Goal: Book appointment/travel/reservation

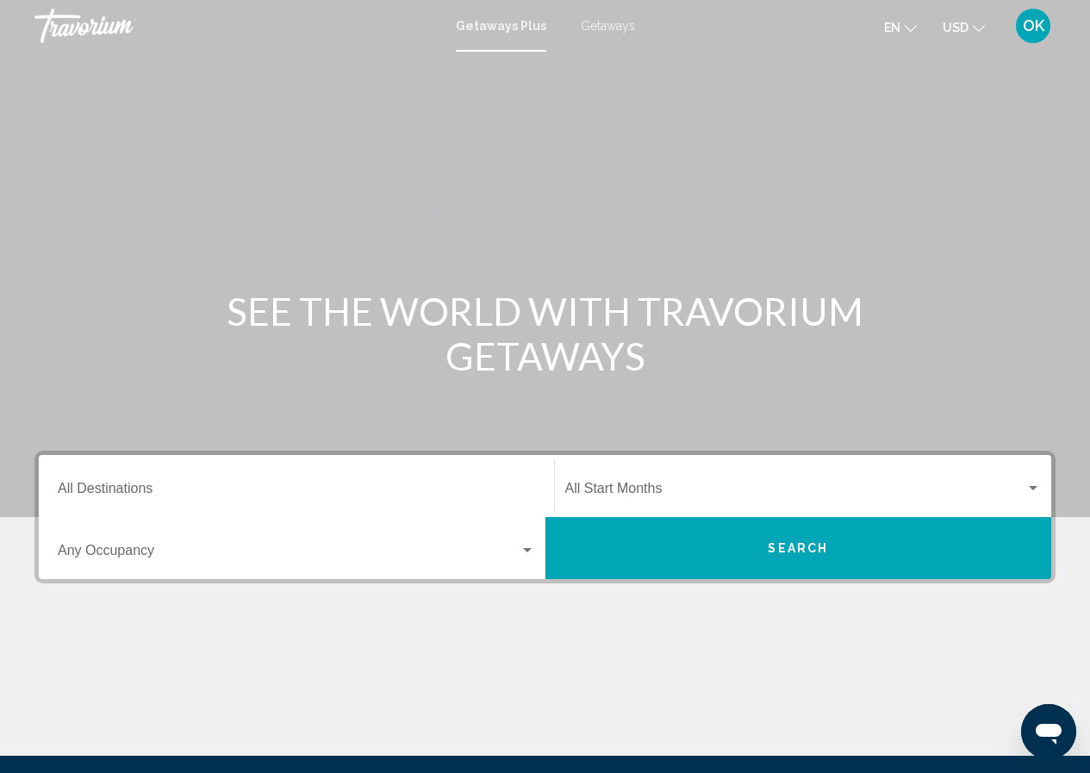
click at [600, 23] on span "Getaways" at bounding box center [608, 26] width 54 height 14
click at [99, 494] on input "Destination All Destinations" at bounding box center [296, 492] width 477 height 16
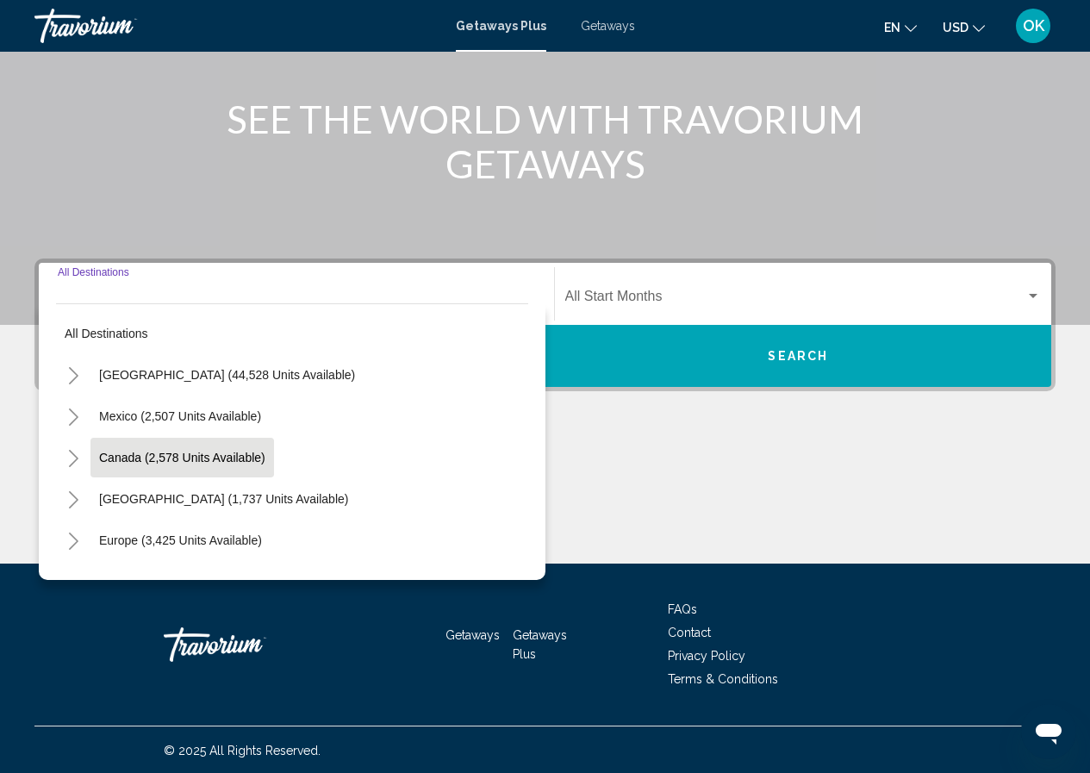
scroll to position [194, 0]
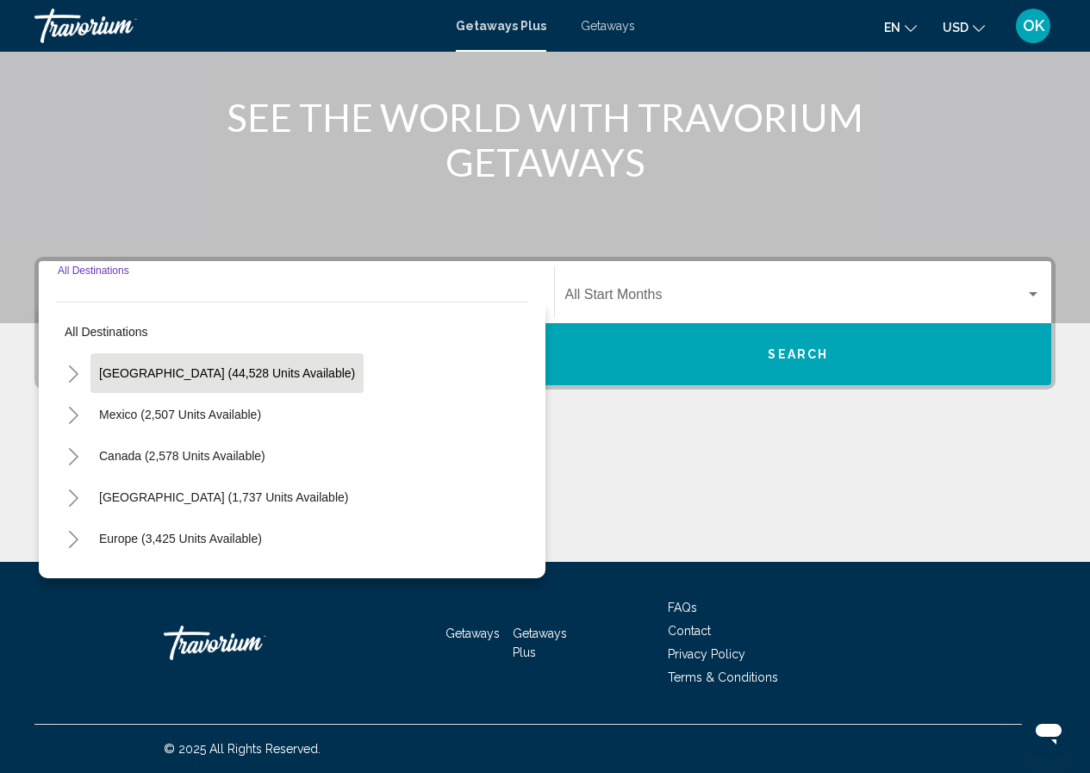
click at [100, 367] on span "[GEOGRAPHIC_DATA] (44,528 units available)" at bounding box center [227, 373] width 256 height 14
type input "**********"
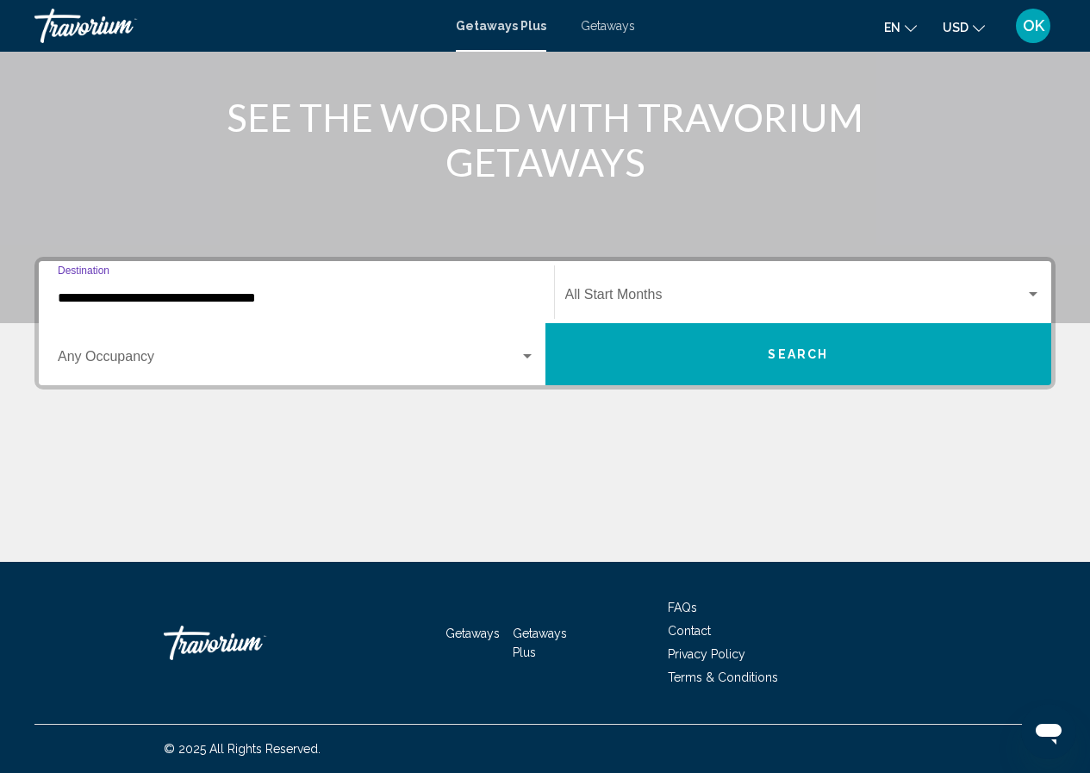
click at [661, 353] on button "Search" at bounding box center [799, 354] width 507 height 62
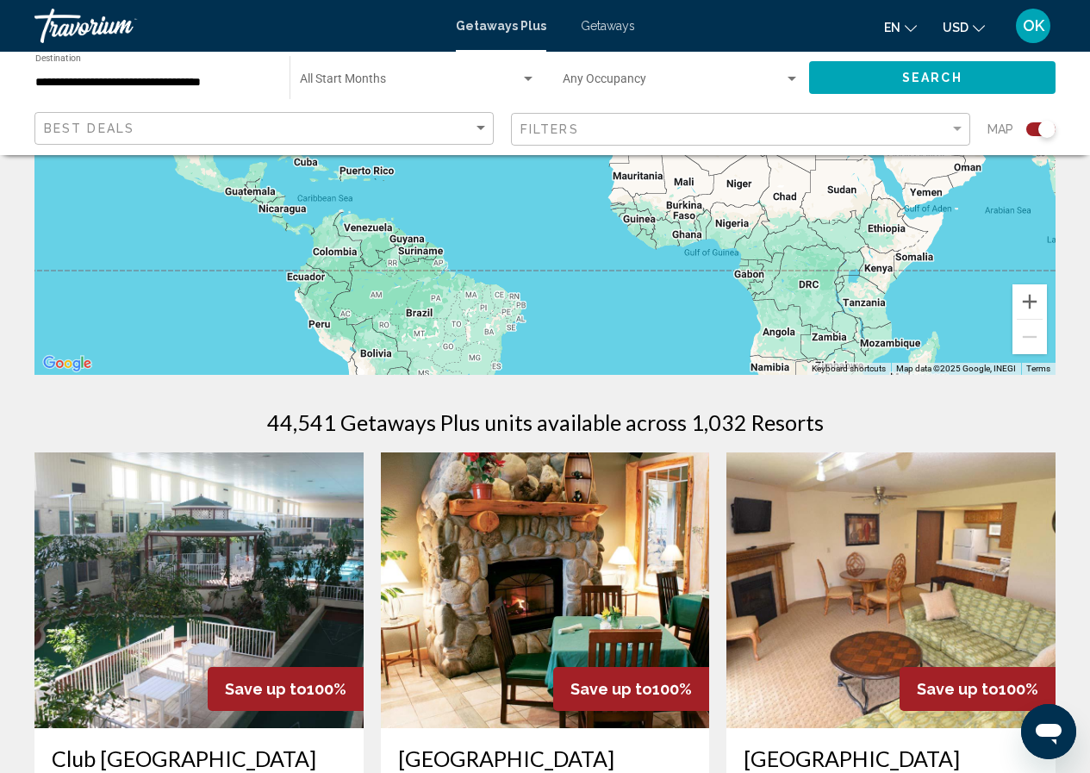
scroll to position [603, 0]
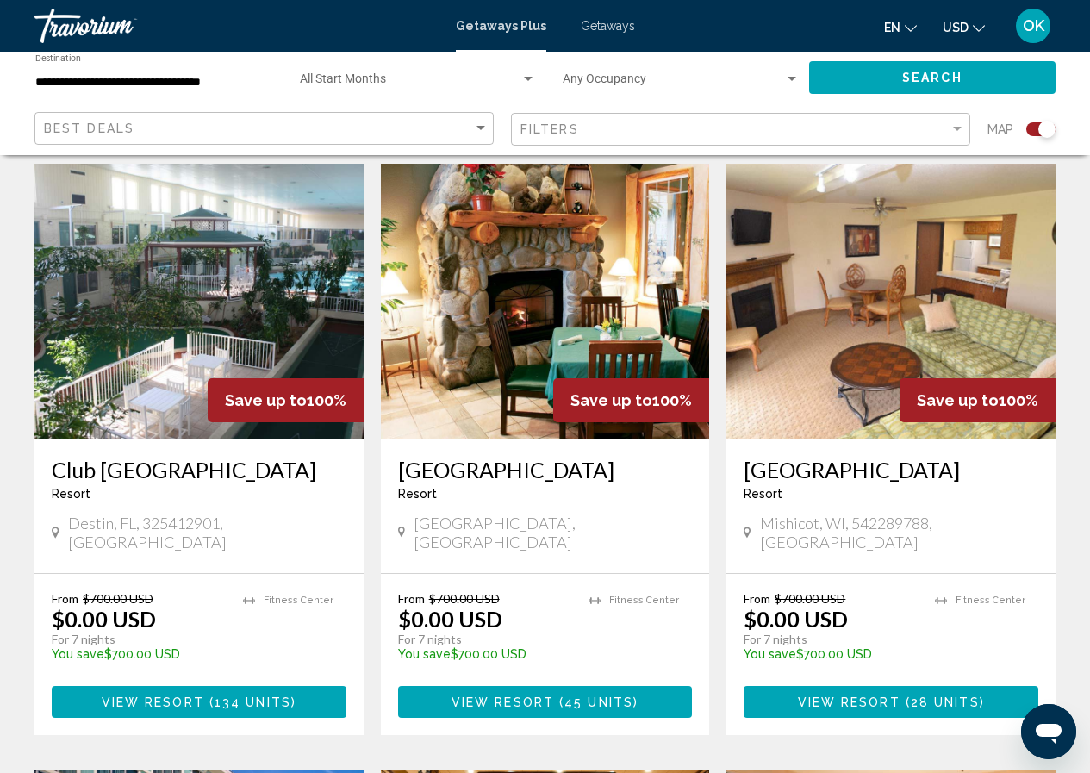
click at [537, 471] on h3 "[GEOGRAPHIC_DATA]" at bounding box center [545, 470] width 295 height 26
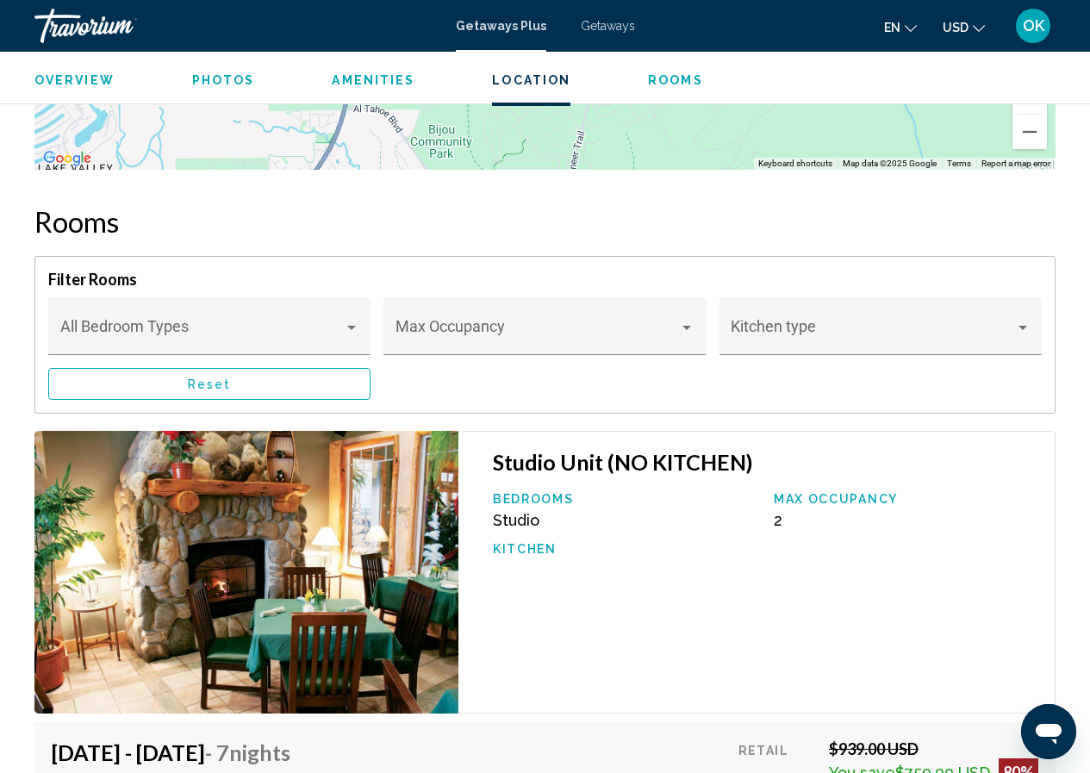
scroll to position [3005, 0]
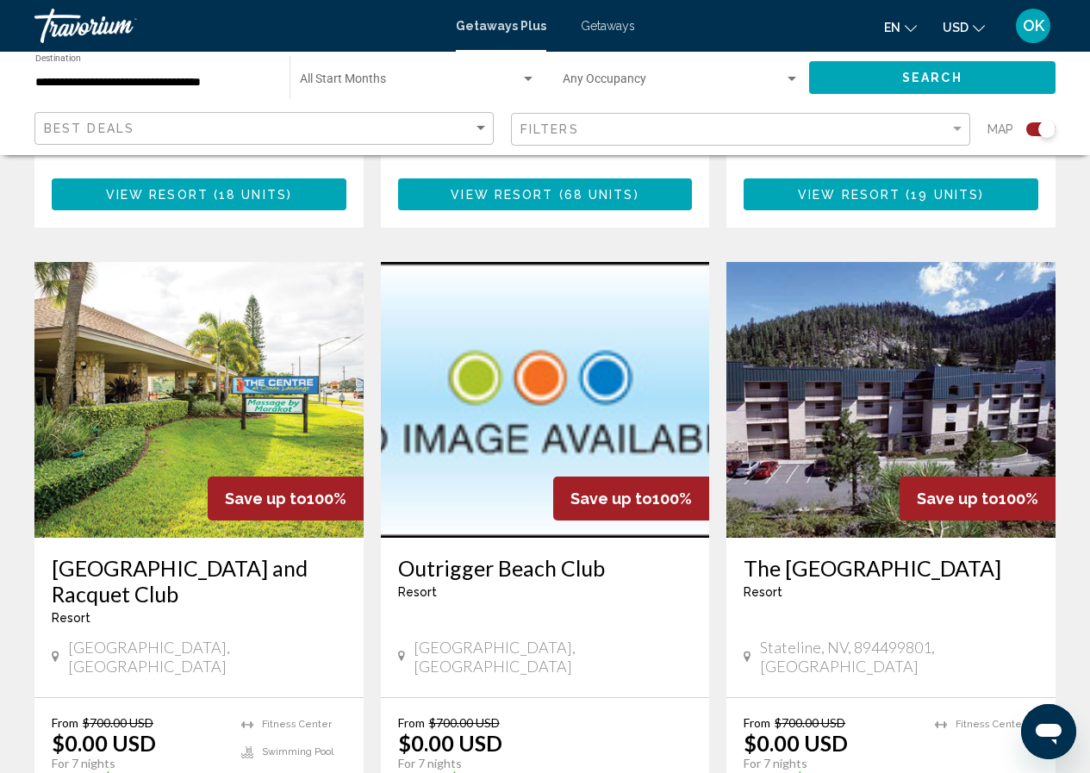
scroll to position [2649, 0]
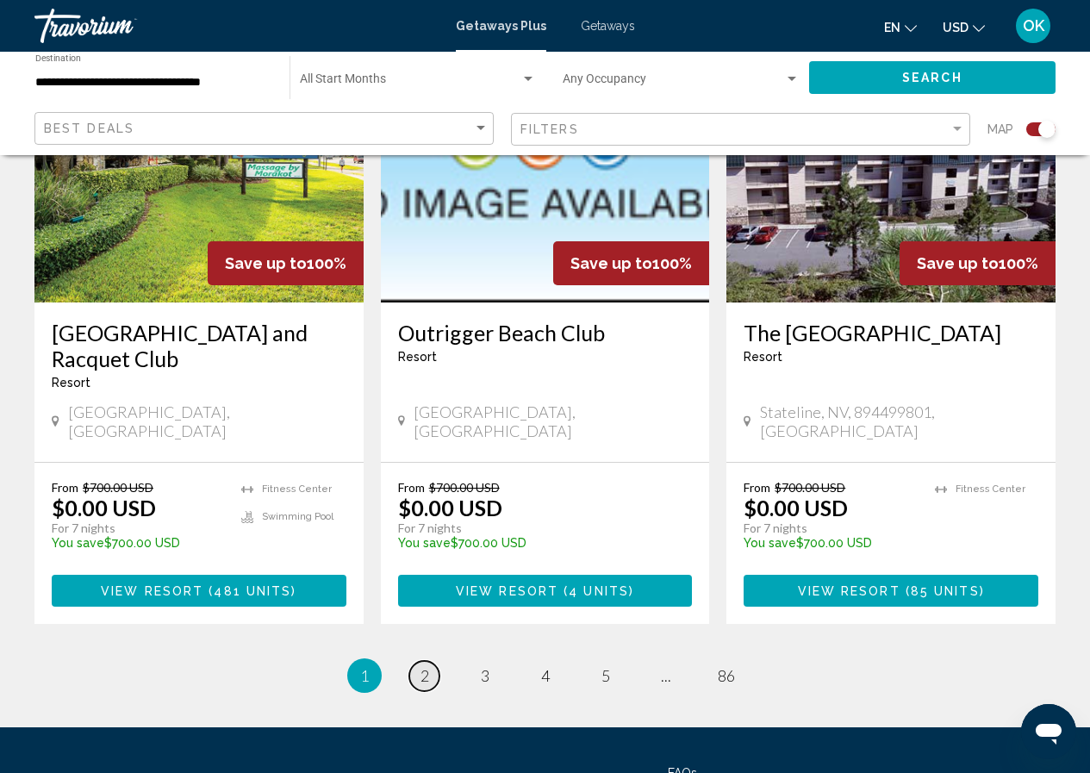
click at [427, 666] on span "2" at bounding box center [425, 675] width 9 height 19
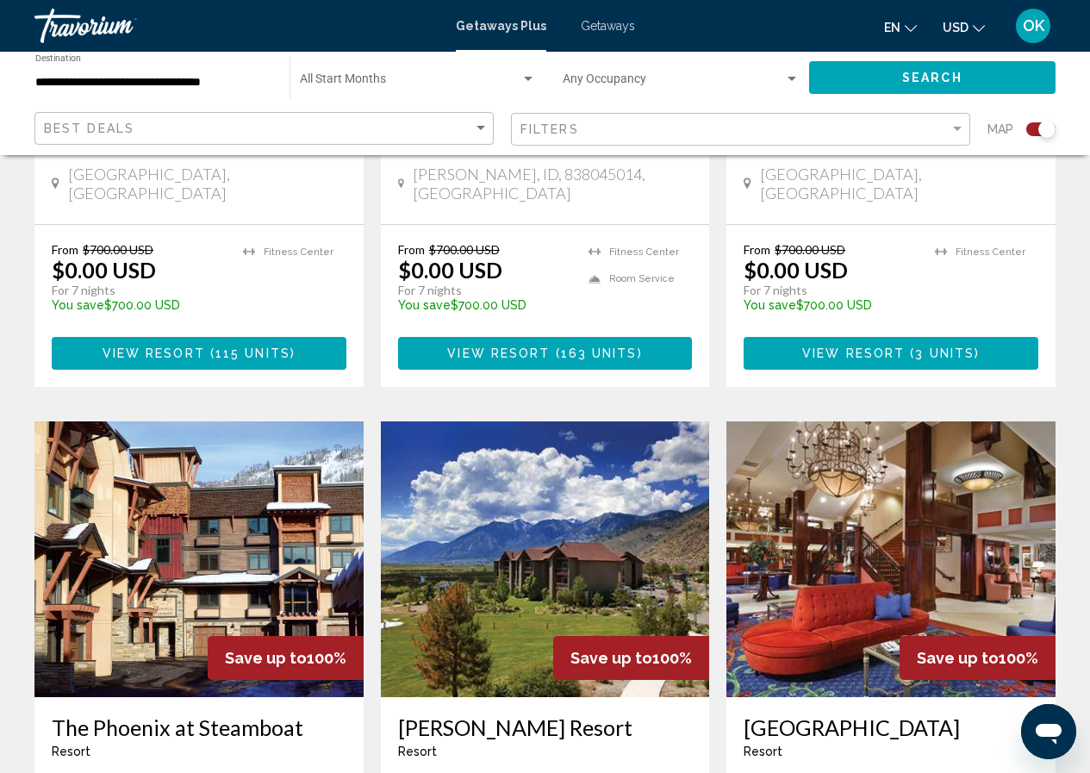
scroll to position [1724, 0]
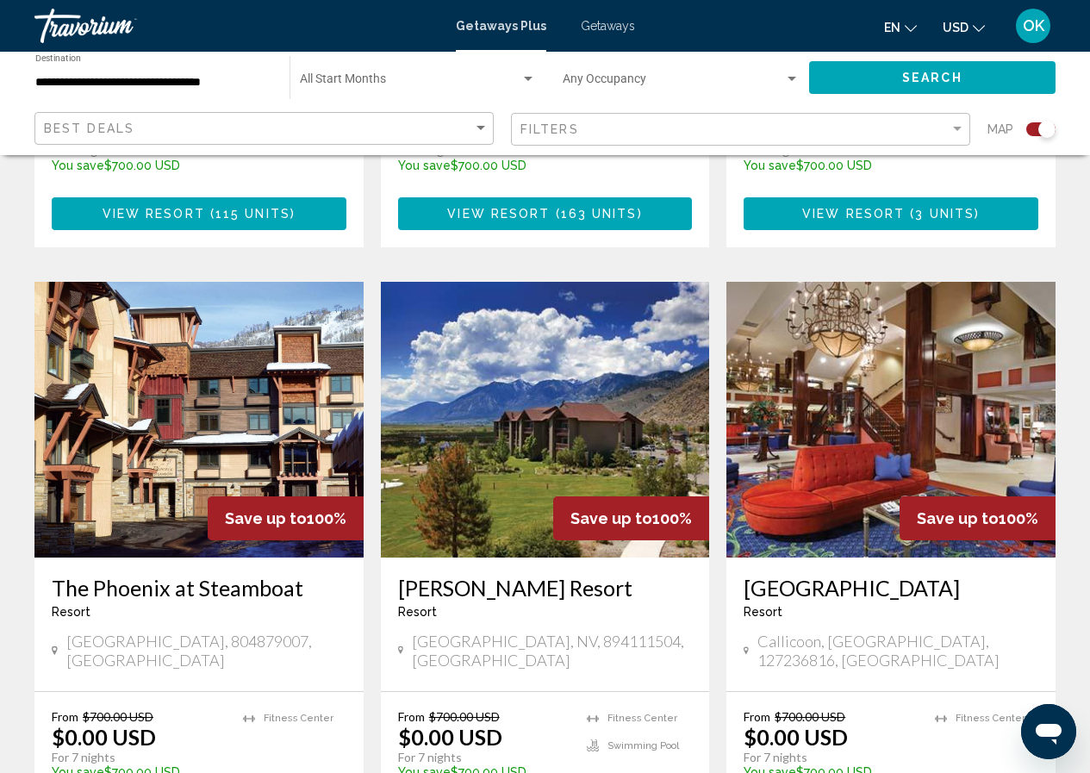
click at [502, 442] on img "Main content" at bounding box center [545, 420] width 329 height 276
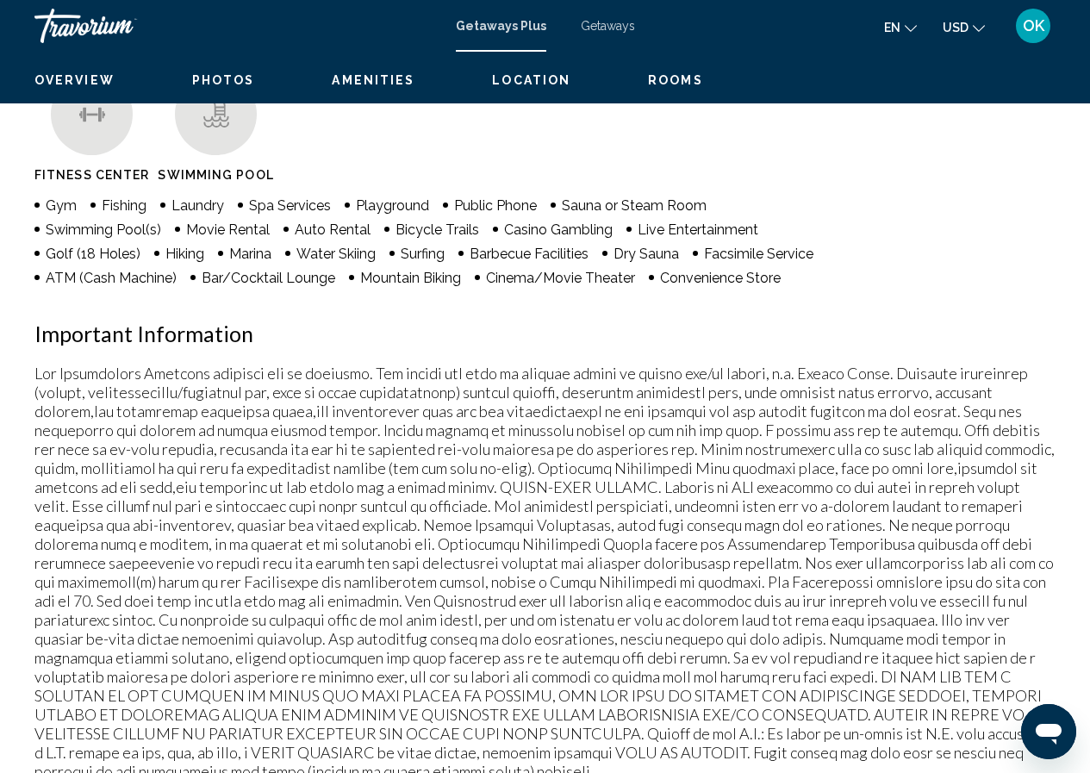
scroll to position [75, 0]
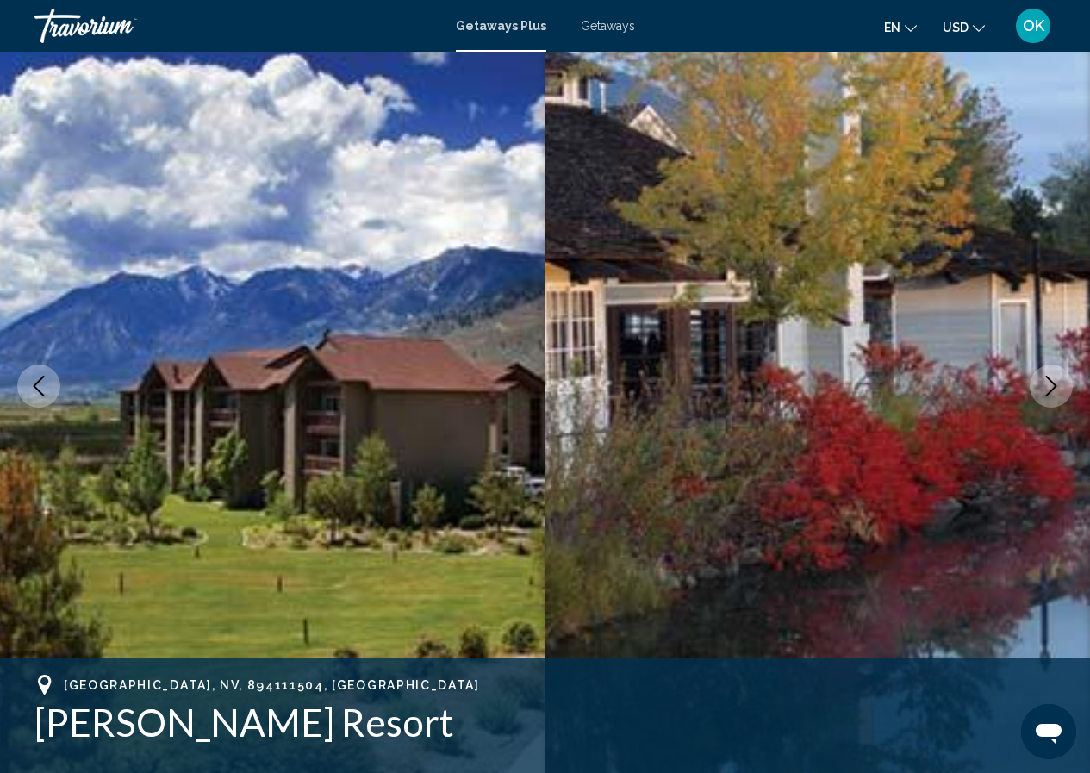
click at [1057, 389] on icon "Next image" at bounding box center [1051, 386] width 21 height 21
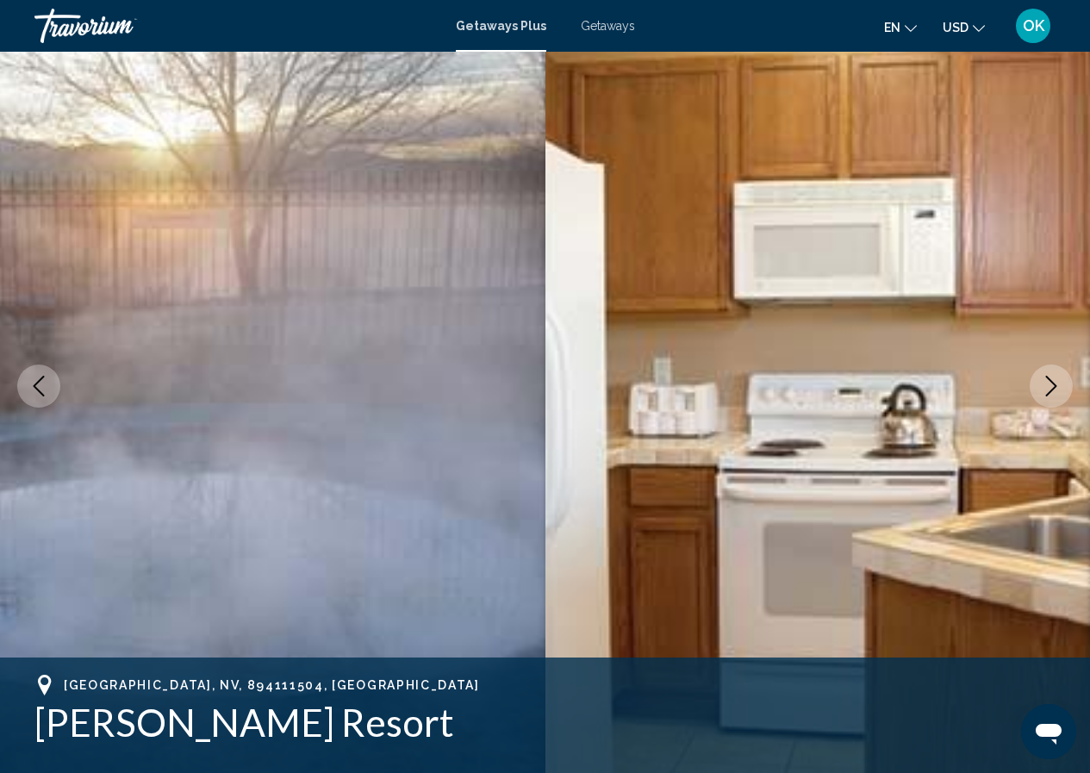
click at [1044, 390] on icon "Next image" at bounding box center [1051, 386] width 21 height 21
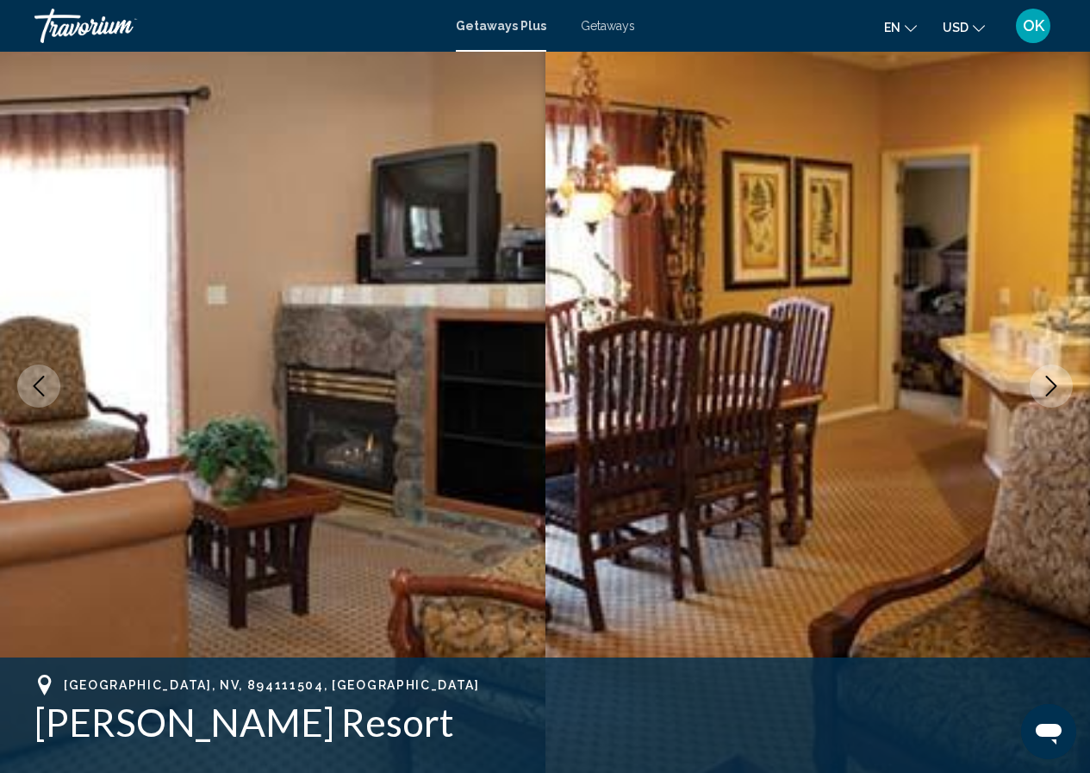
click at [1044, 390] on icon "Next image" at bounding box center [1051, 386] width 21 height 21
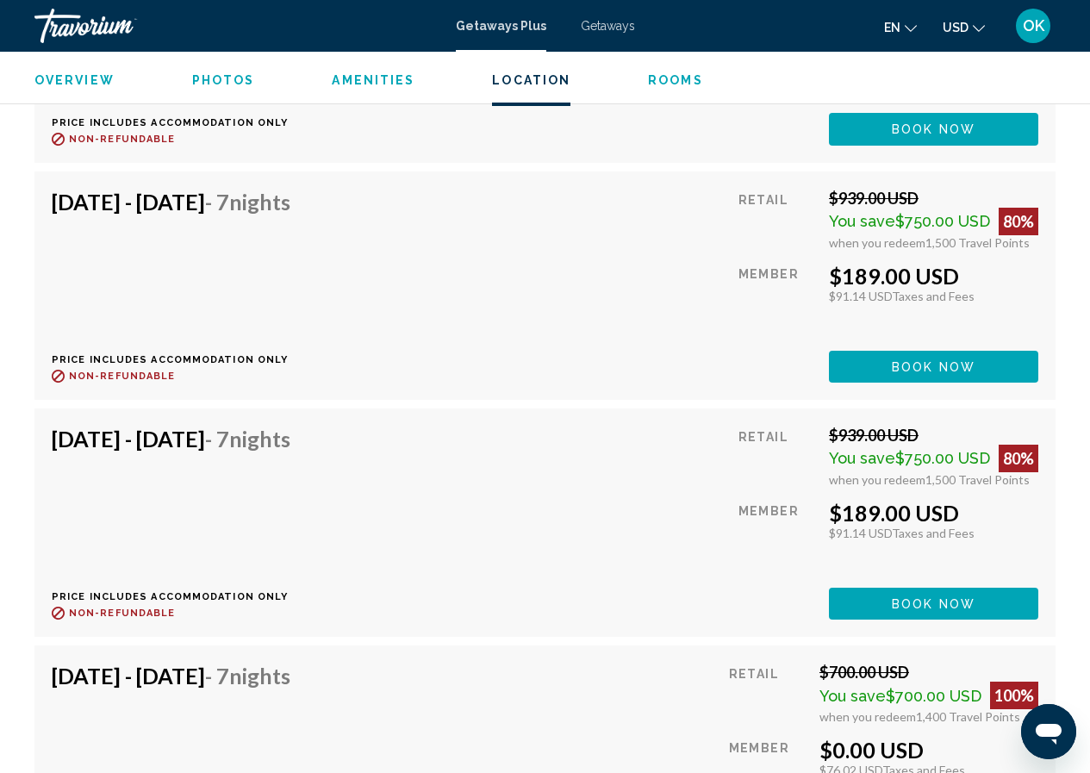
scroll to position [9901, 0]
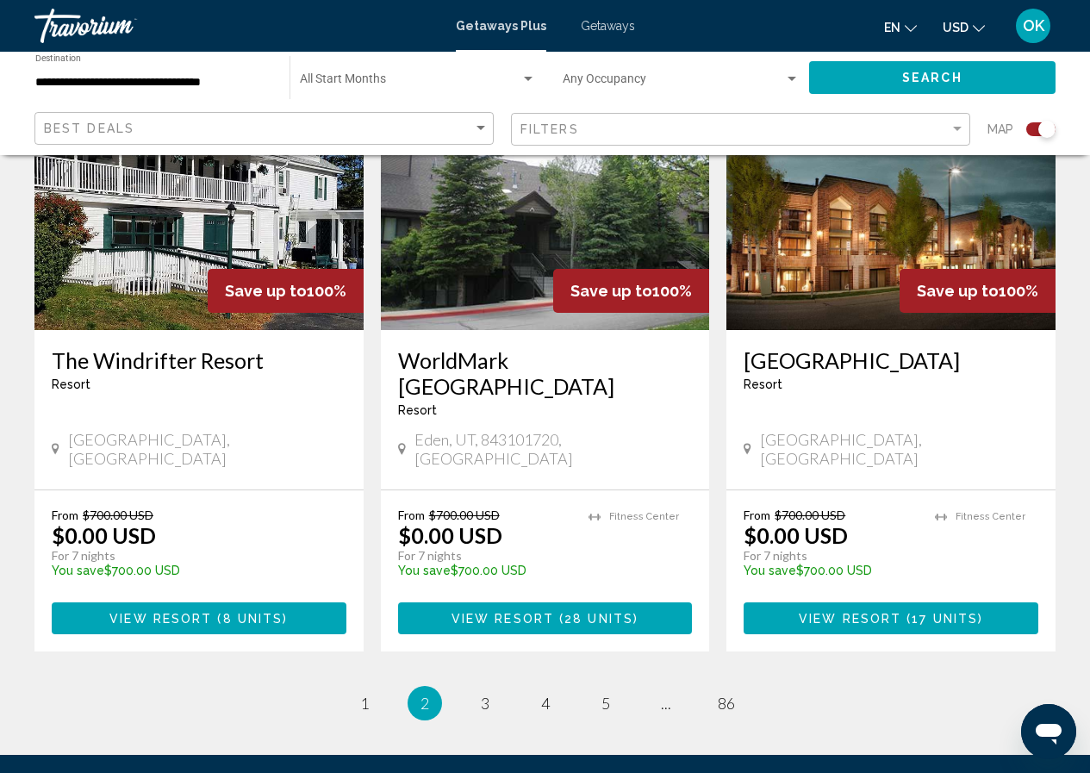
scroll to position [2623, 0]
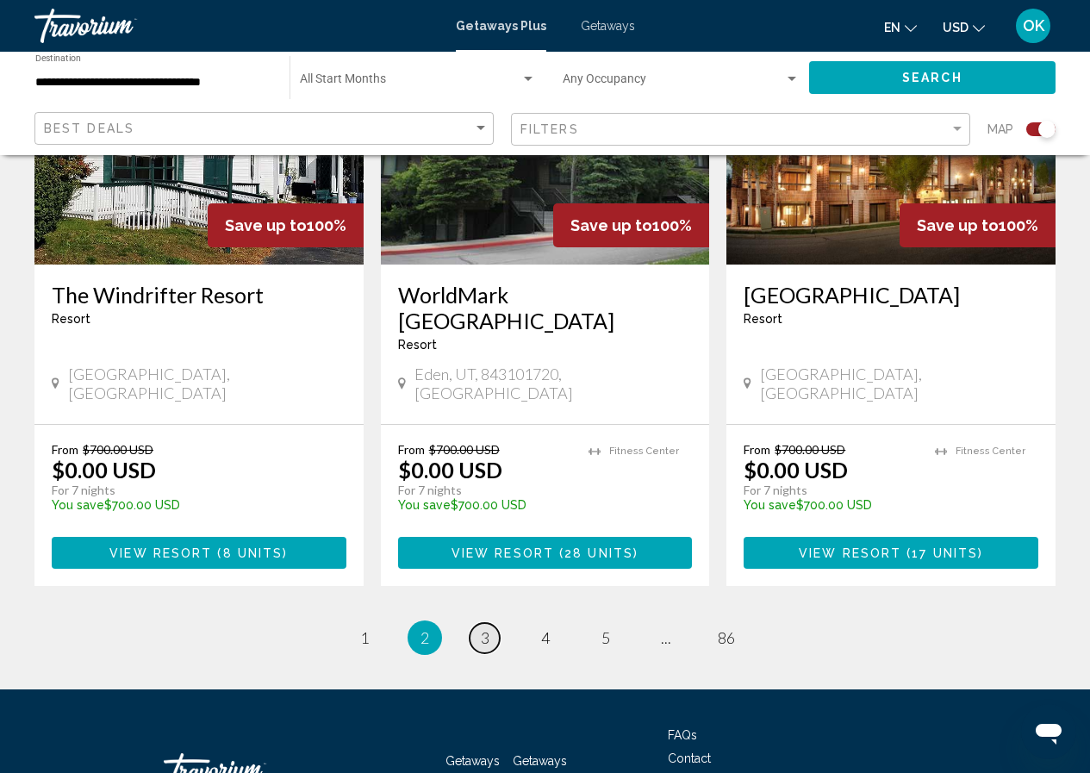
click at [488, 628] on span "3" at bounding box center [485, 637] width 9 height 19
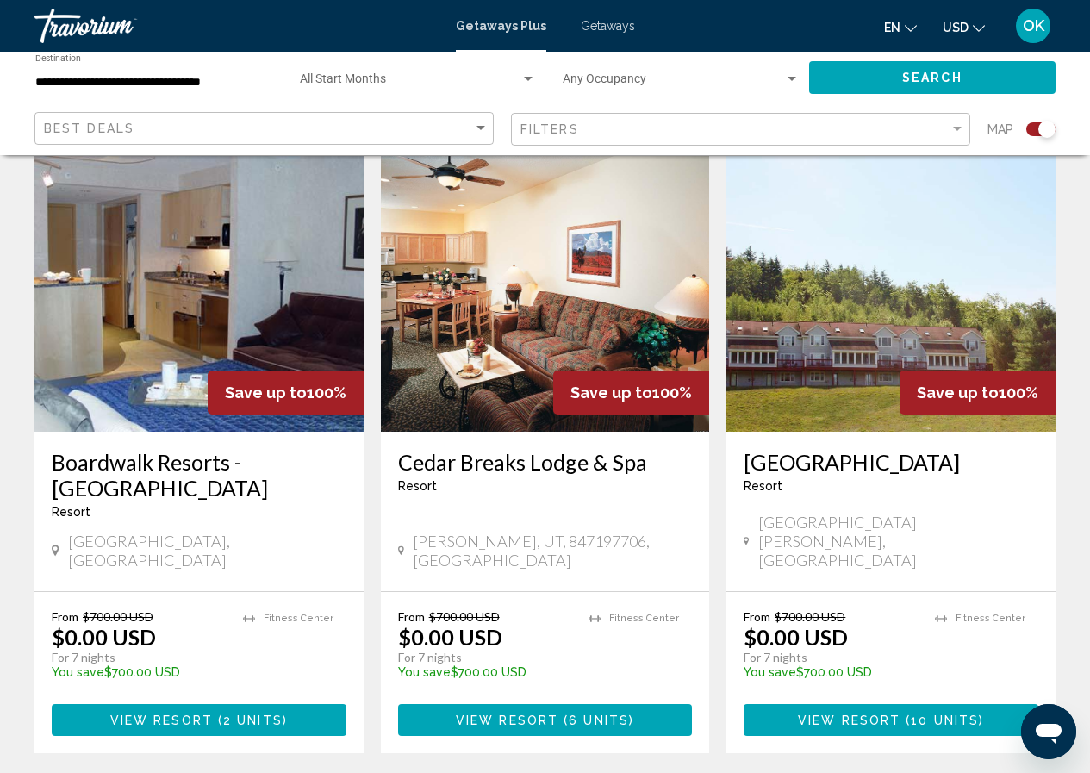
scroll to position [2575, 0]
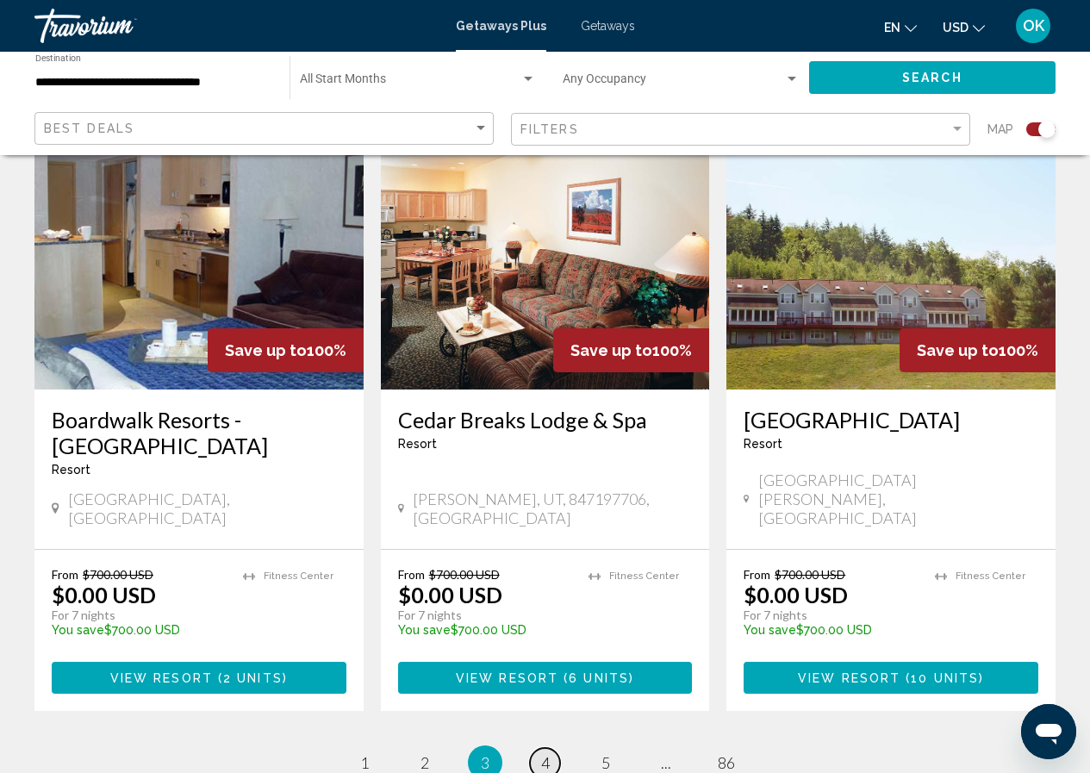
click at [552, 748] on link "page 4" at bounding box center [545, 763] width 30 height 30
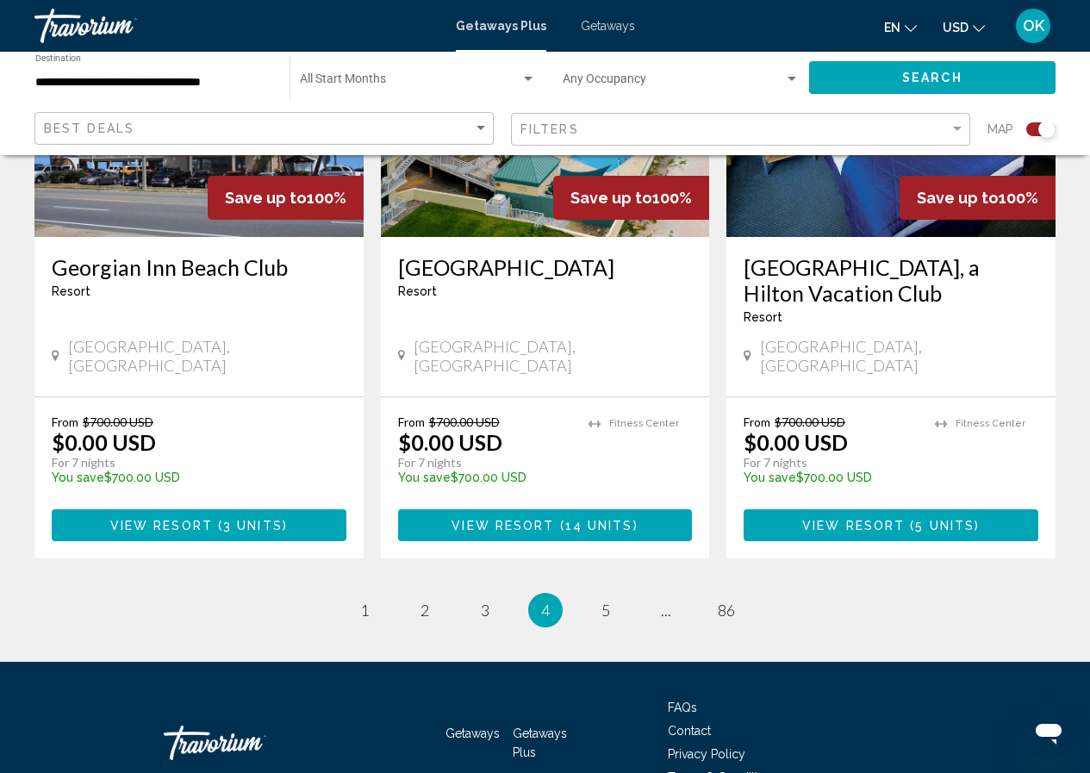
scroll to position [2719, 0]
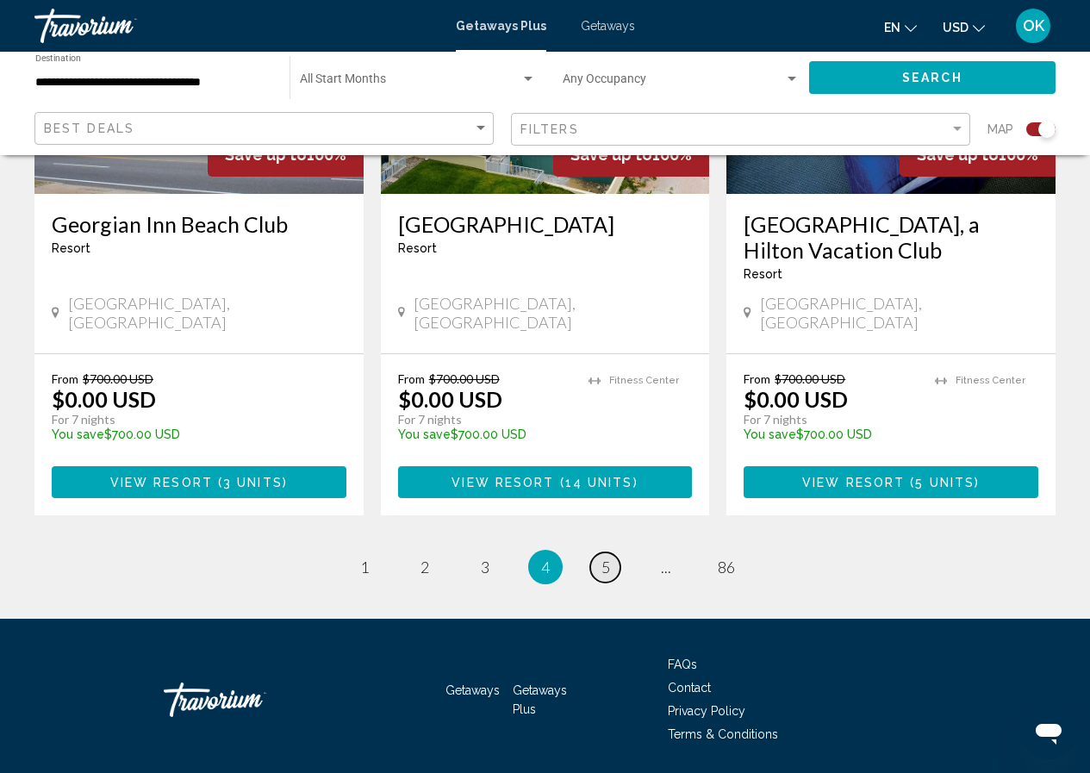
click at [605, 558] on span "5" at bounding box center [606, 567] width 9 height 19
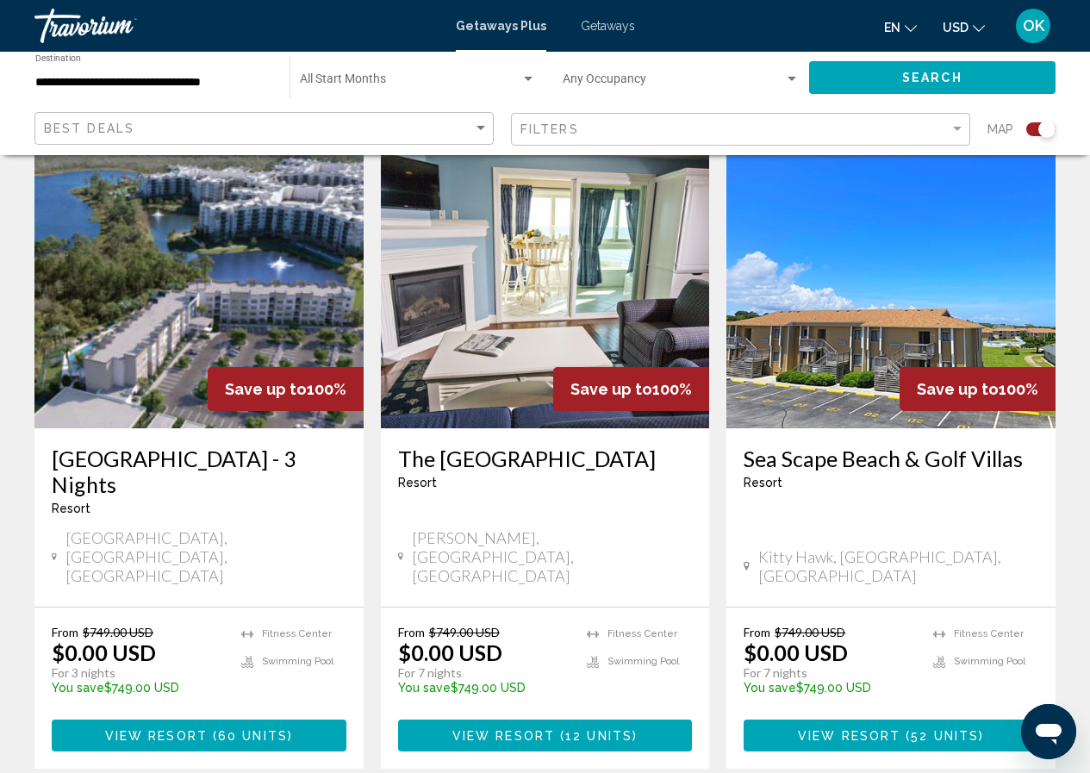
scroll to position [2586, 0]
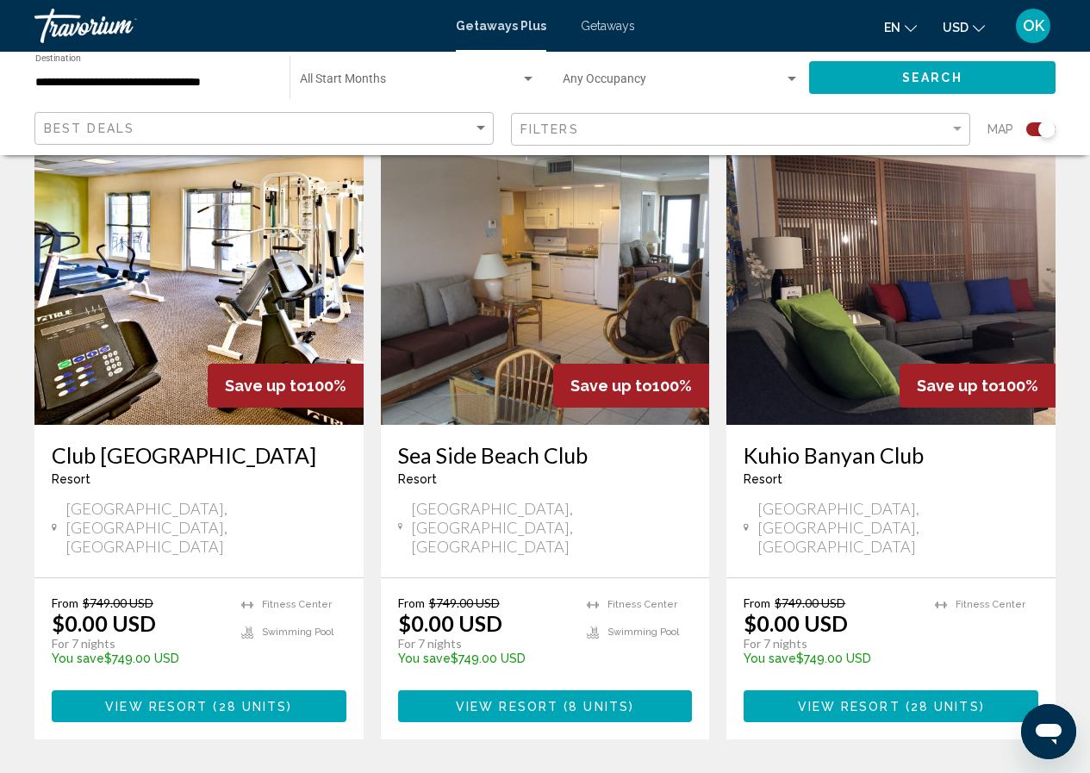
scroll to position [2586, 0]
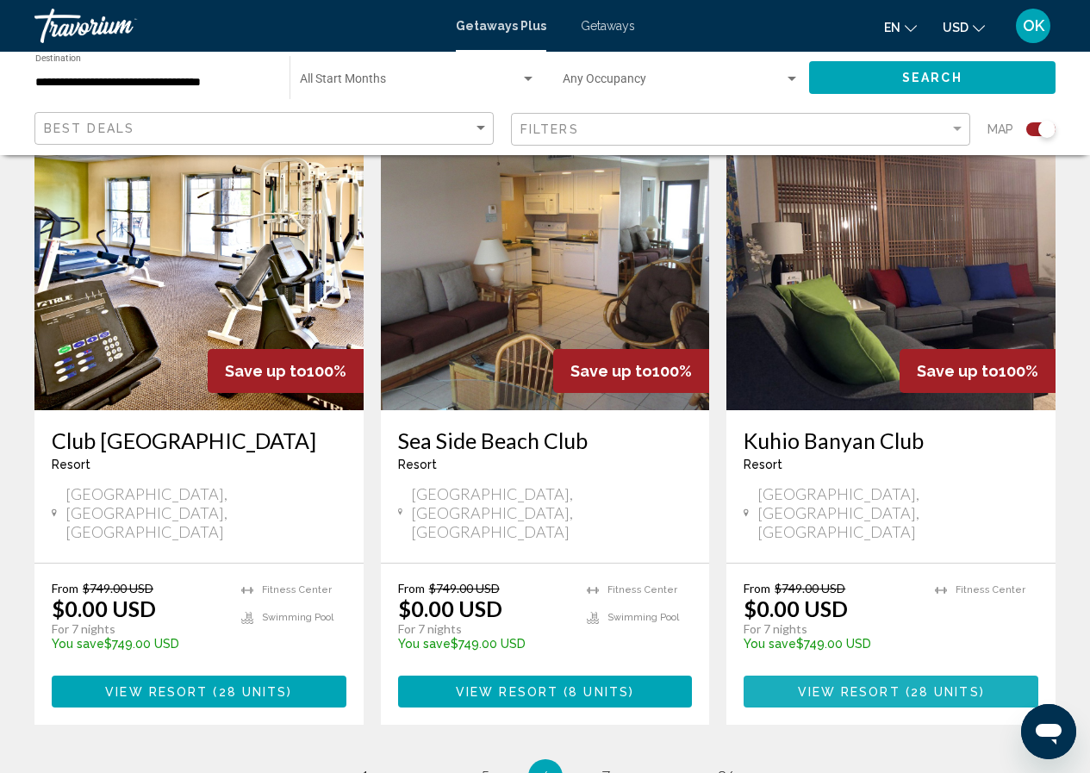
click at [848, 685] on span "View Resort" at bounding box center [849, 692] width 103 height 14
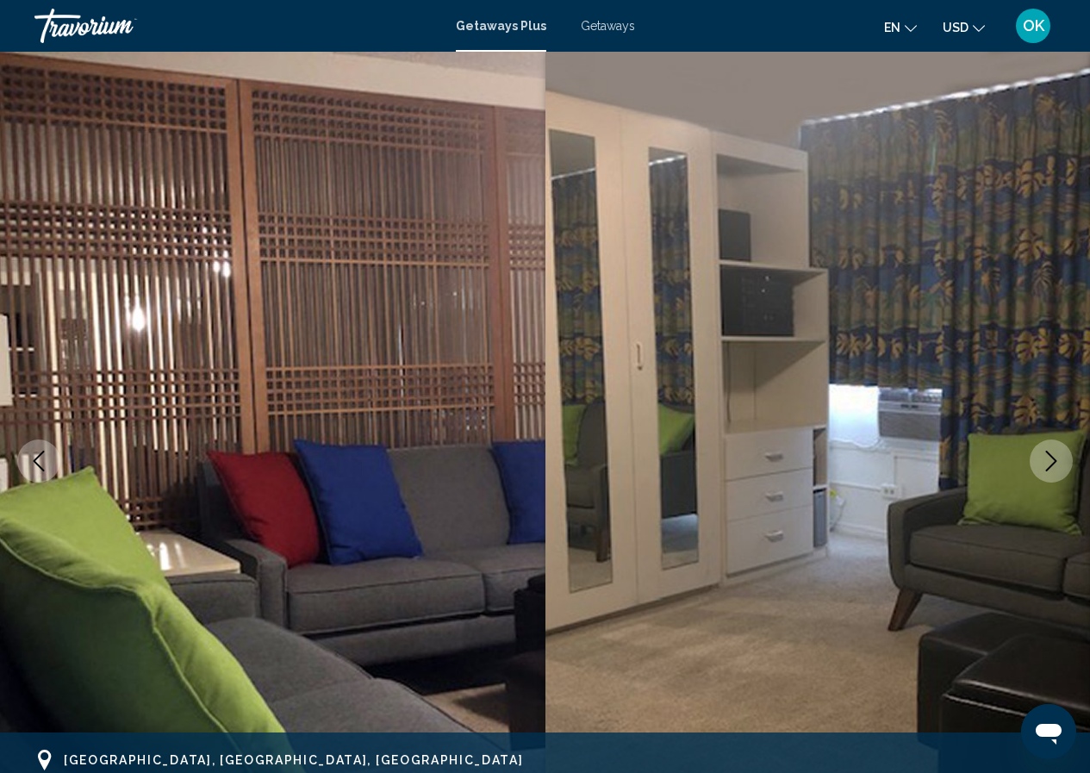
click at [1058, 470] on icon "Next image" at bounding box center [1051, 461] width 21 height 21
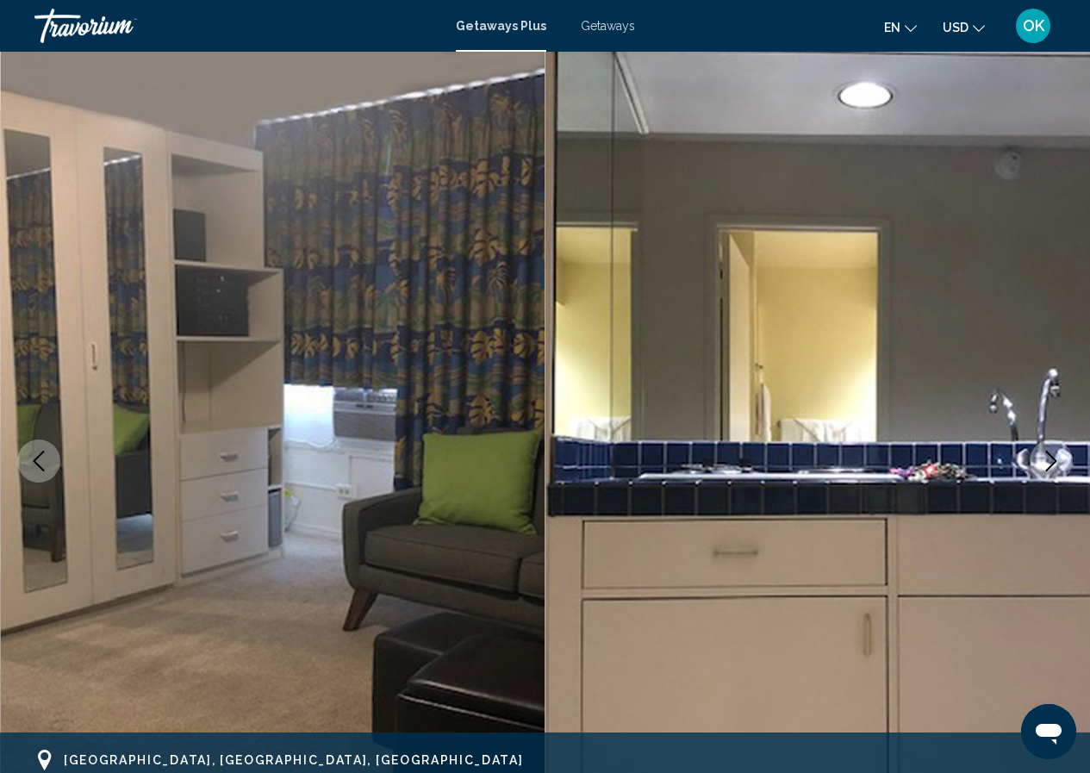
click at [1054, 470] on icon "Next image" at bounding box center [1051, 461] width 21 height 21
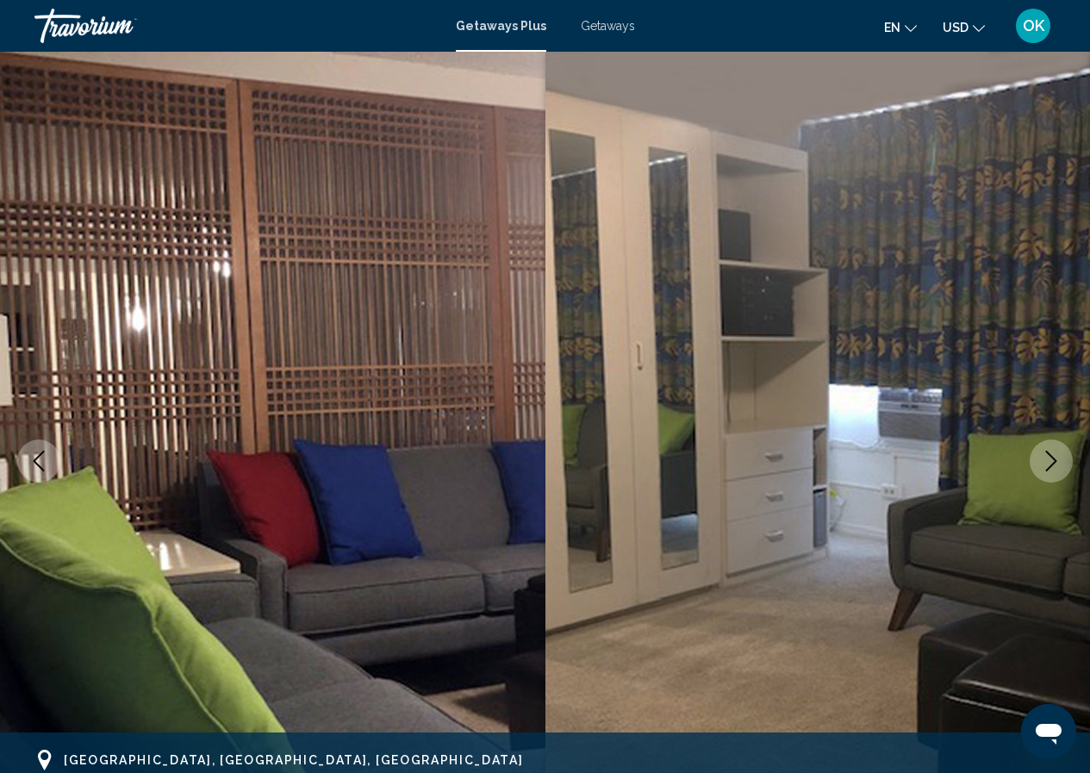
click at [1054, 470] on icon "Next image" at bounding box center [1051, 461] width 21 height 21
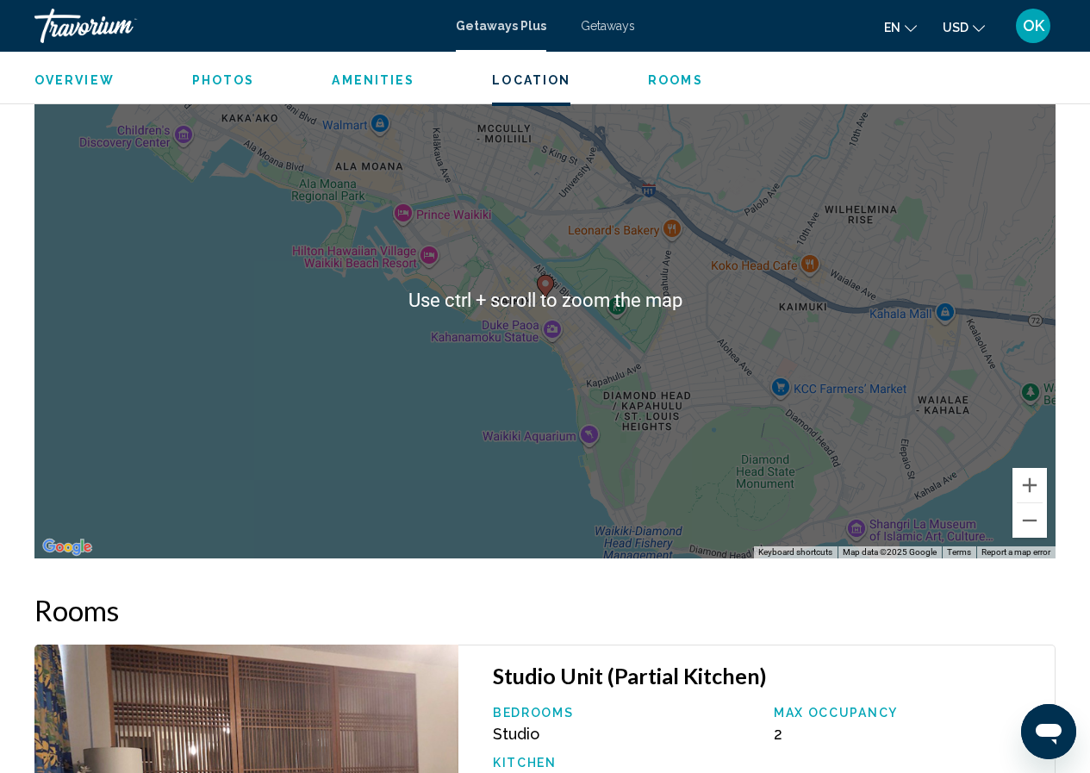
scroll to position [2231, 0]
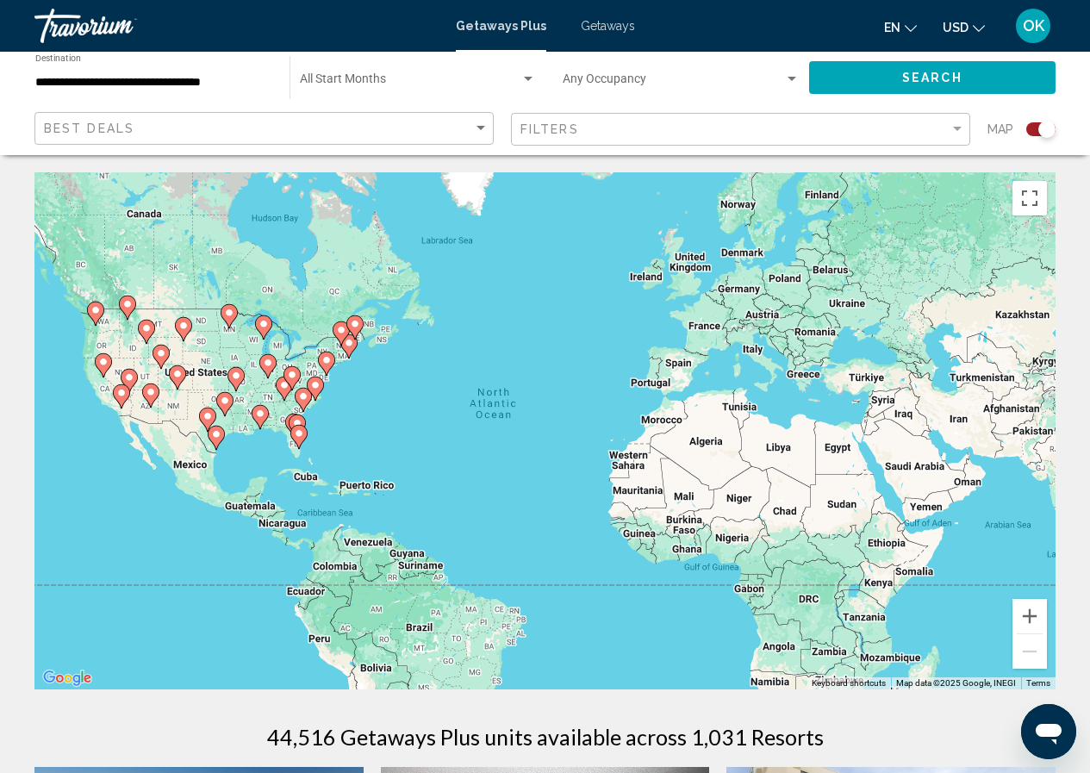
click at [36, 81] on input "**********" at bounding box center [153, 83] width 237 height 14
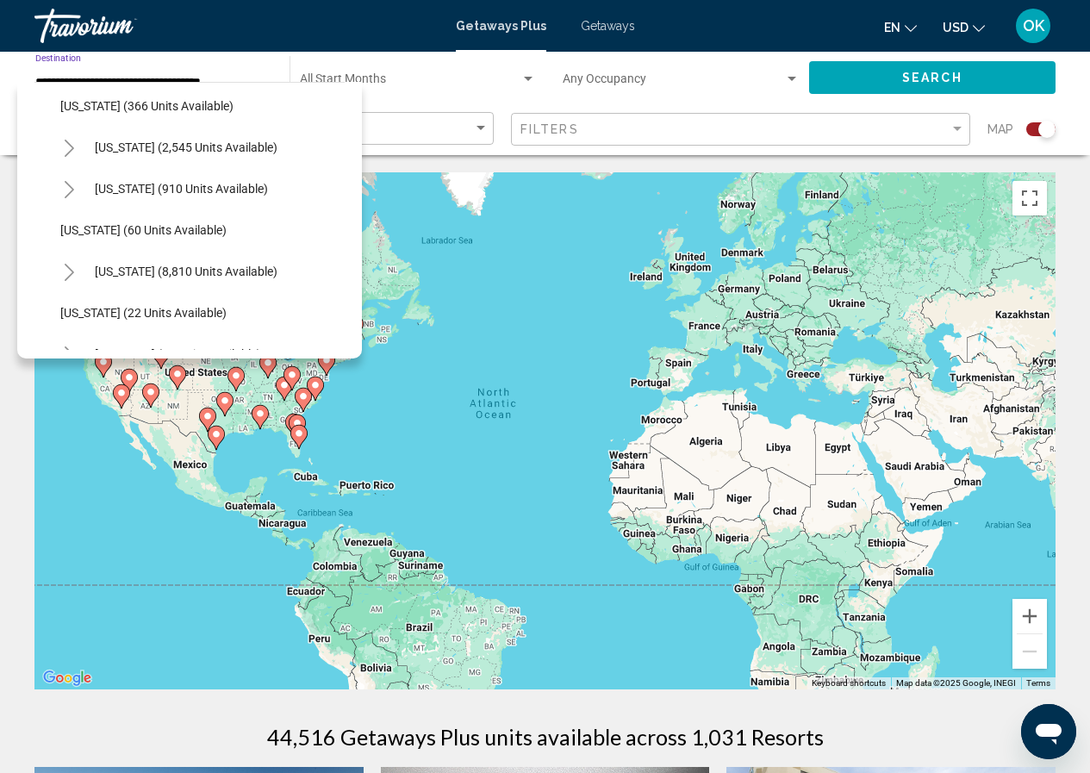
scroll to position [172, 0]
click at [97, 266] on span "[US_STATE] (8,810 units available)" at bounding box center [186, 271] width 183 height 14
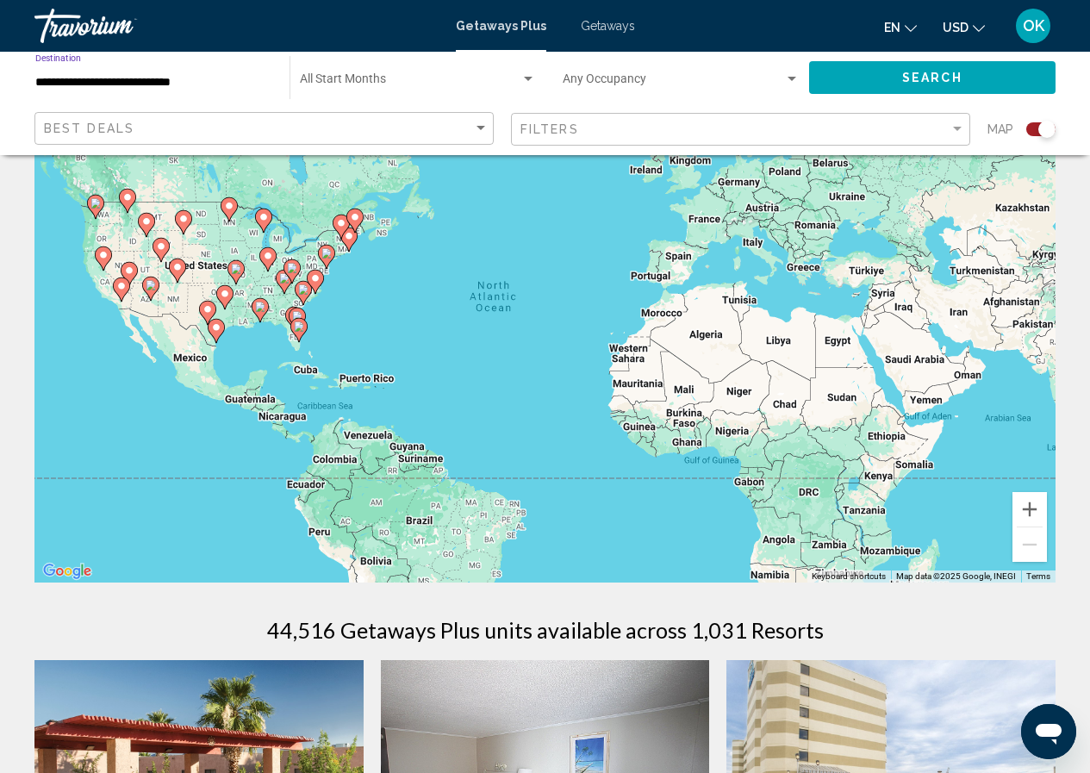
scroll to position [86, 0]
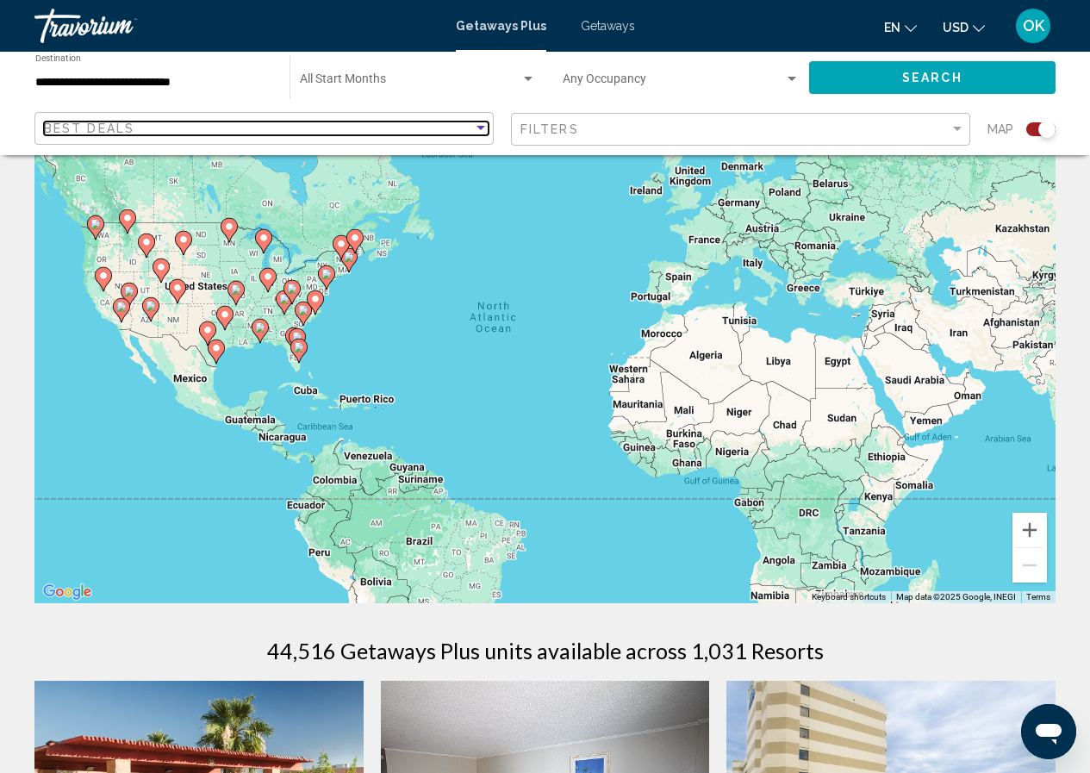
click at [307, 134] on div "Best Deals" at bounding box center [258, 129] width 429 height 14
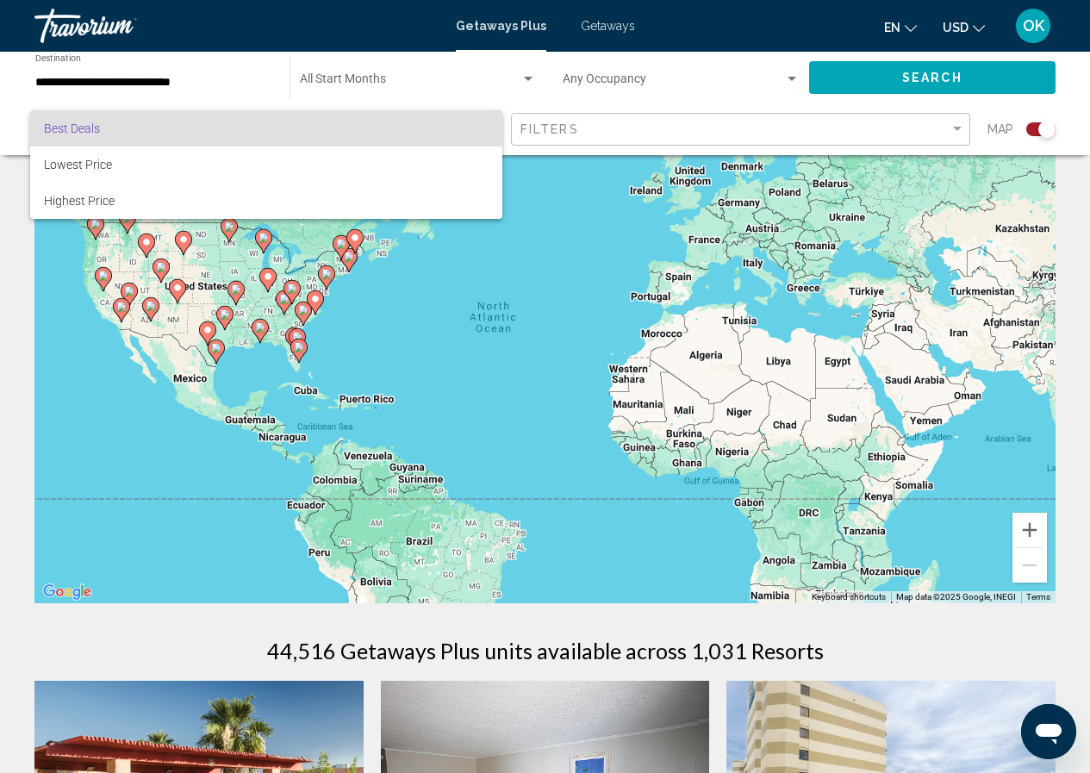
click at [99, 126] on span "Best Deals" at bounding box center [72, 129] width 56 height 14
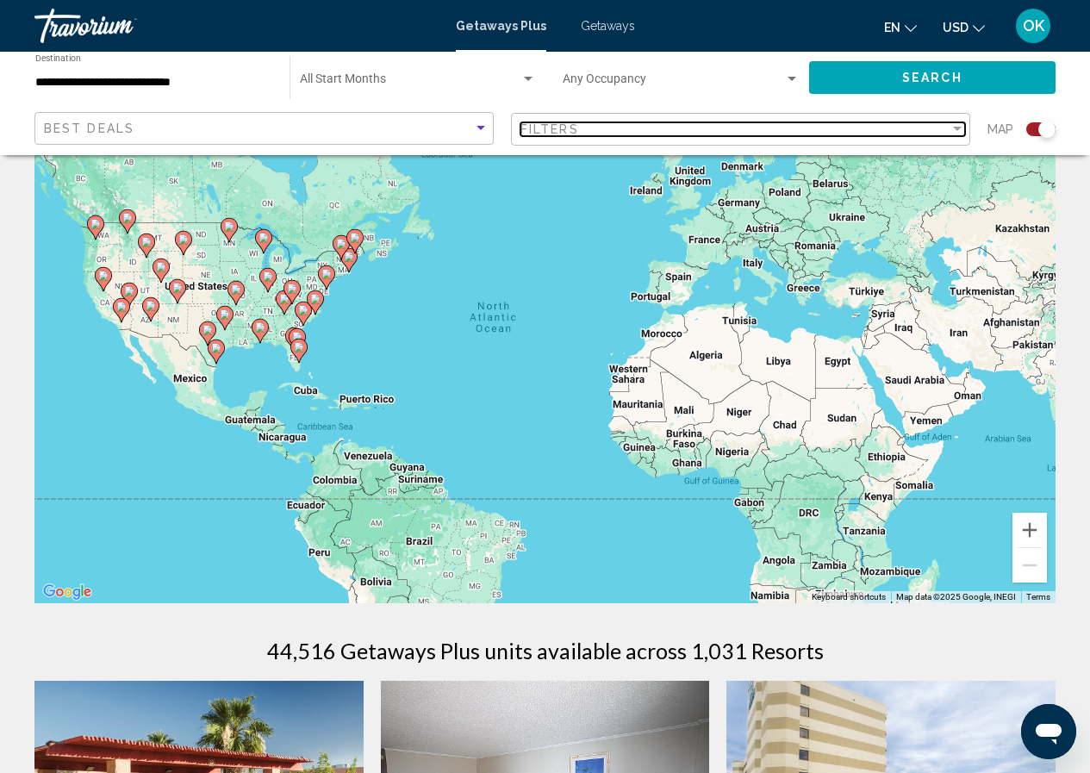
click at [582, 136] on mat-select "Filters" at bounding box center [743, 129] width 445 height 15
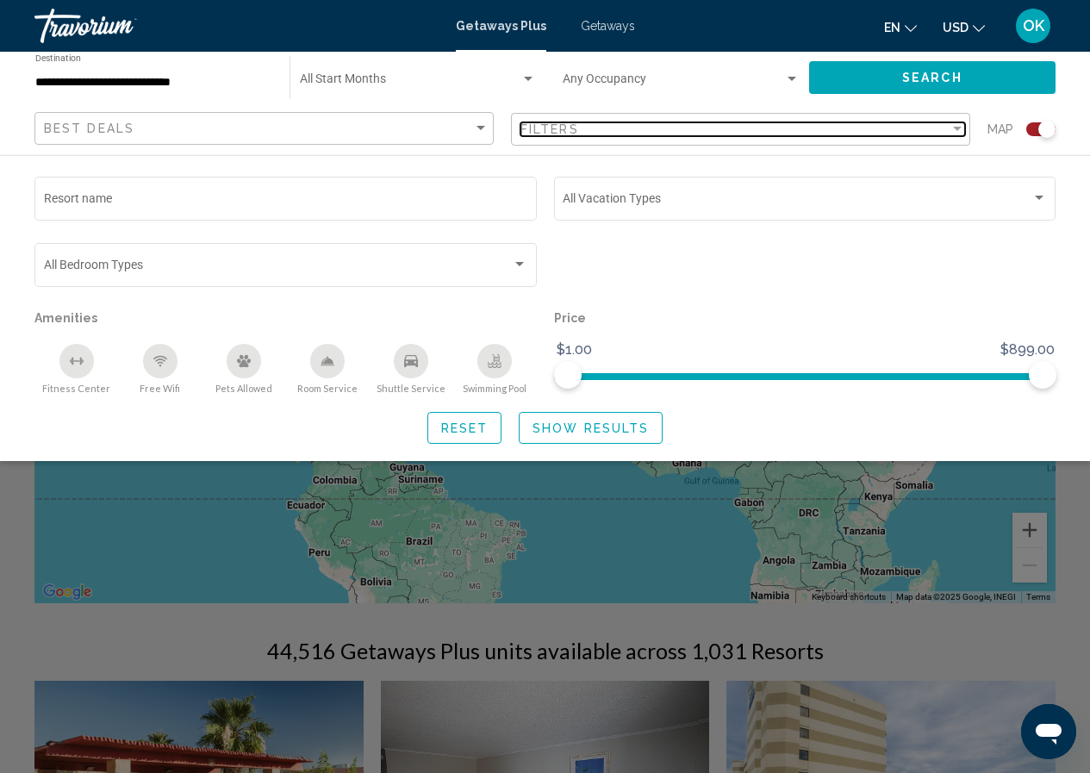
scroll to position [603, 0]
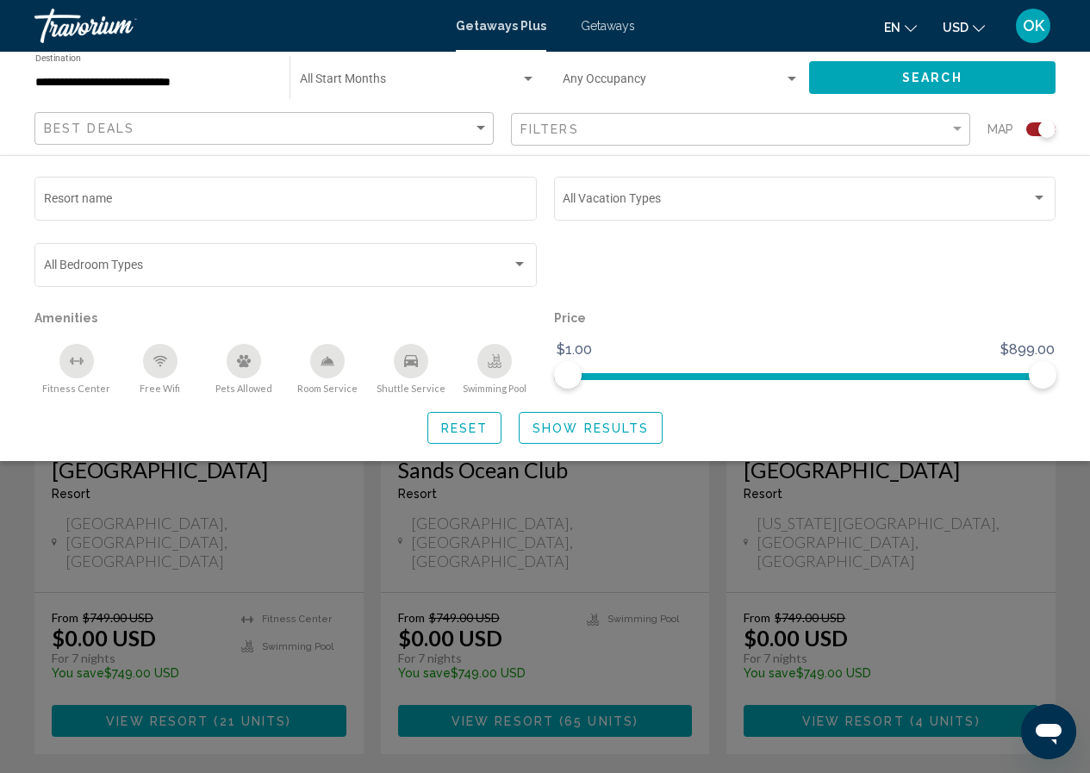
click at [542, 428] on span "Show Results" at bounding box center [591, 428] width 116 height 14
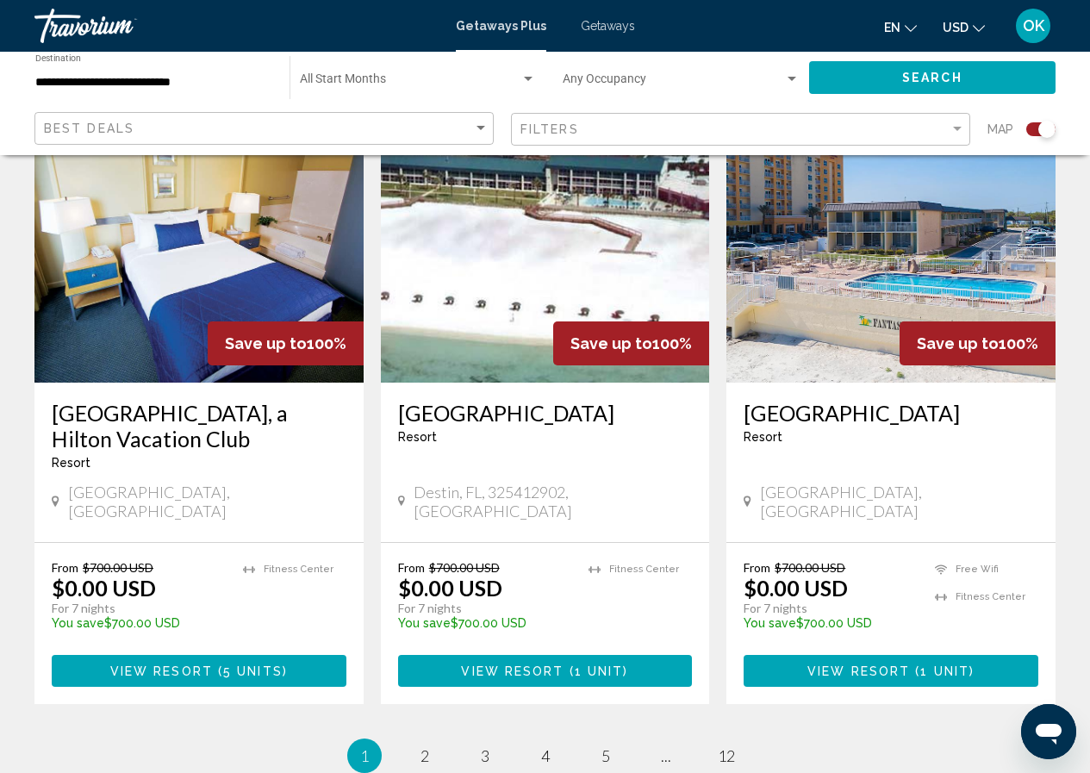
scroll to position [2586, 0]
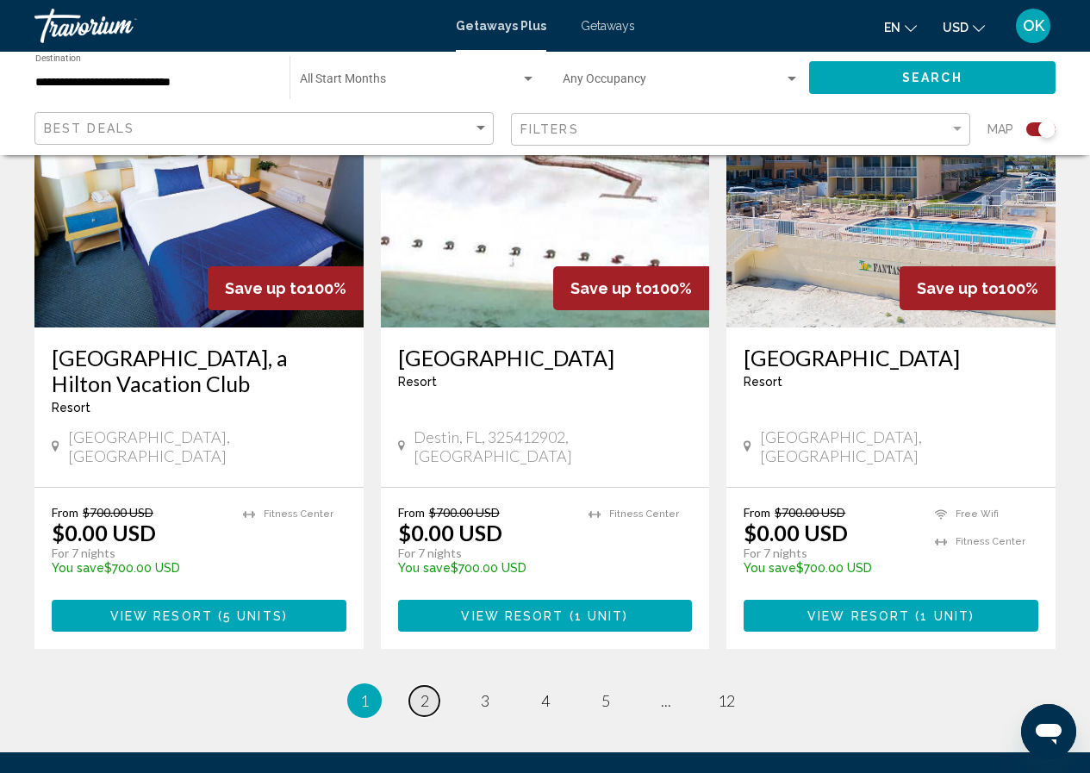
click at [427, 691] on span "2" at bounding box center [425, 700] width 9 height 19
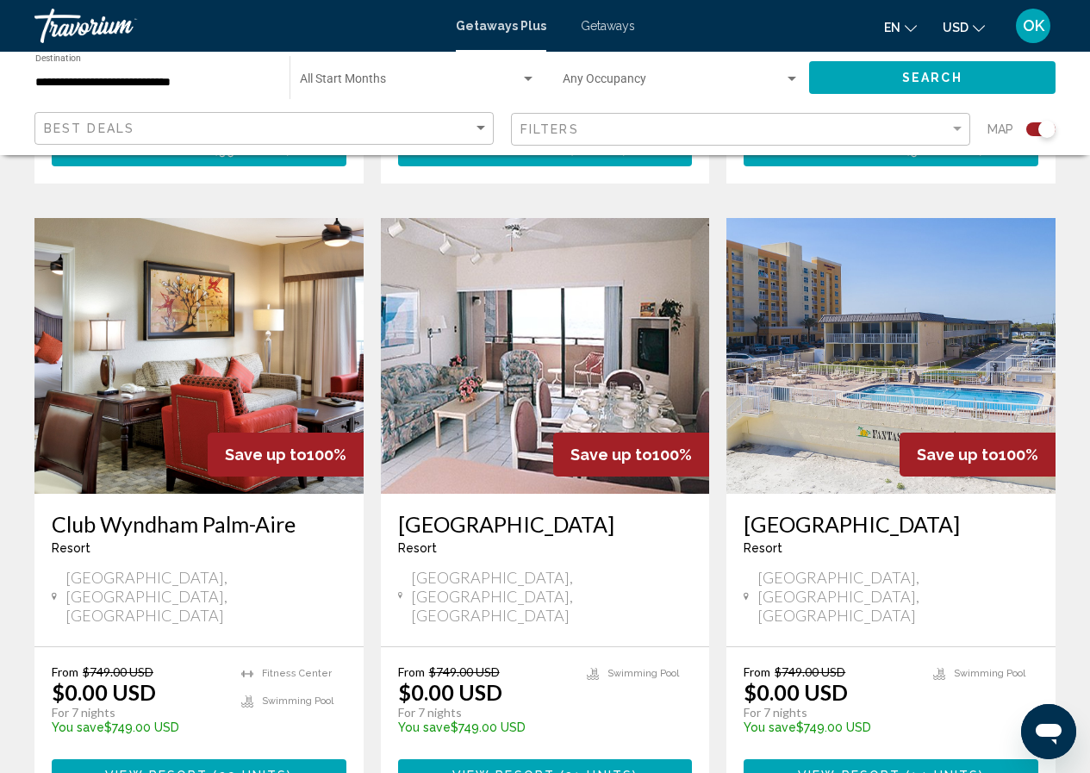
scroll to position [2752, 0]
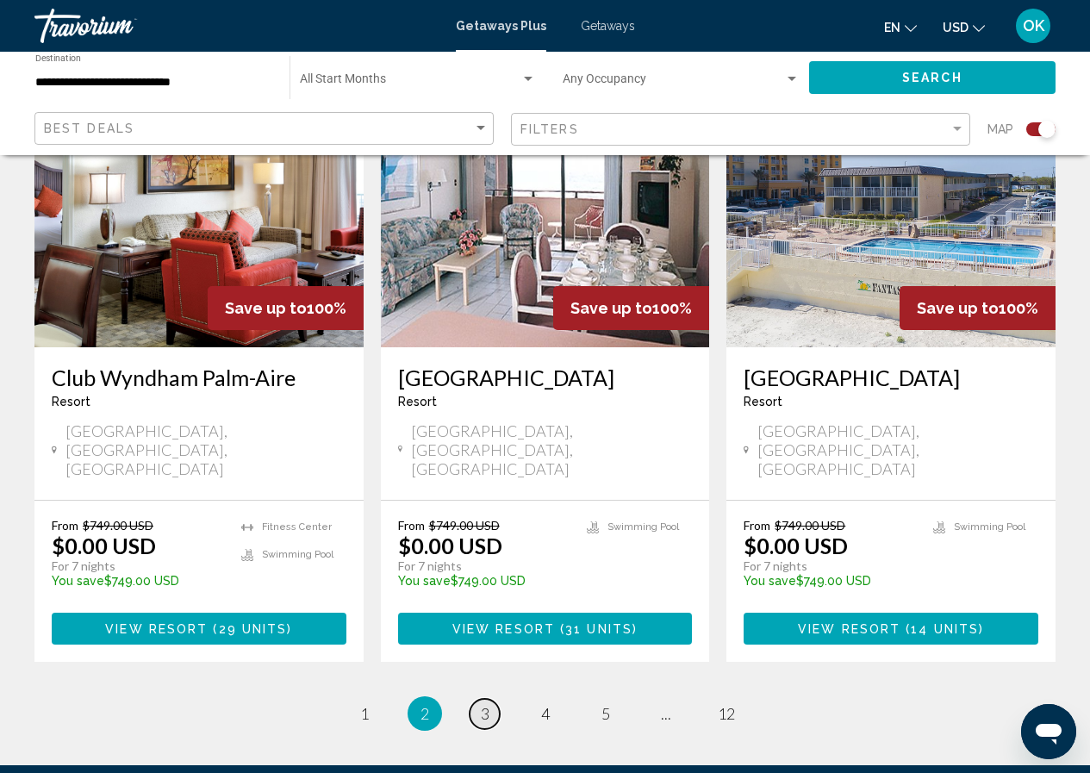
click at [484, 704] on span "3" at bounding box center [485, 713] width 9 height 19
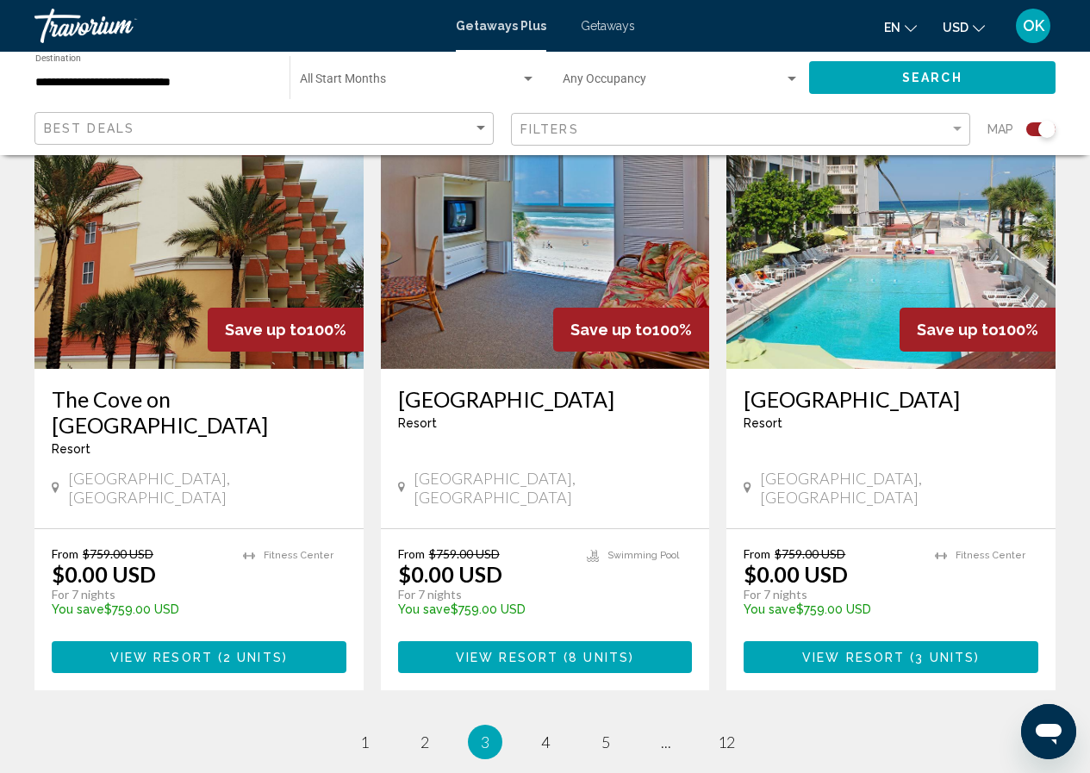
scroll to position [2668, 0]
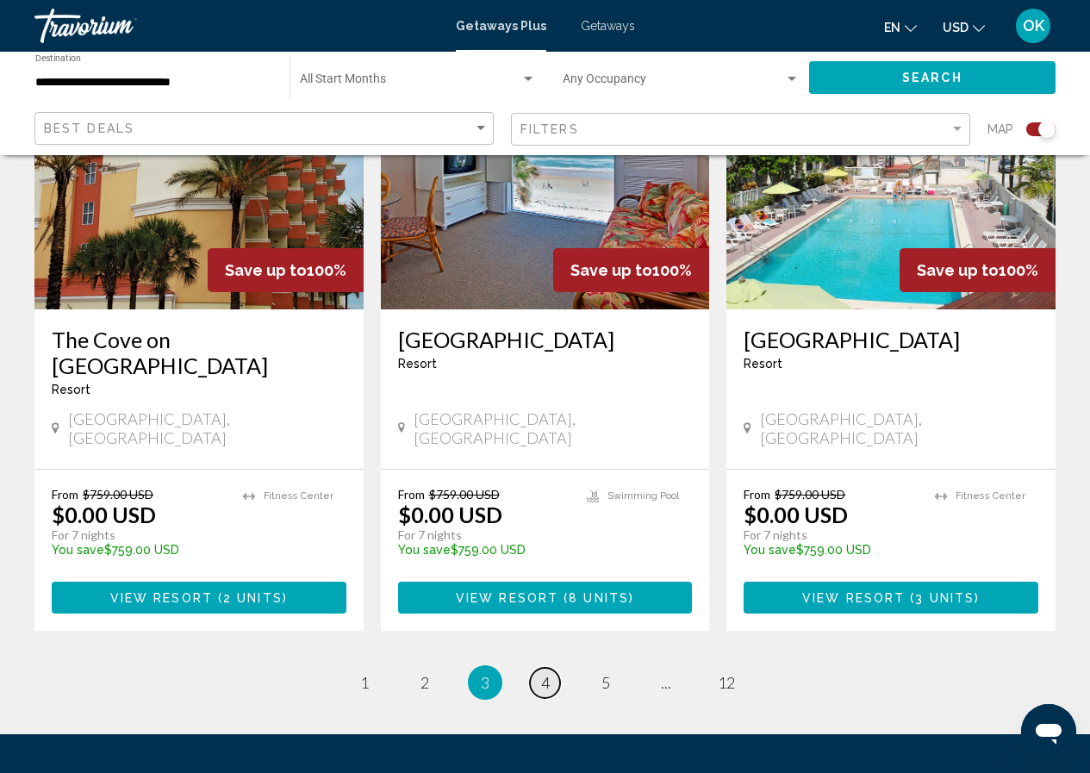
click at [550, 668] on link "page 4" at bounding box center [545, 683] width 30 height 30
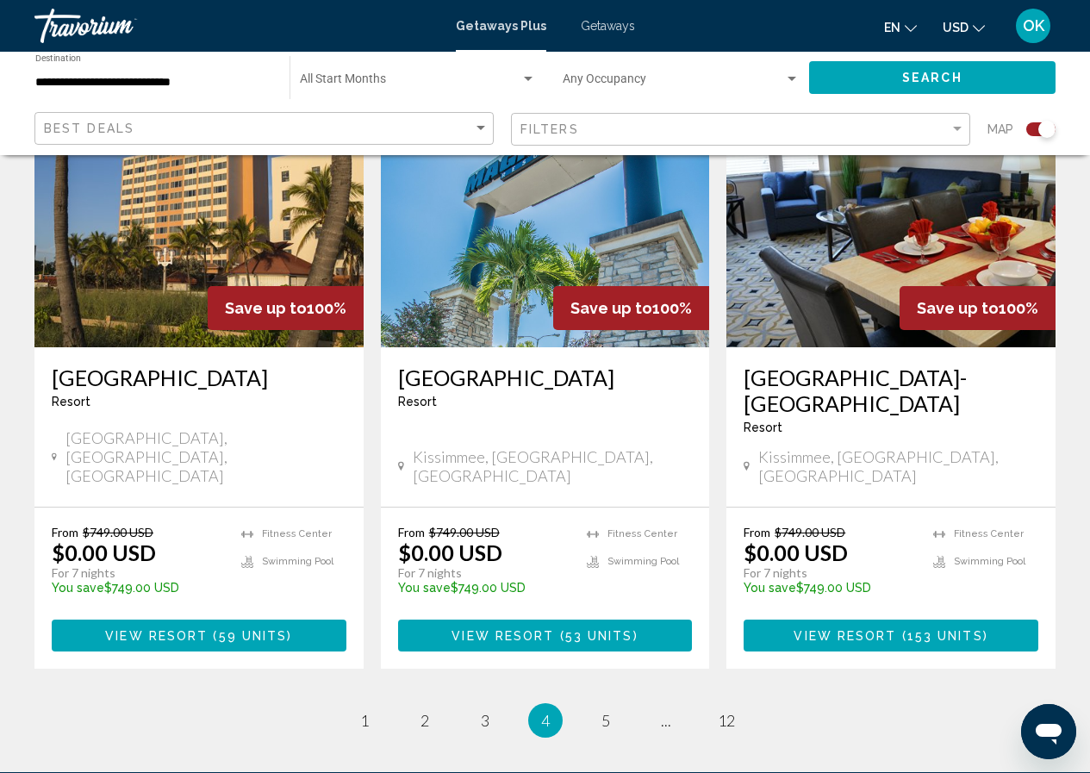
scroll to position [2726, 0]
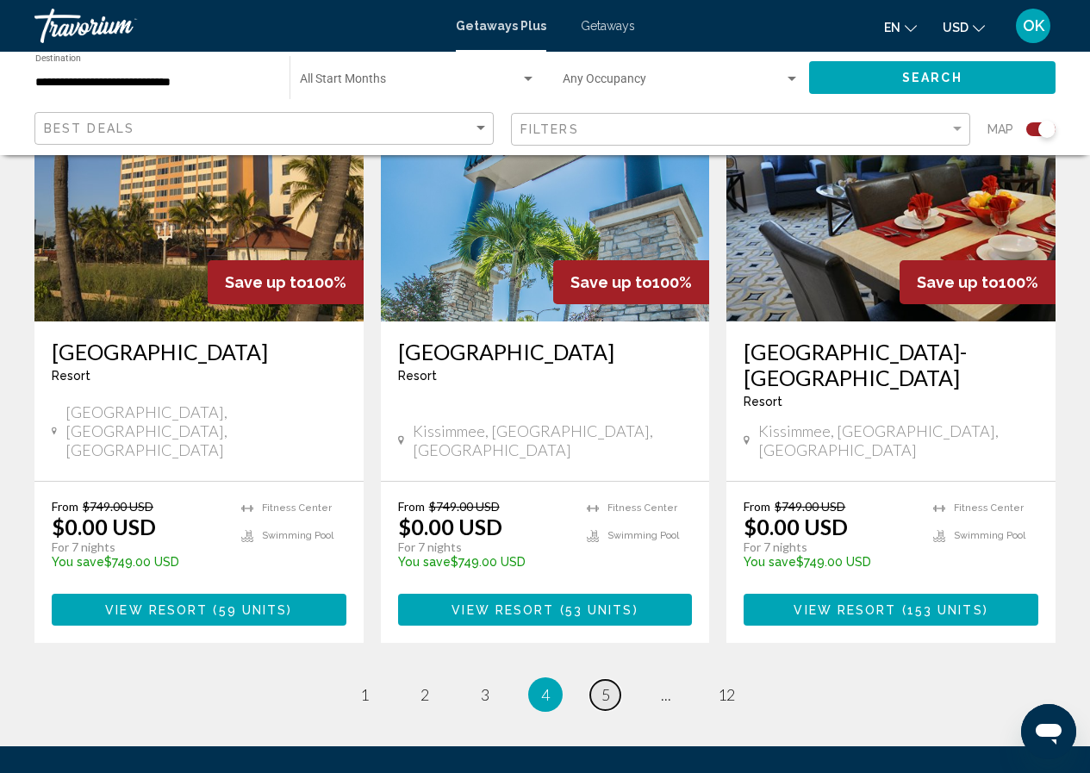
click at [610, 680] on link "page 5" at bounding box center [605, 695] width 30 height 30
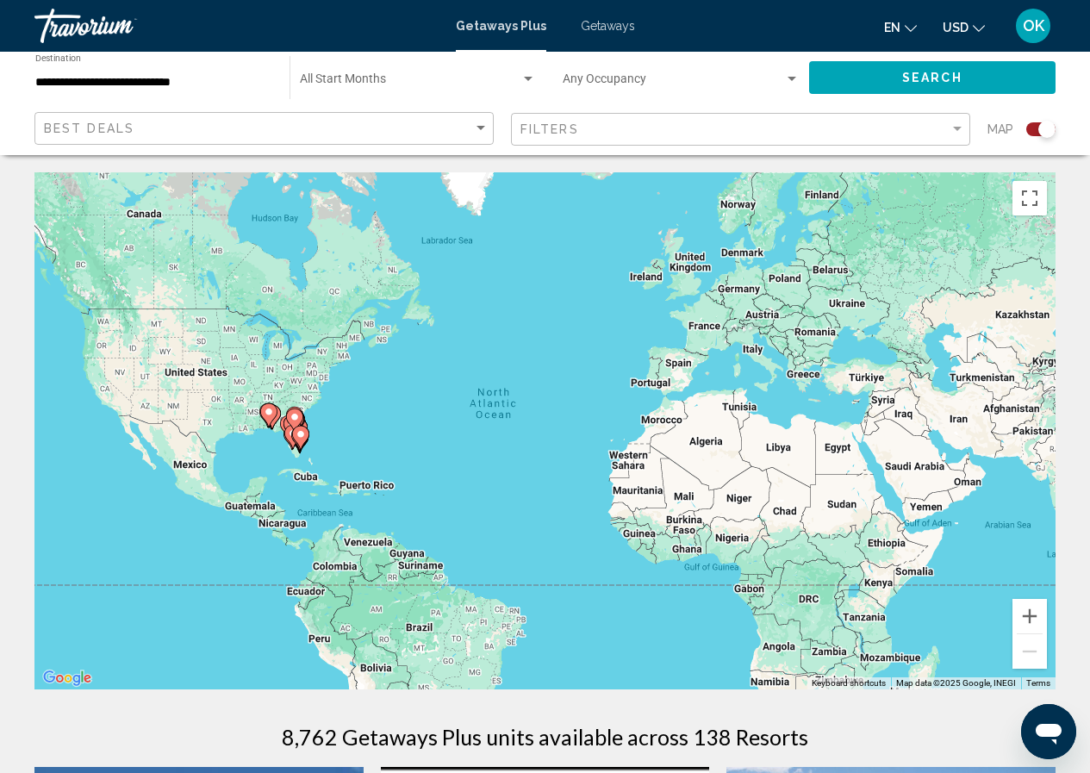
click at [284, 423] on icon "Main content" at bounding box center [292, 427] width 16 height 22
type input "**********"
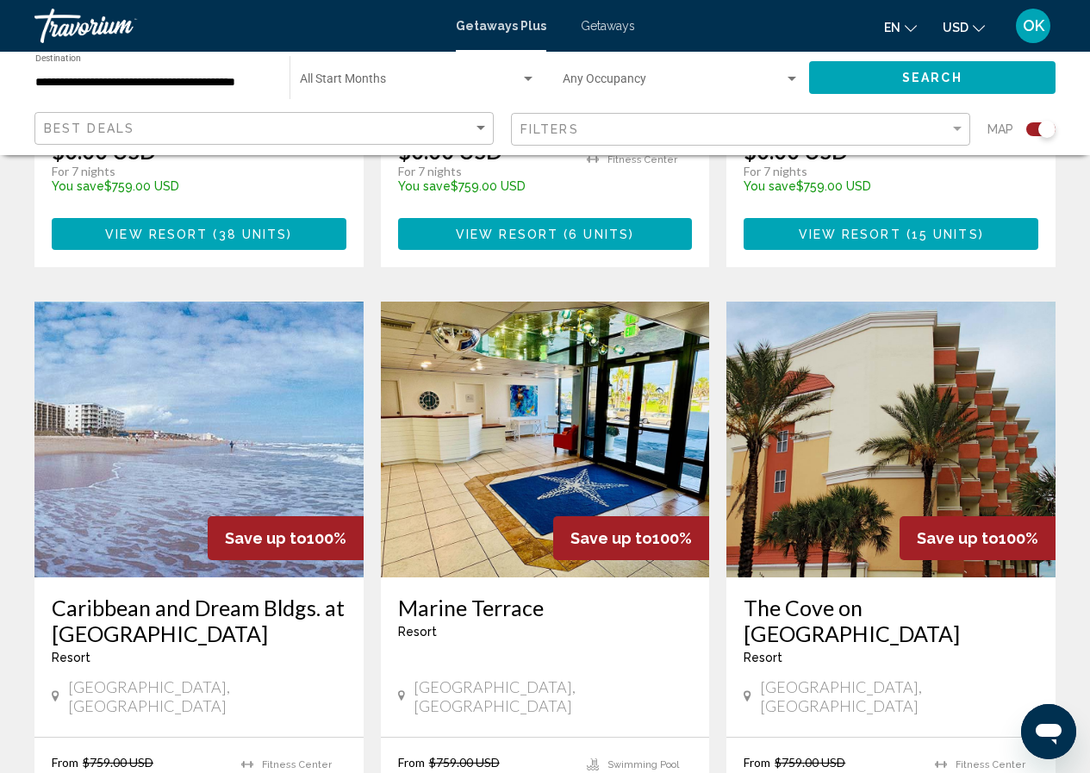
scroll to position [1034, 0]
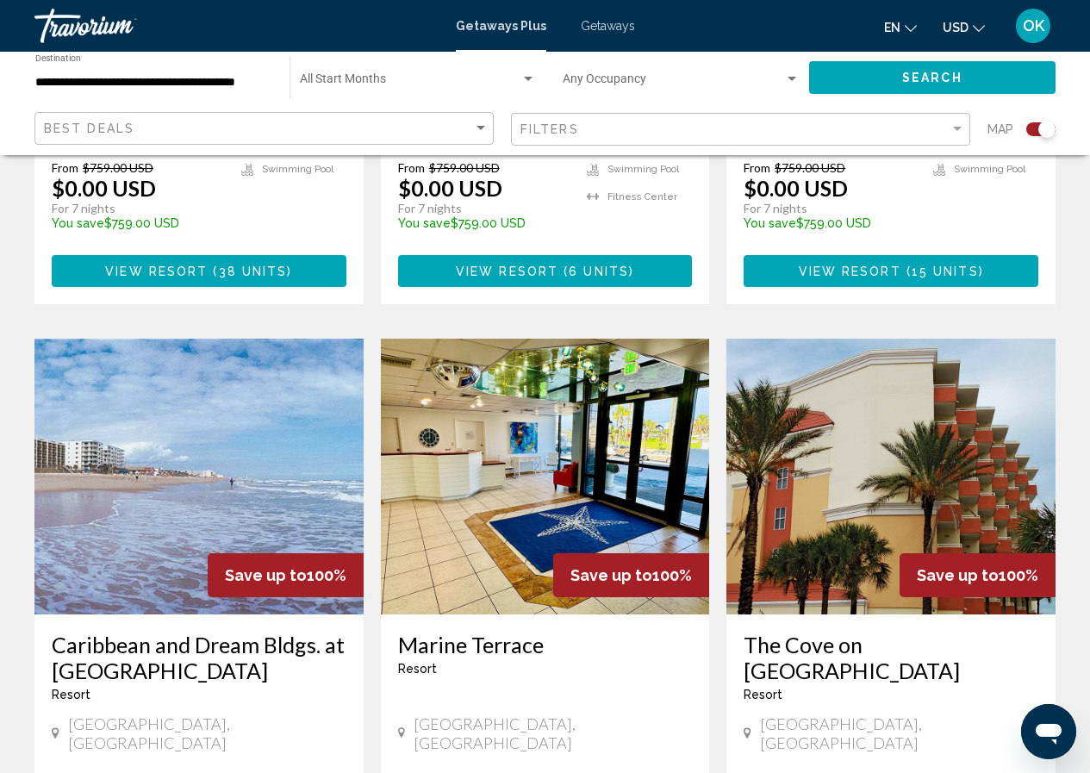
click at [209, 440] on img "Main content" at bounding box center [198, 477] width 329 height 276
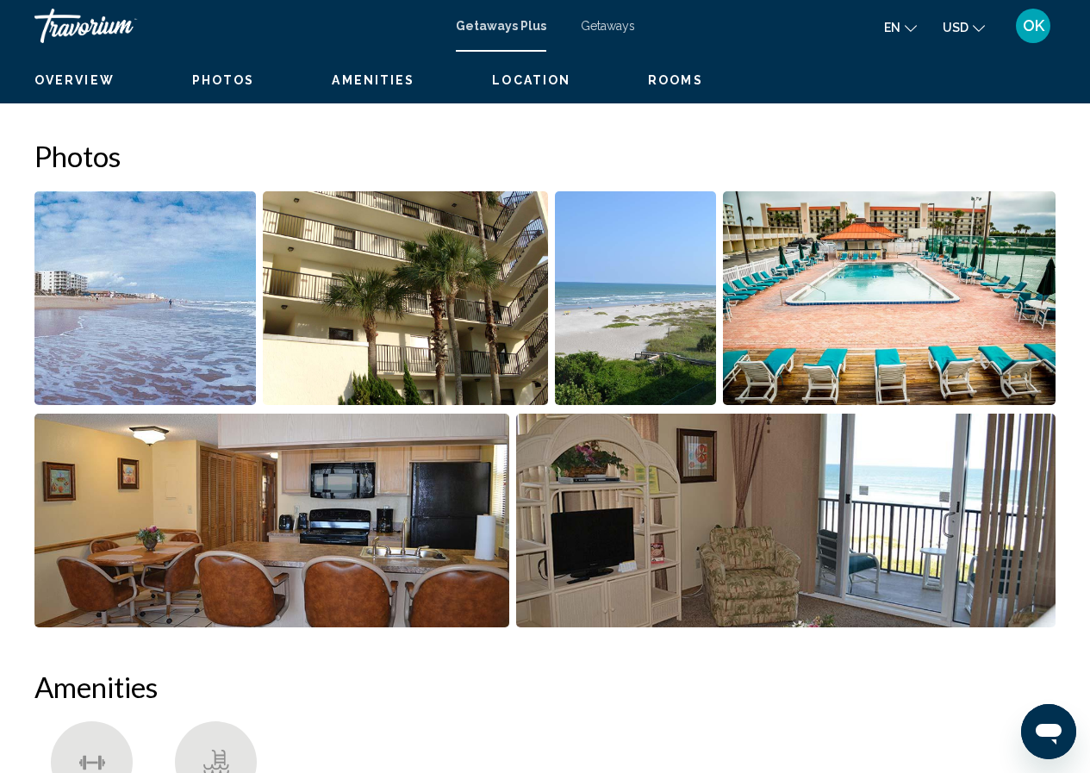
scroll to position [75, 0]
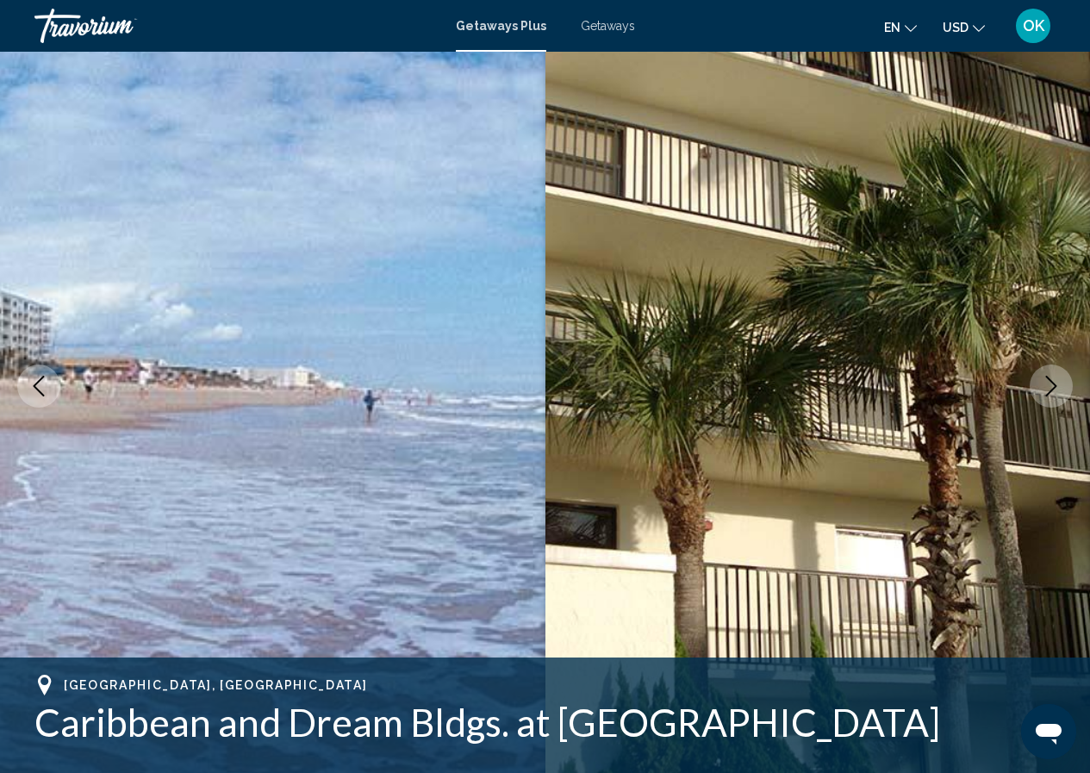
click at [1052, 395] on icon "Next image" at bounding box center [1051, 386] width 21 height 21
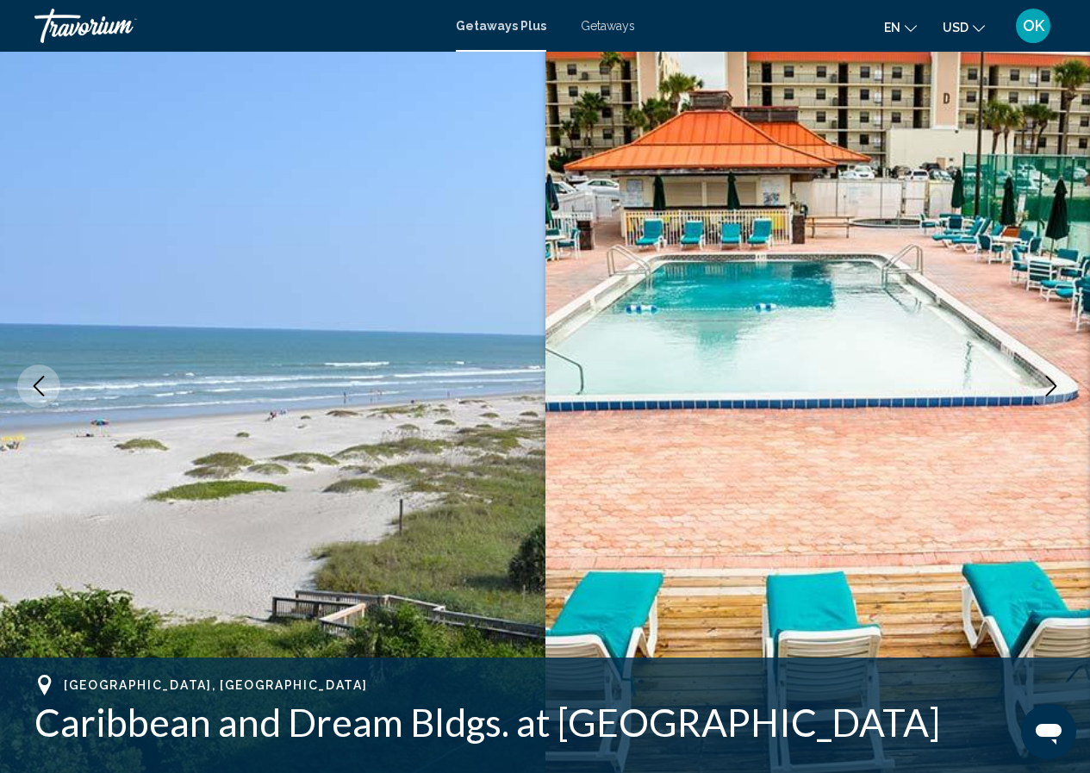
click at [1052, 395] on icon "Next image" at bounding box center [1051, 386] width 21 height 21
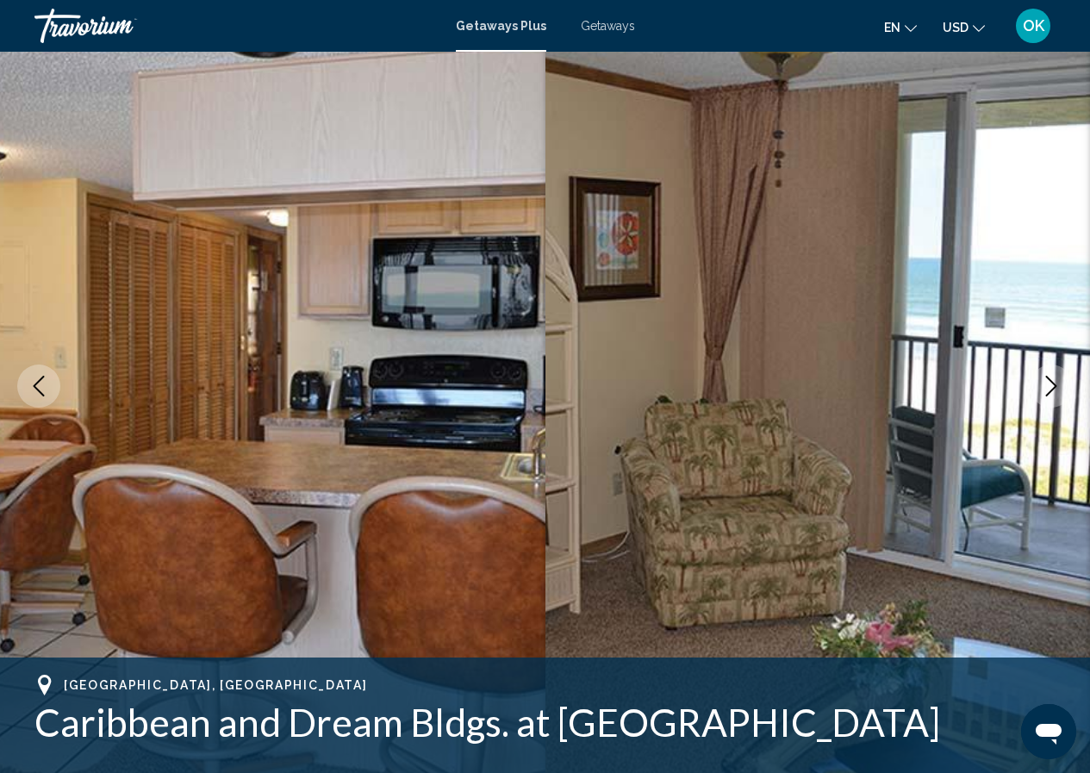
click at [1052, 395] on icon "Next image" at bounding box center [1051, 386] width 21 height 21
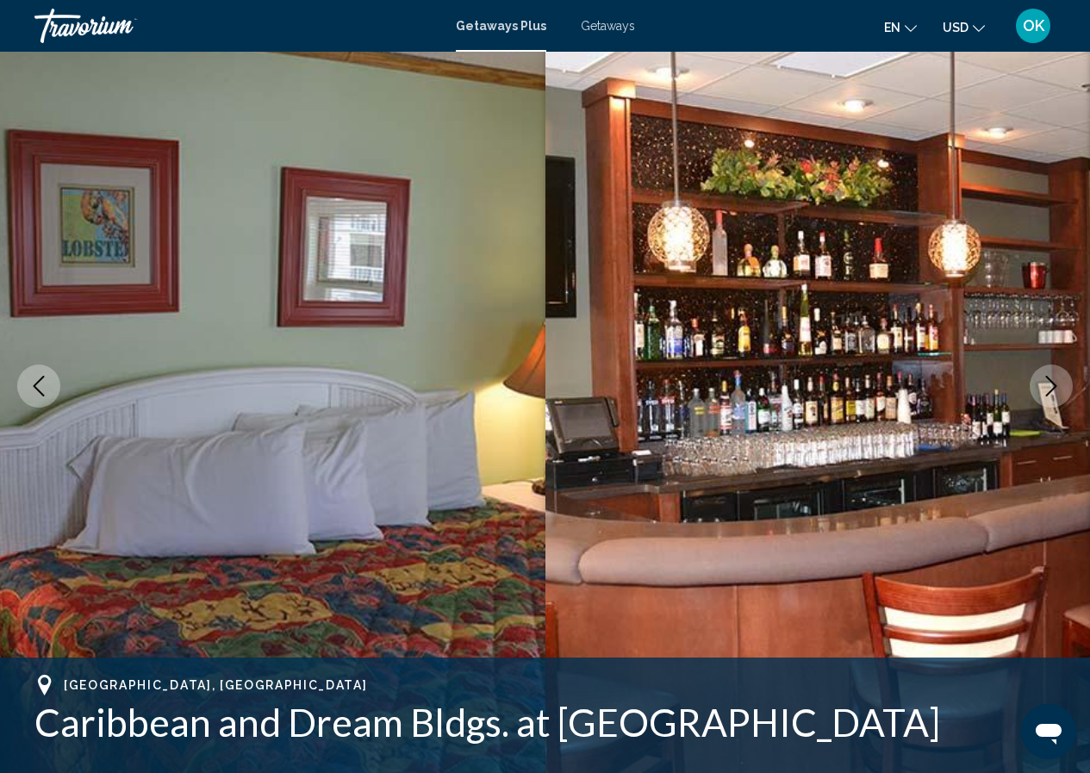
click at [1052, 395] on icon "Next image" at bounding box center [1051, 386] width 21 height 21
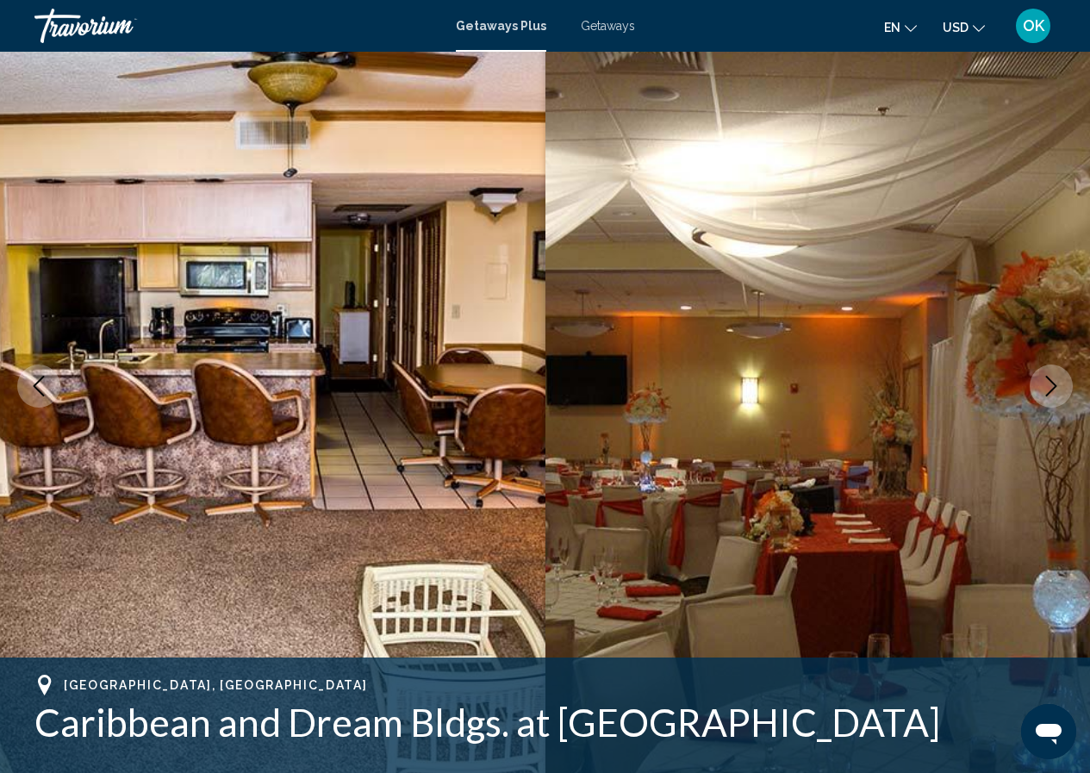
click at [1052, 395] on icon "Next image" at bounding box center [1051, 386] width 21 height 21
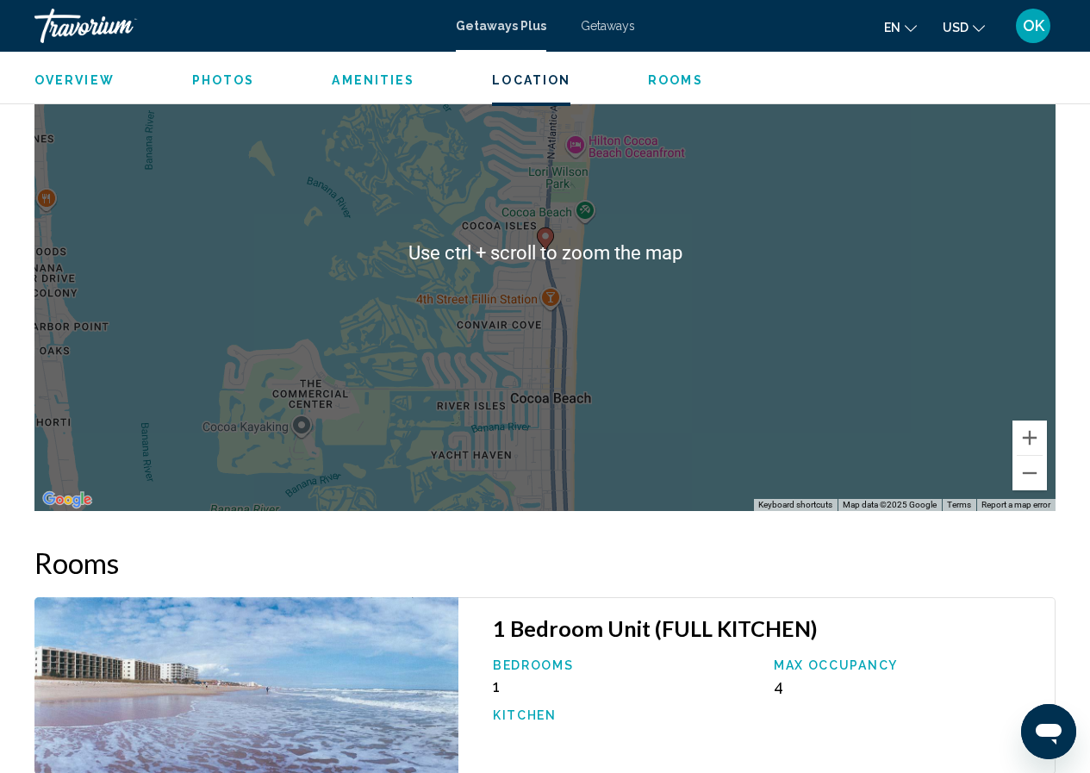
scroll to position [2661, 0]
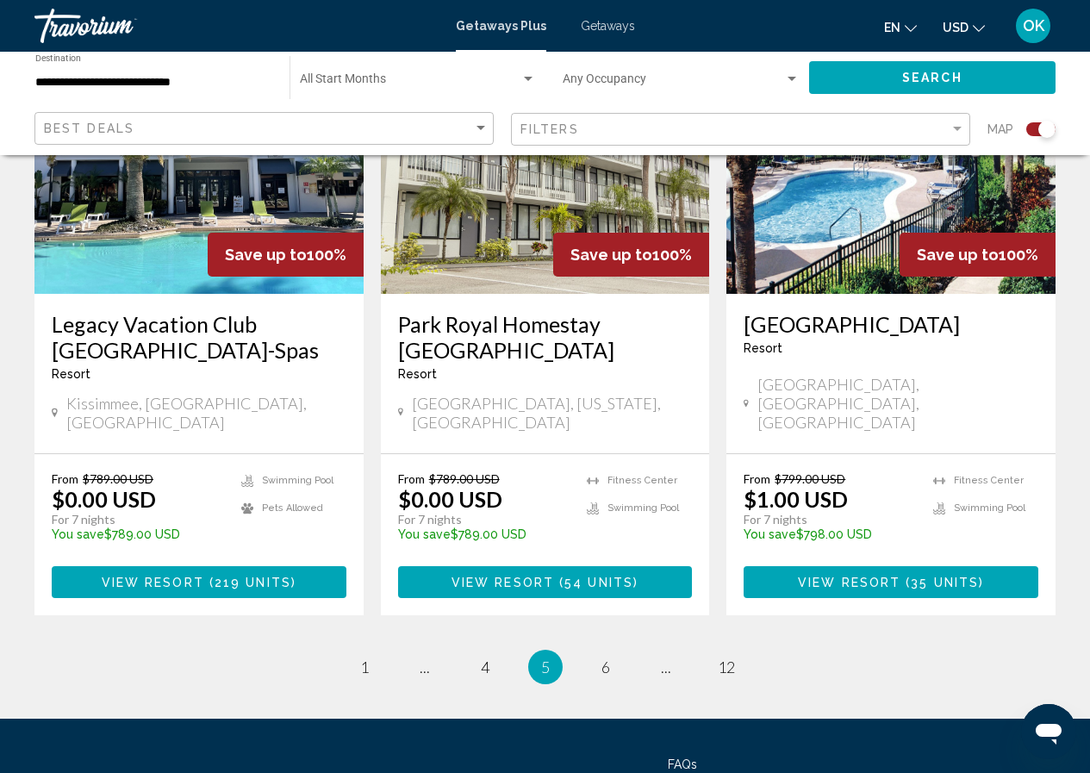
scroll to position [2693, 0]
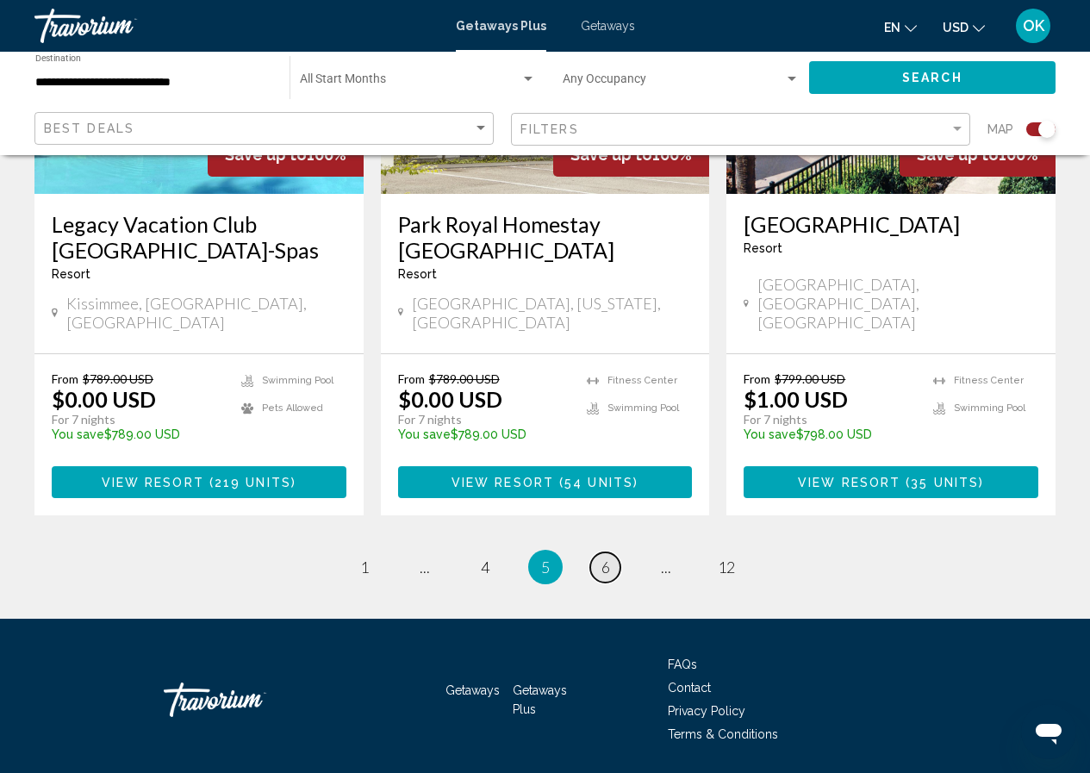
click at [597, 552] on link "page 6" at bounding box center [605, 567] width 30 height 30
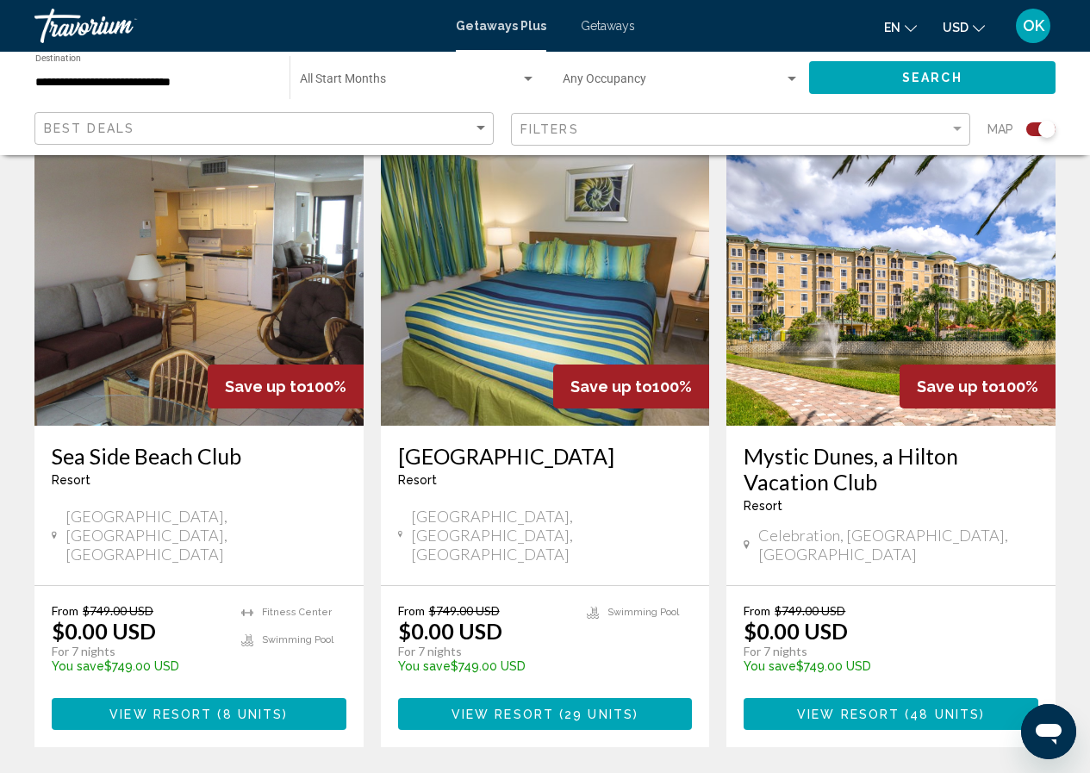
scroll to position [2752, 0]
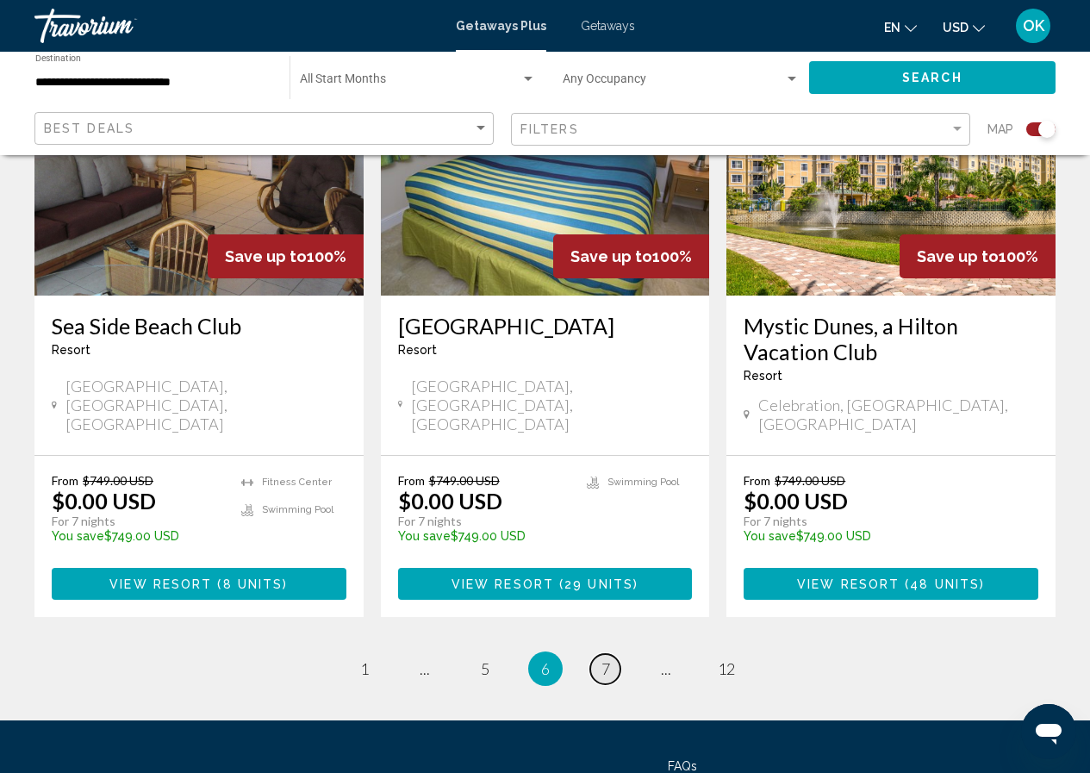
click at [602, 659] on span "7" at bounding box center [606, 668] width 9 height 19
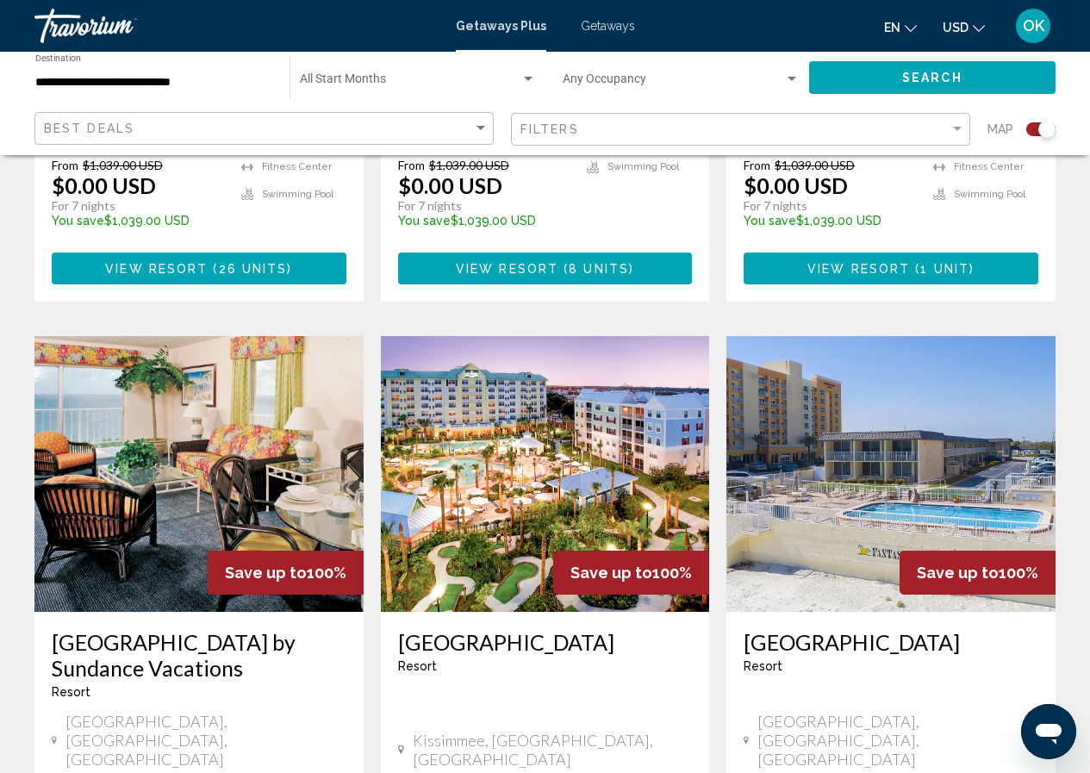
scroll to position [2413, 0]
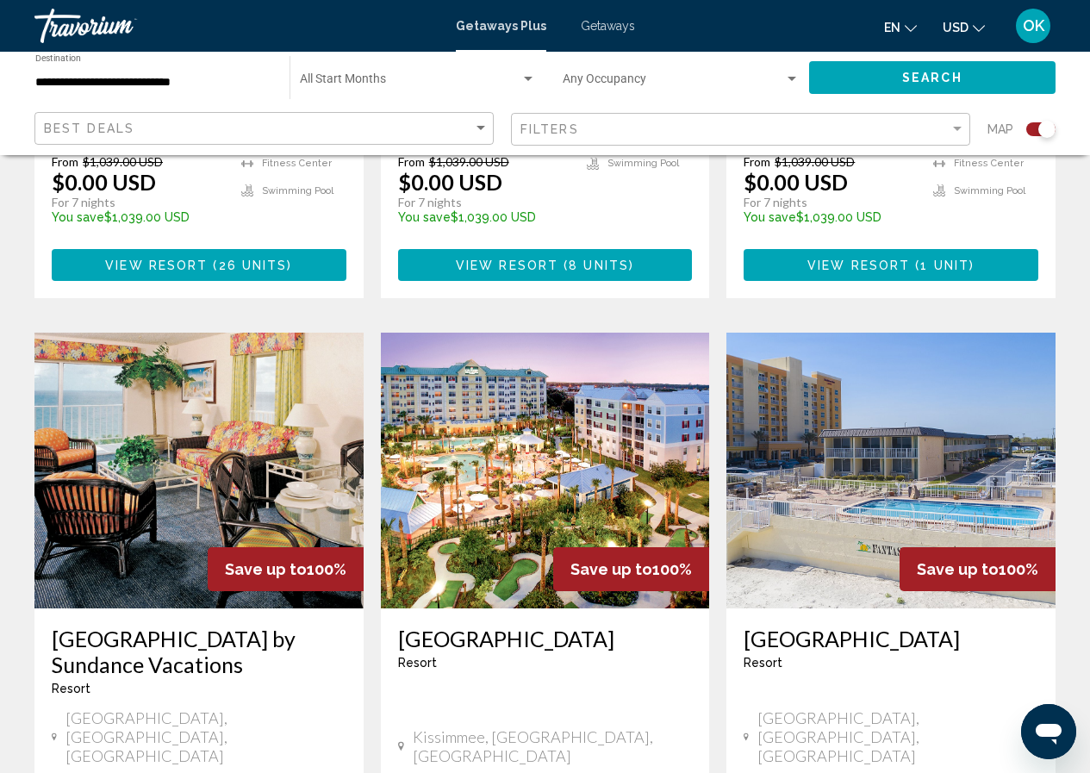
click at [501, 431] on img "Main content" at bounding box center [545, 471] width 329 height 276
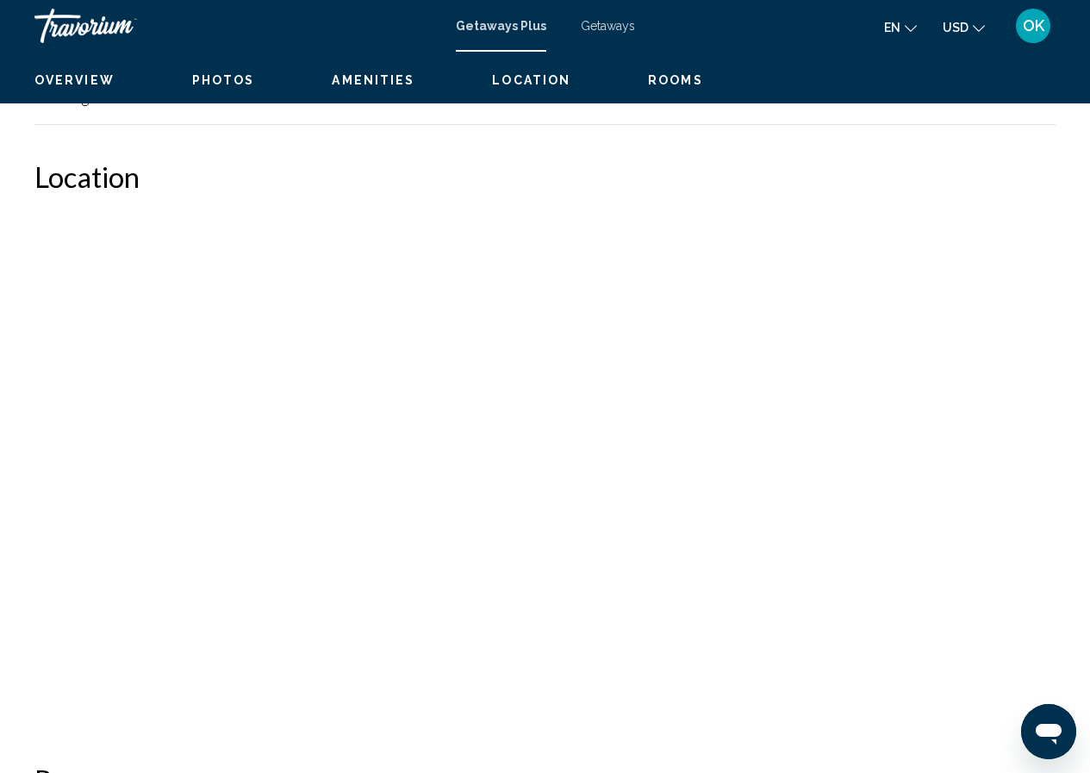
scroll to position [75, 0]
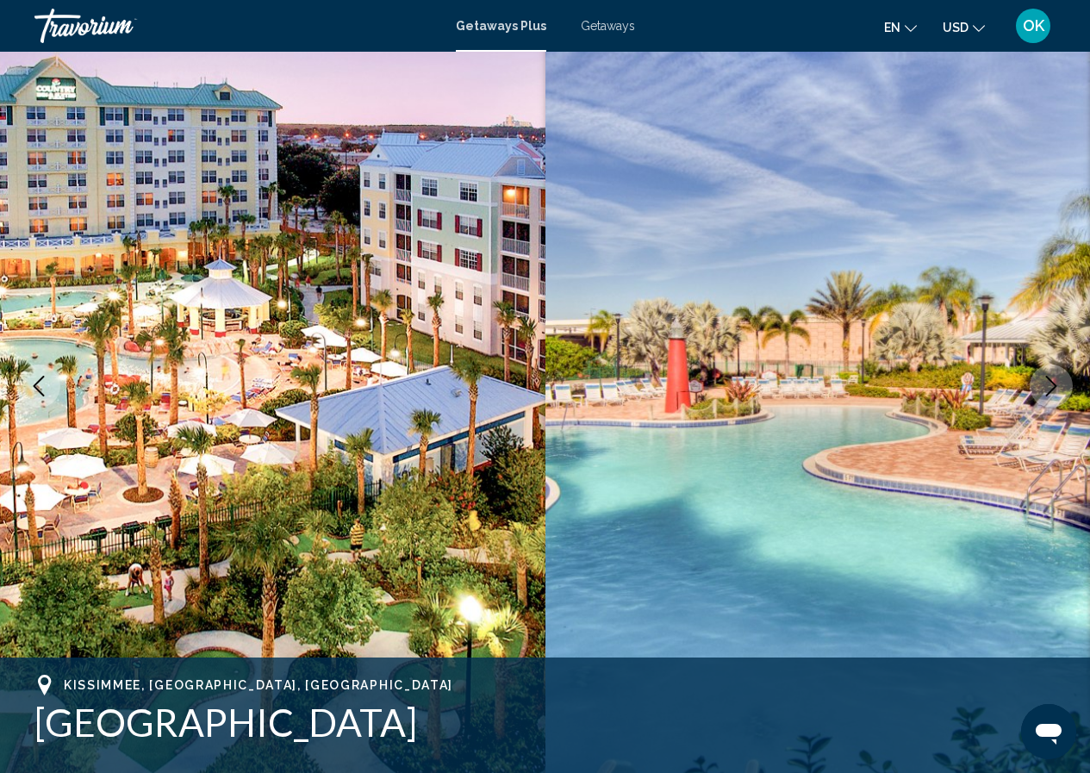
click at [1050, 390] on icon "Next image" at bounding box center [1051, 386] width 21 height 21
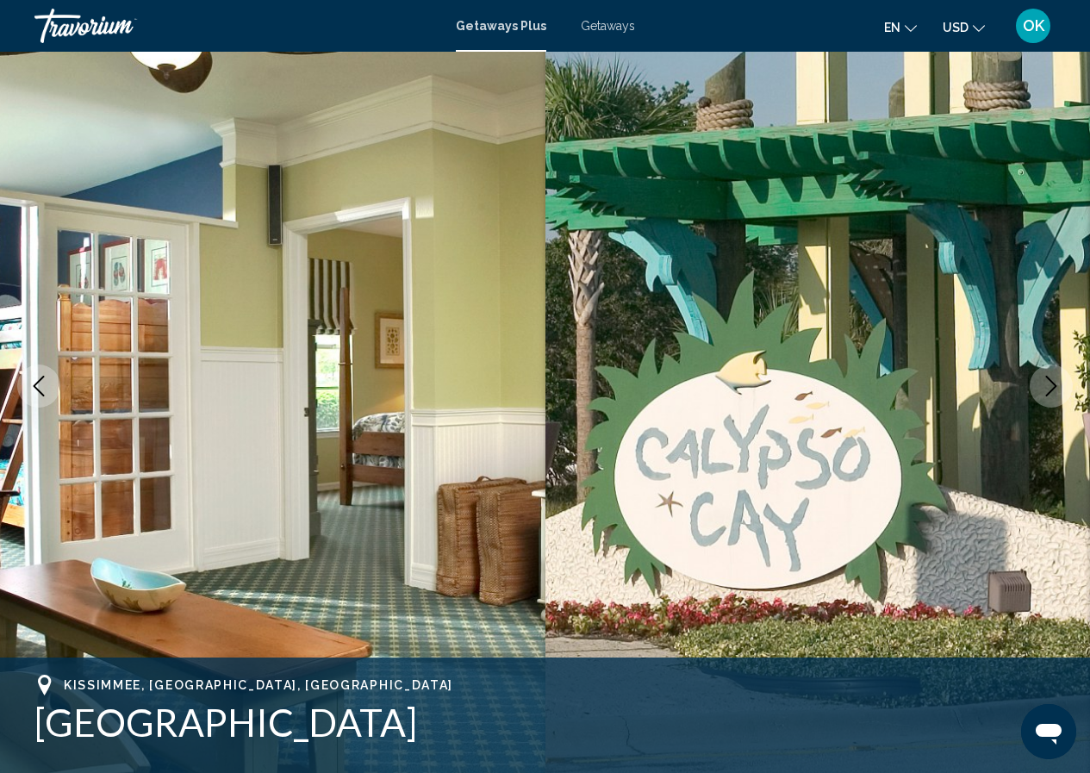
click at [1050, 390] on icon "Next image" at bounding box center [1051, 386] width 21 height 21
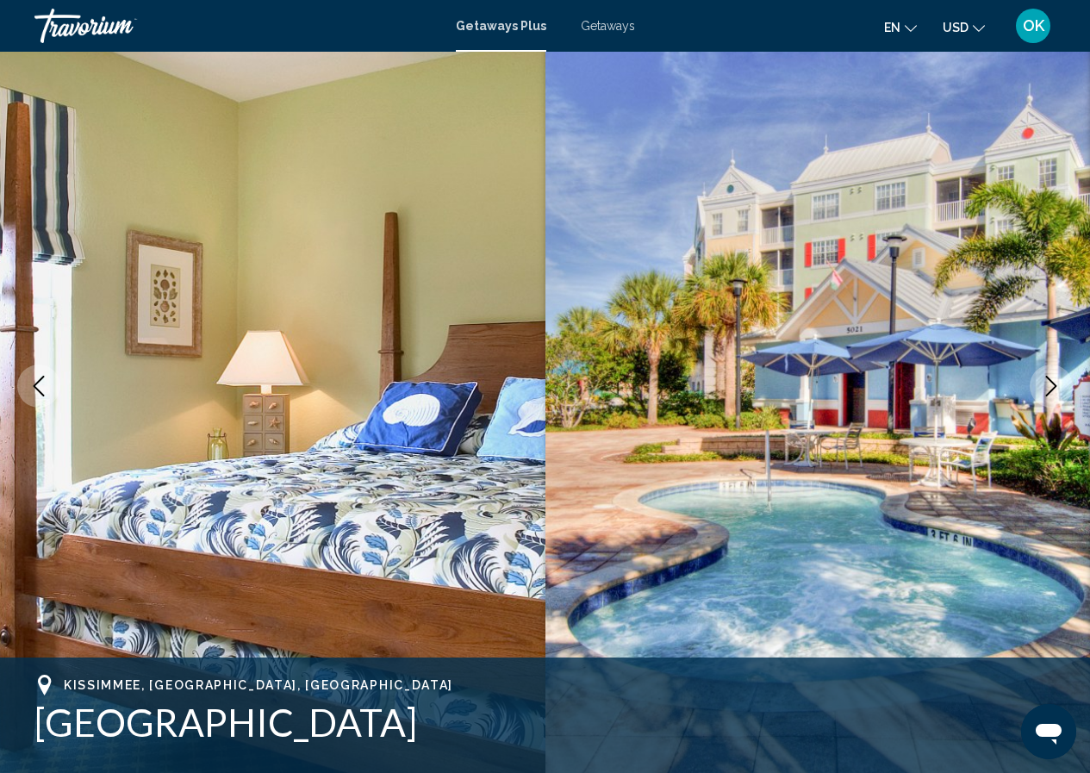
click at [1050, 390] on icon "Next image" at bounding box center [1051, 386] width 21 height 21
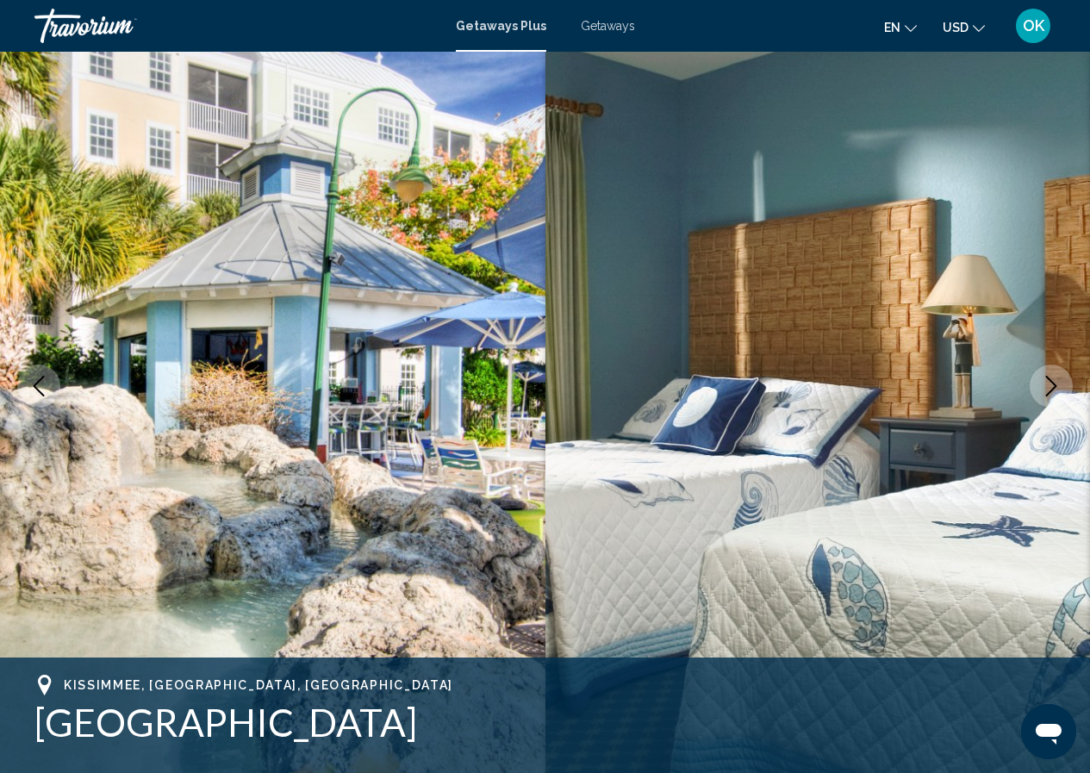
click at [1050, 390] on icon "Next image" at bounding box center [1051, 386] width 21 height 21
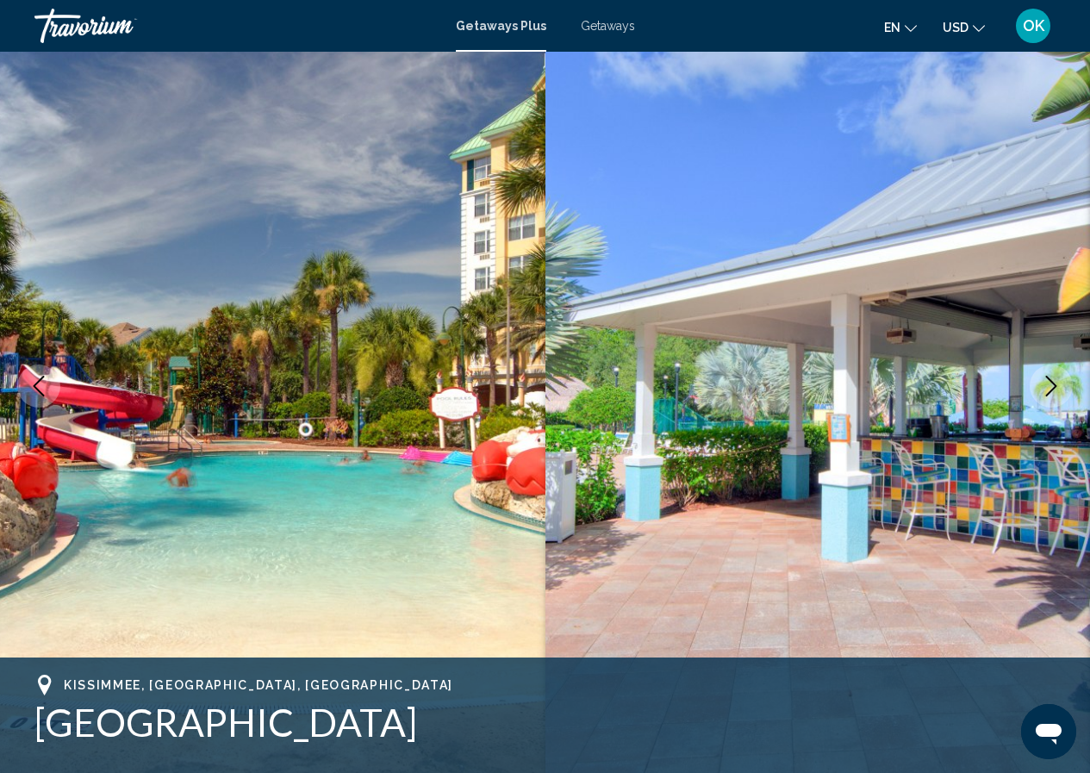
click at [1050, 390] on icon "Next image" at bounding box center [1051, 386] width 21 height 21
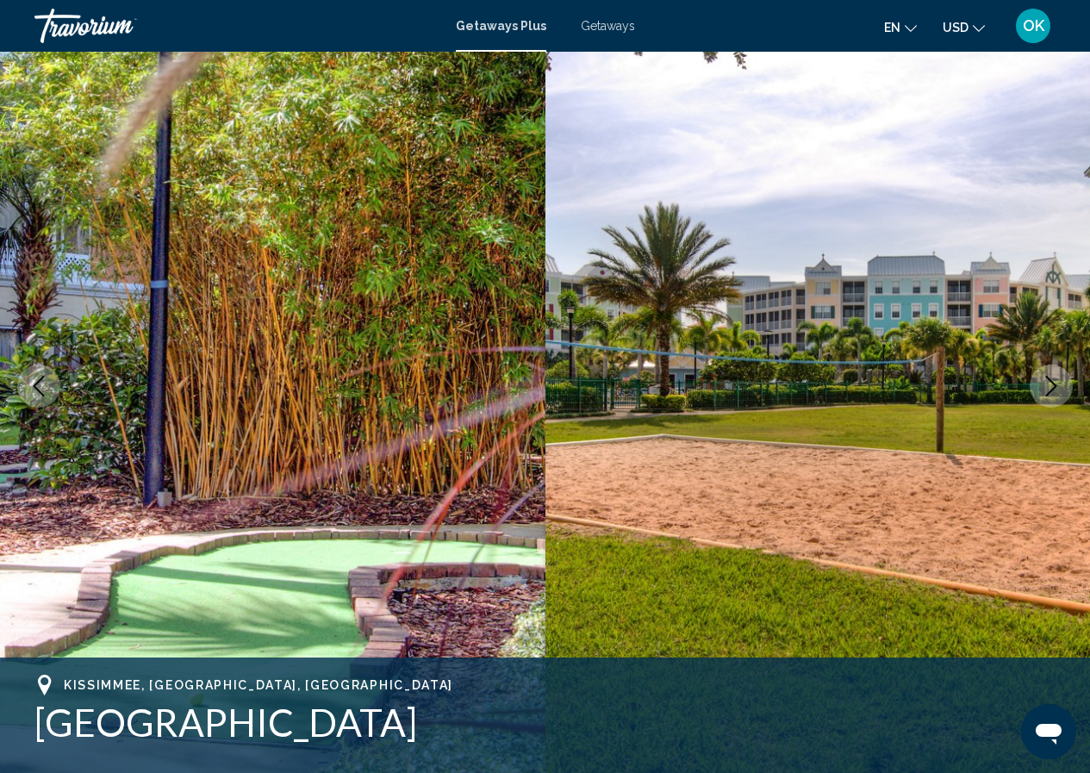
click at [1050, 390] on icon "Next image" at bounding box center [1051, 386] width 21 height 21
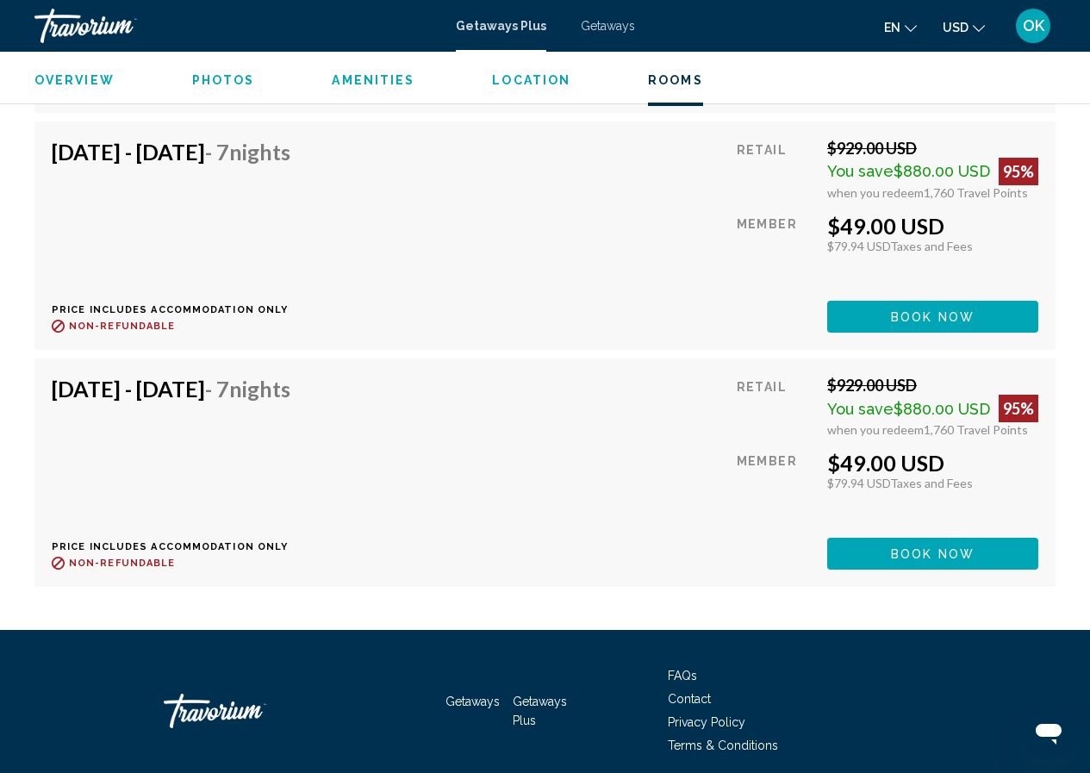
scroll to position [10872, 0]
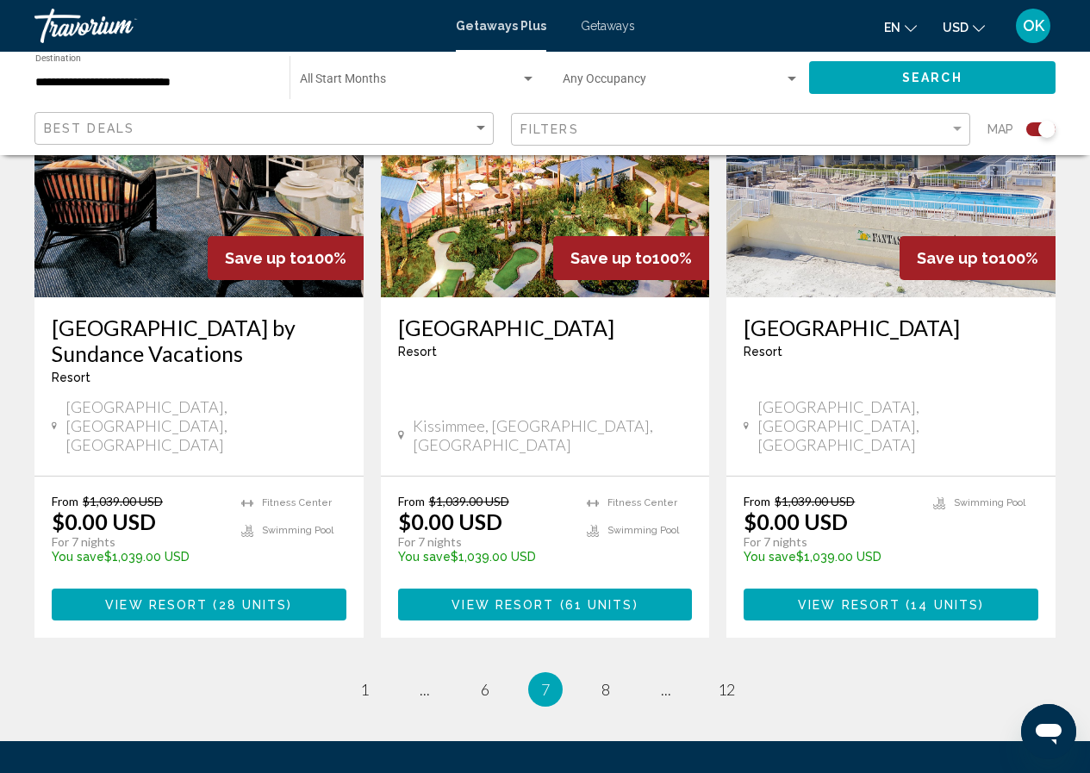
scroll to position [2726, 0]
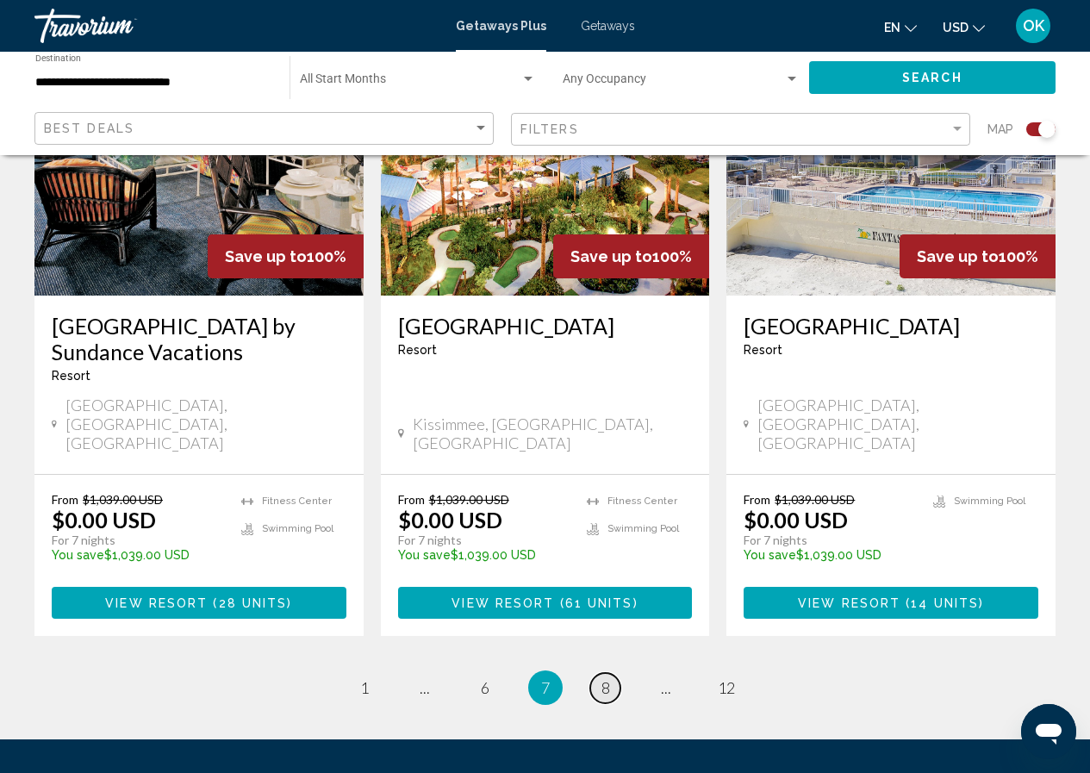
click at [609, 678] on span "8" at bounding box center [606, 687] width 9 height 19
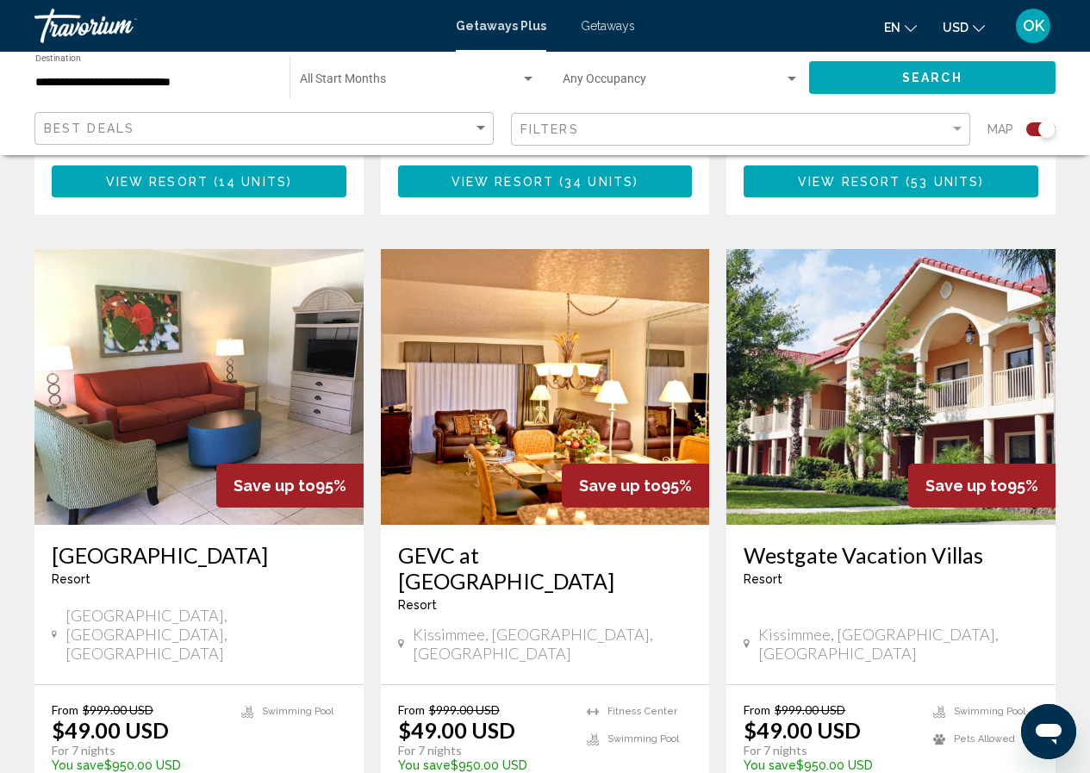
scroll to position [2649, 0]
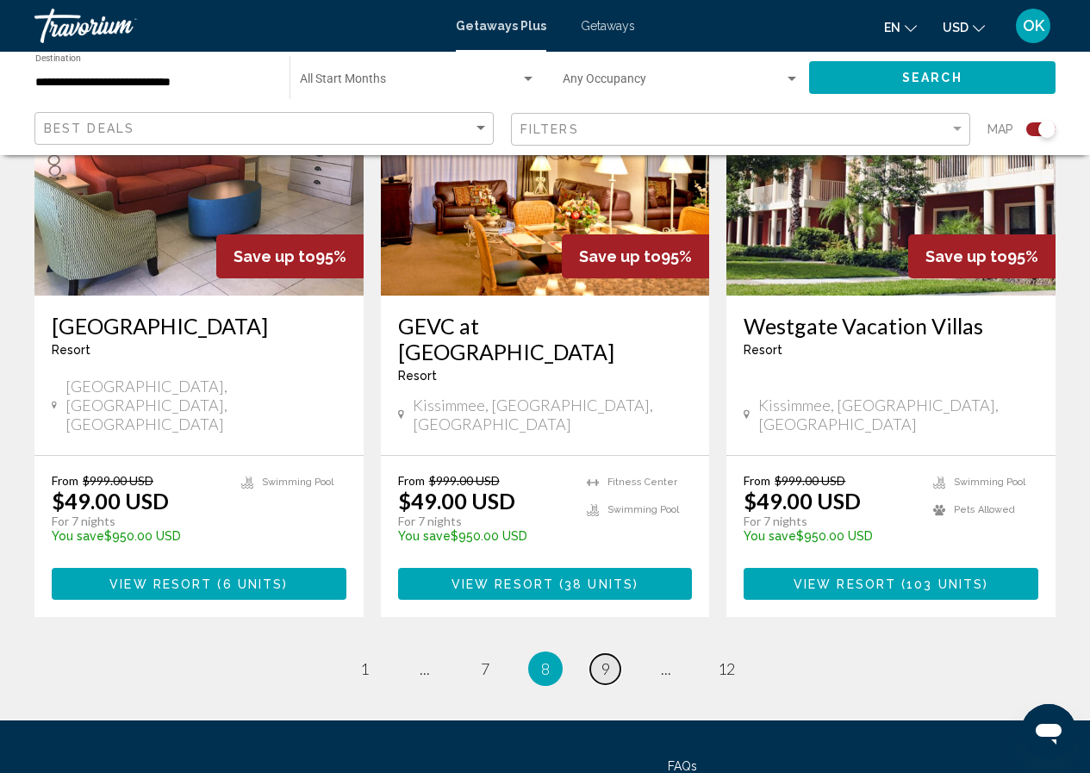
click at [608, 659] on span "9" at bounding box center [606, 668] width 9 height 19
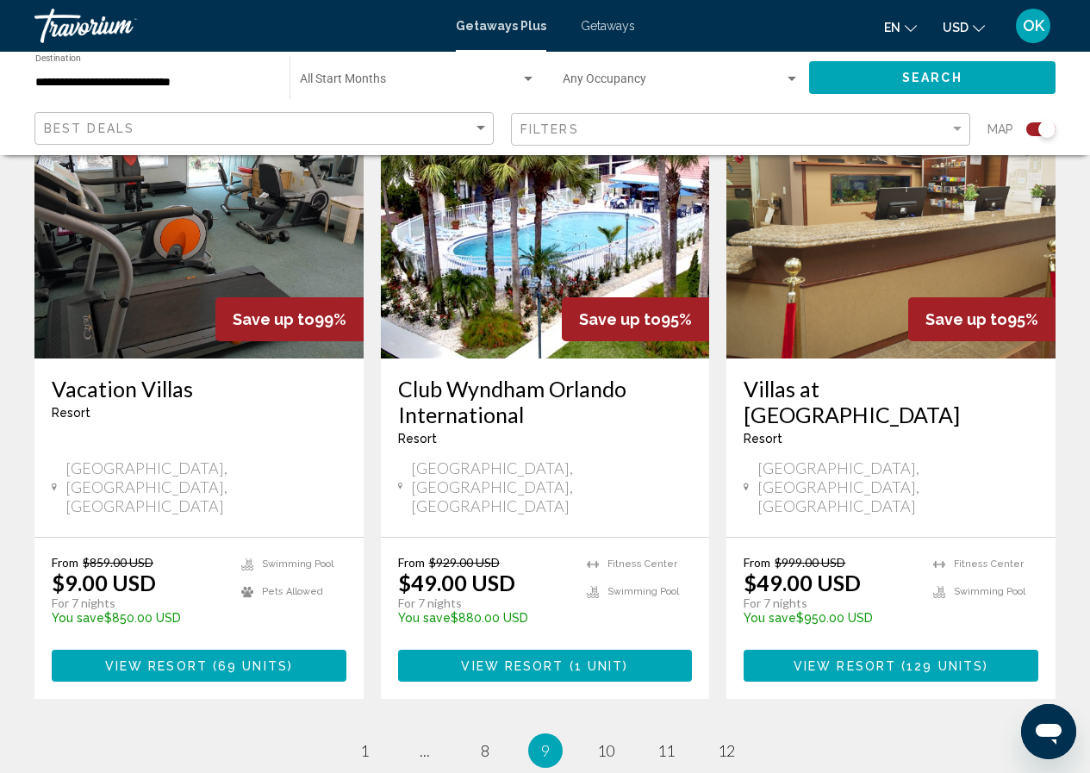
scroll to position [2672, 0]
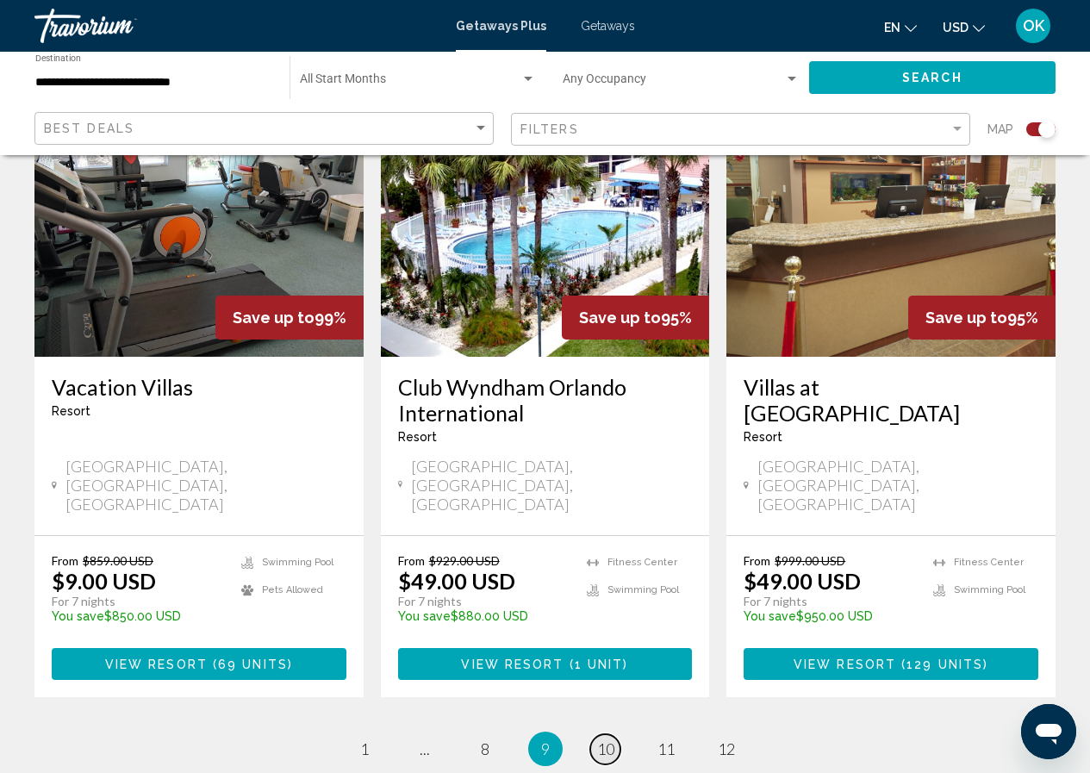
click at [611, 740] on span "10" at bounding box center [605, 749] width 17 height 19
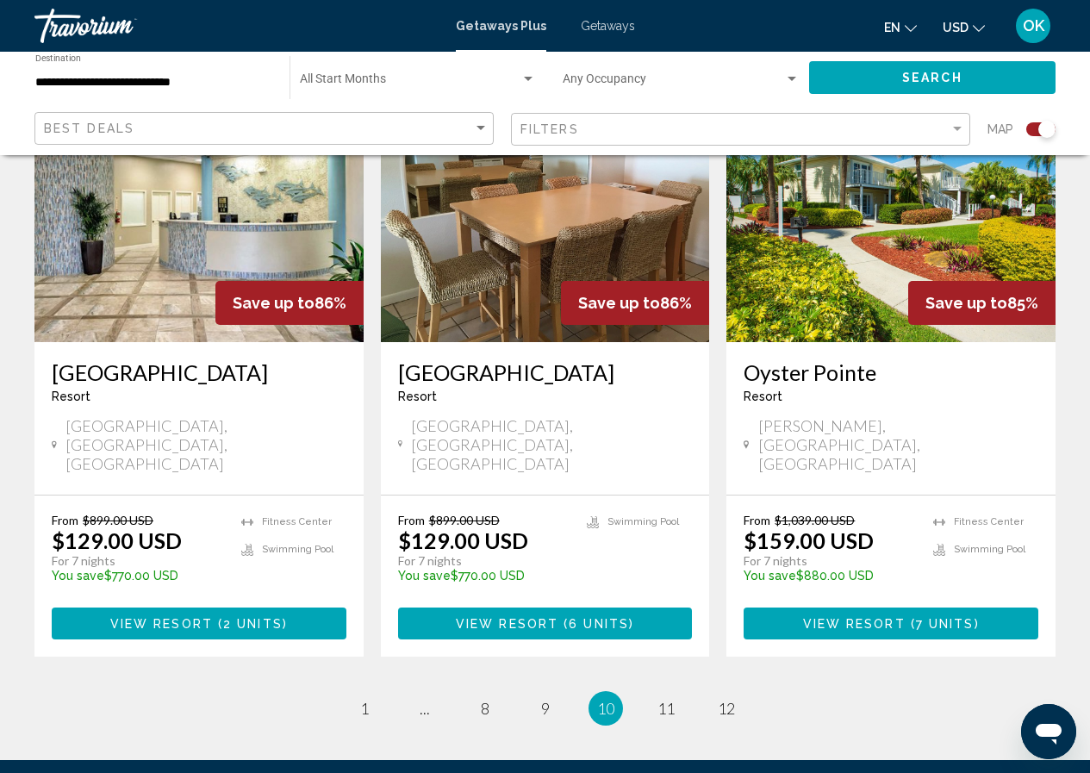
scroll to position [2675, 0]
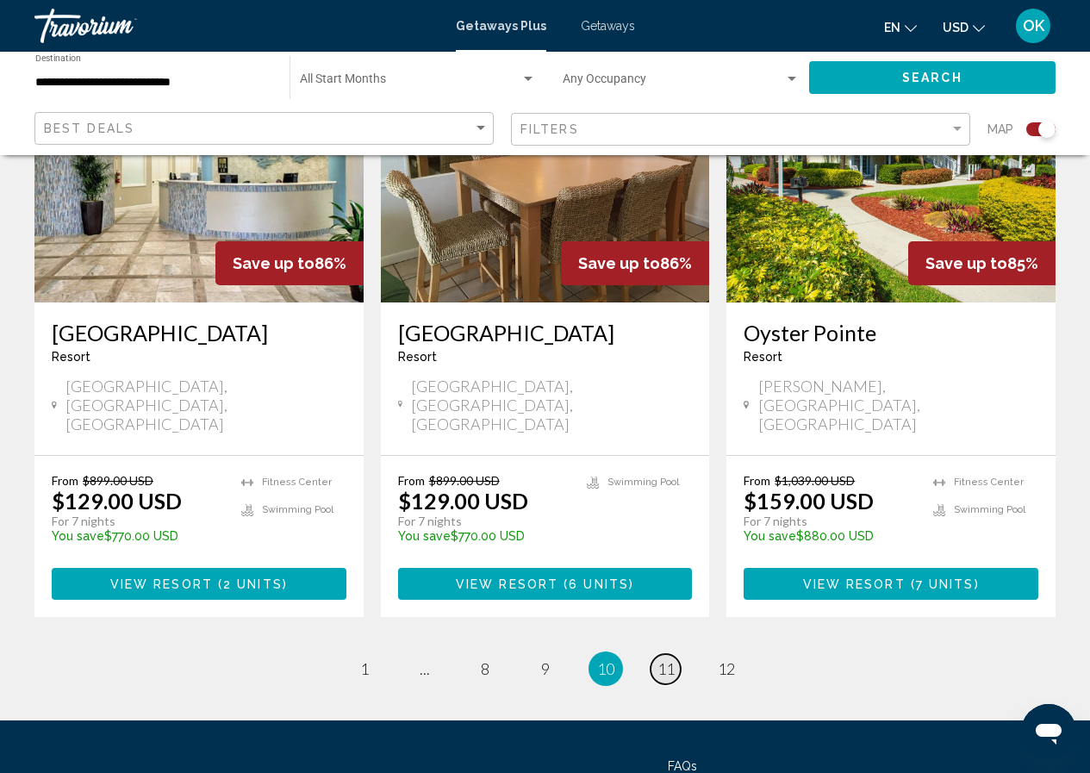
click at [668, 659] on span "11" at bounding box center [666, 668] width 17 height 19
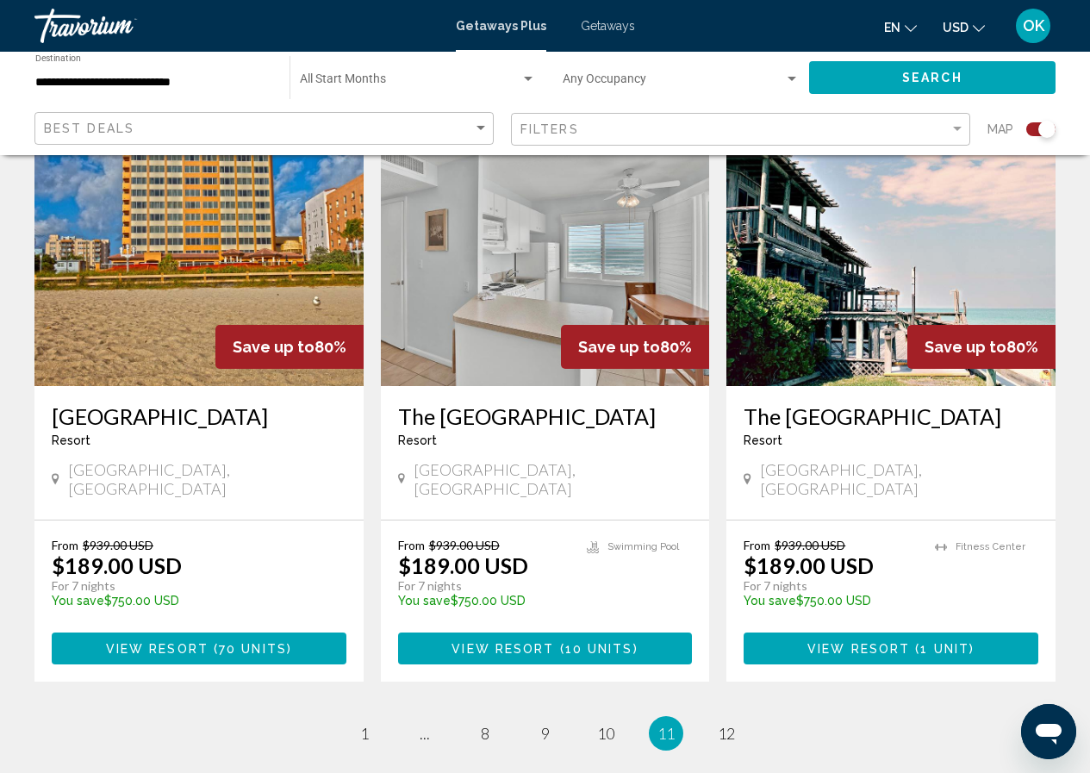
scroll to position [2586, 0]
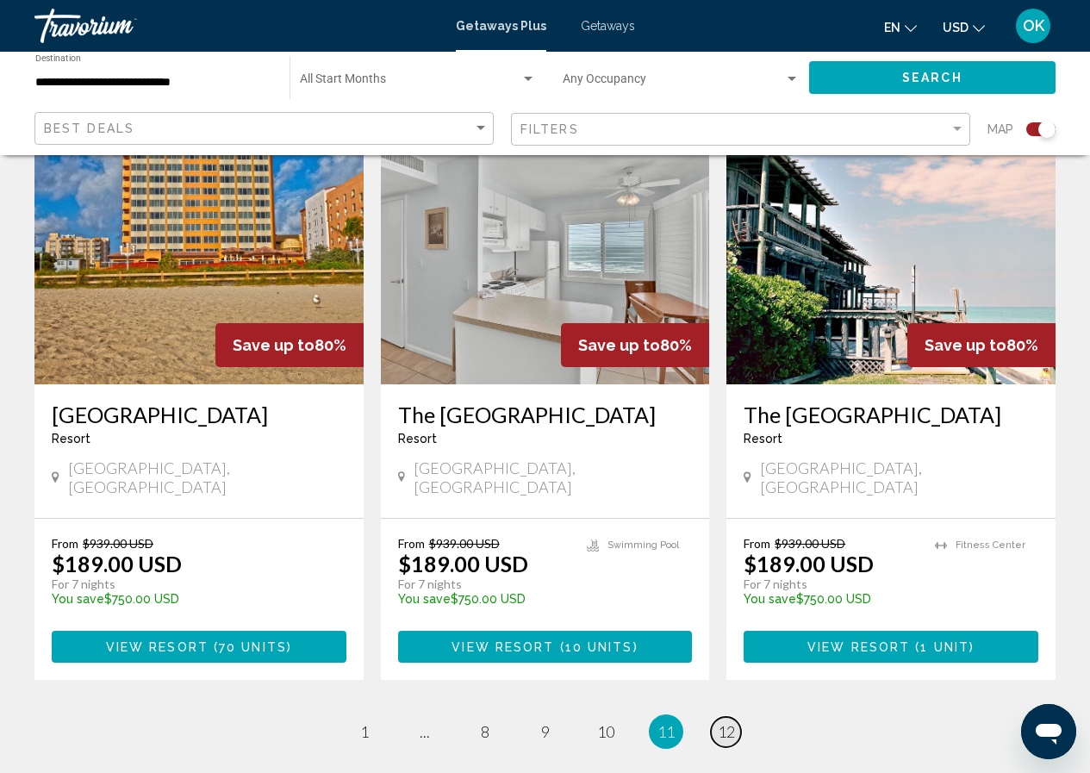
click at [718, 722] on span "12" at bounding box center [726, 731] width 17 height 19
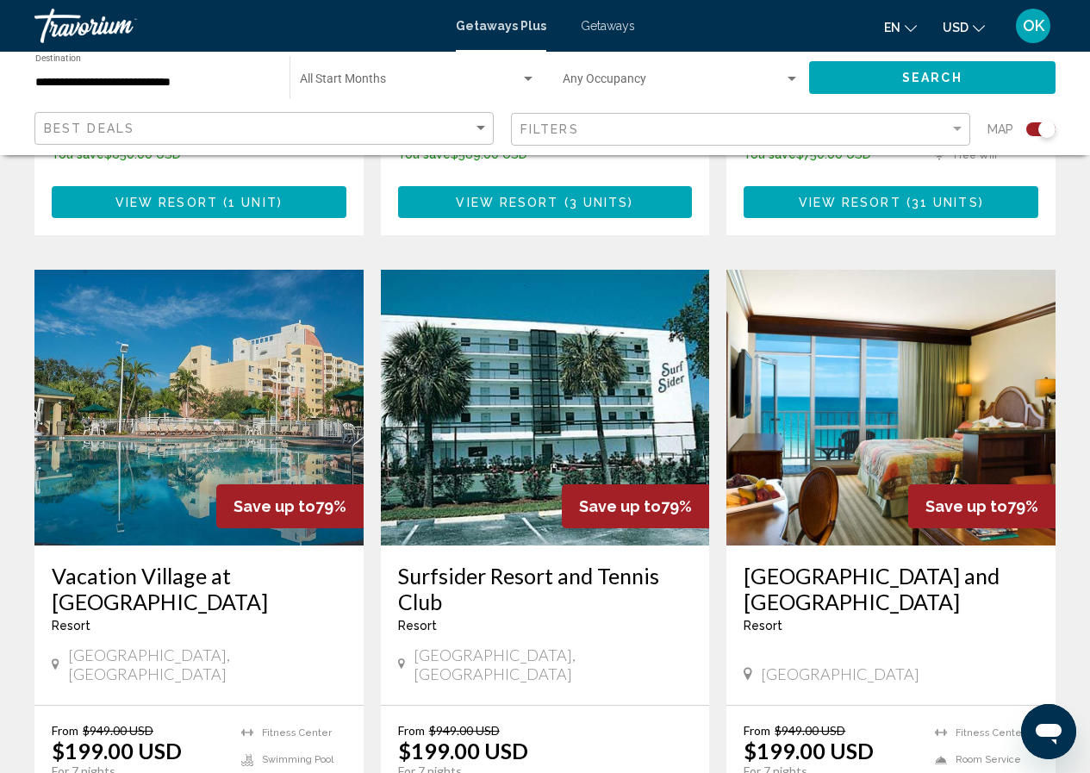
scroll to position [1182, 0]
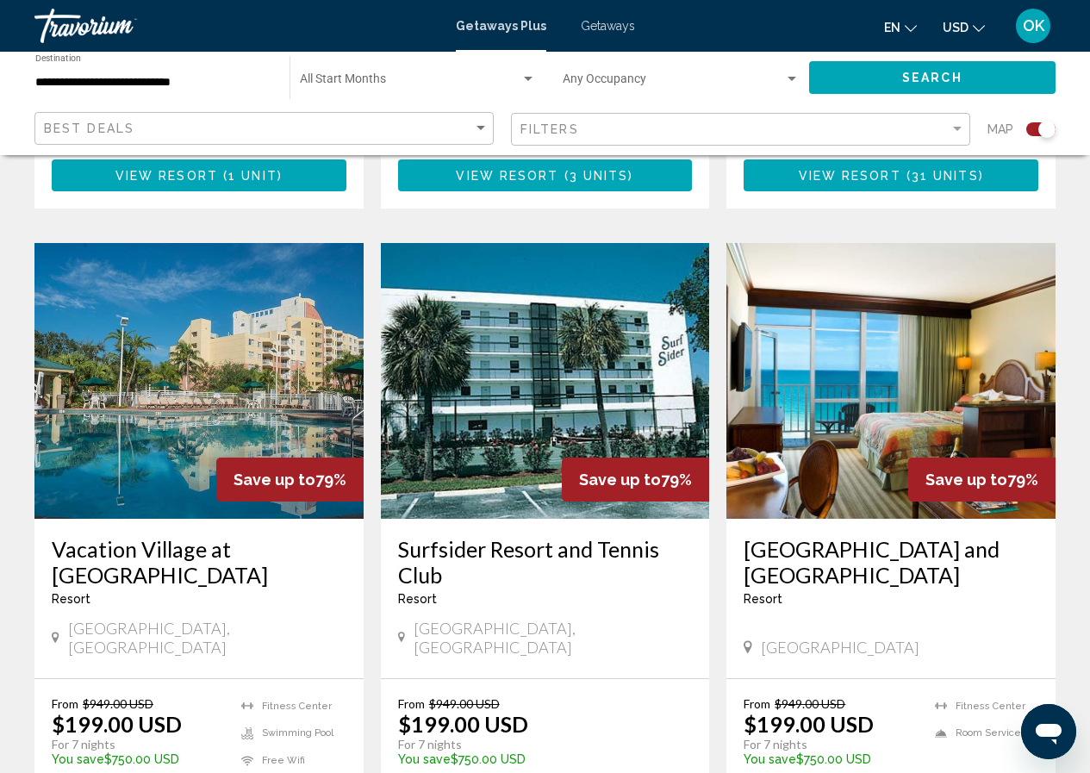
click at [200, 428] on img "Main content" at bounding box center [198, 381] width 329 height 276
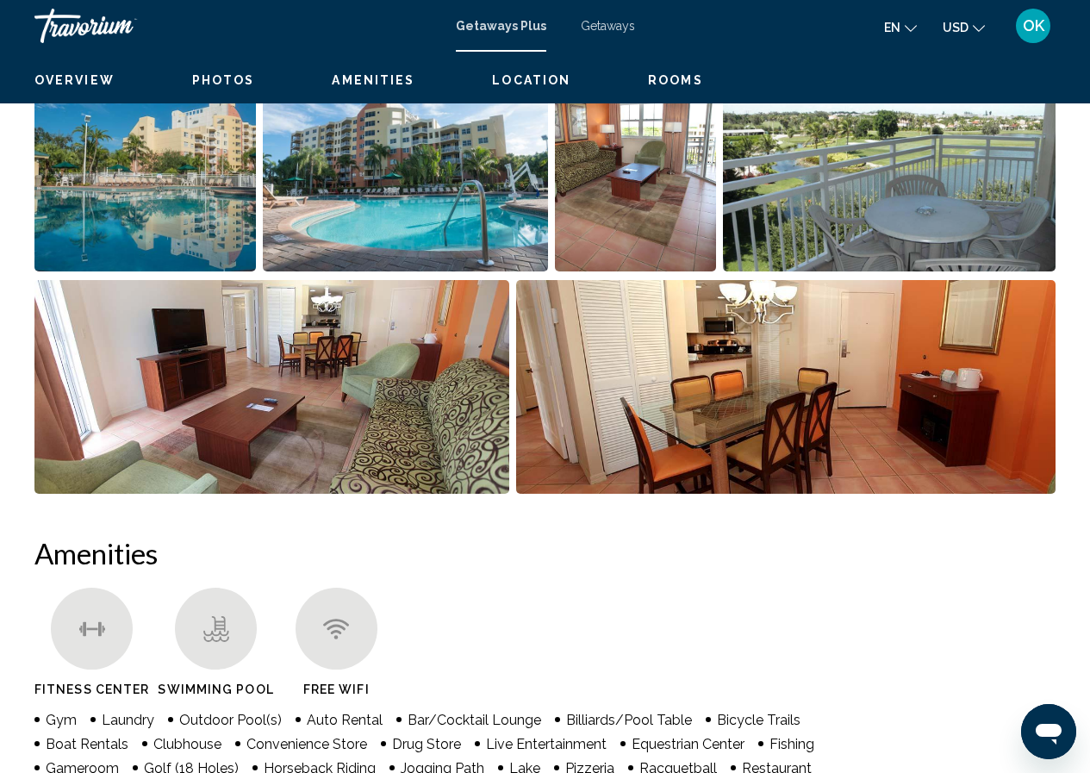
scroll to position [74, 0]
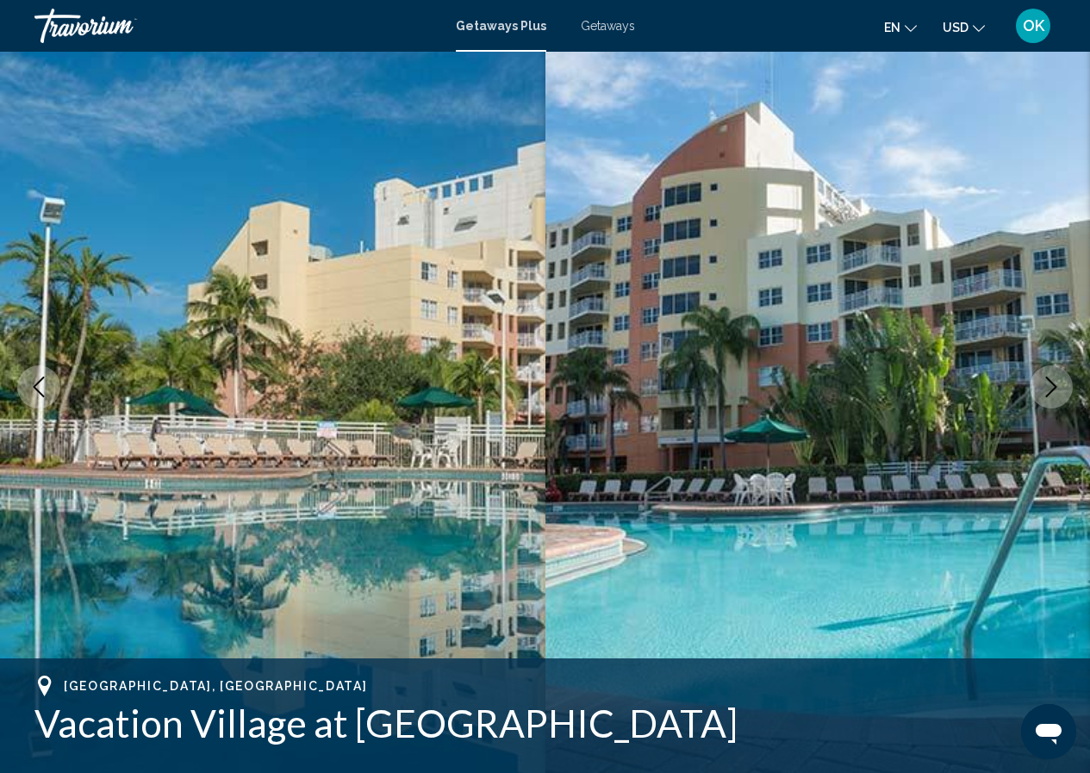
click at [1051, 387] on icon "Next image" at bounding box center [1051, 387] width 21 height 21
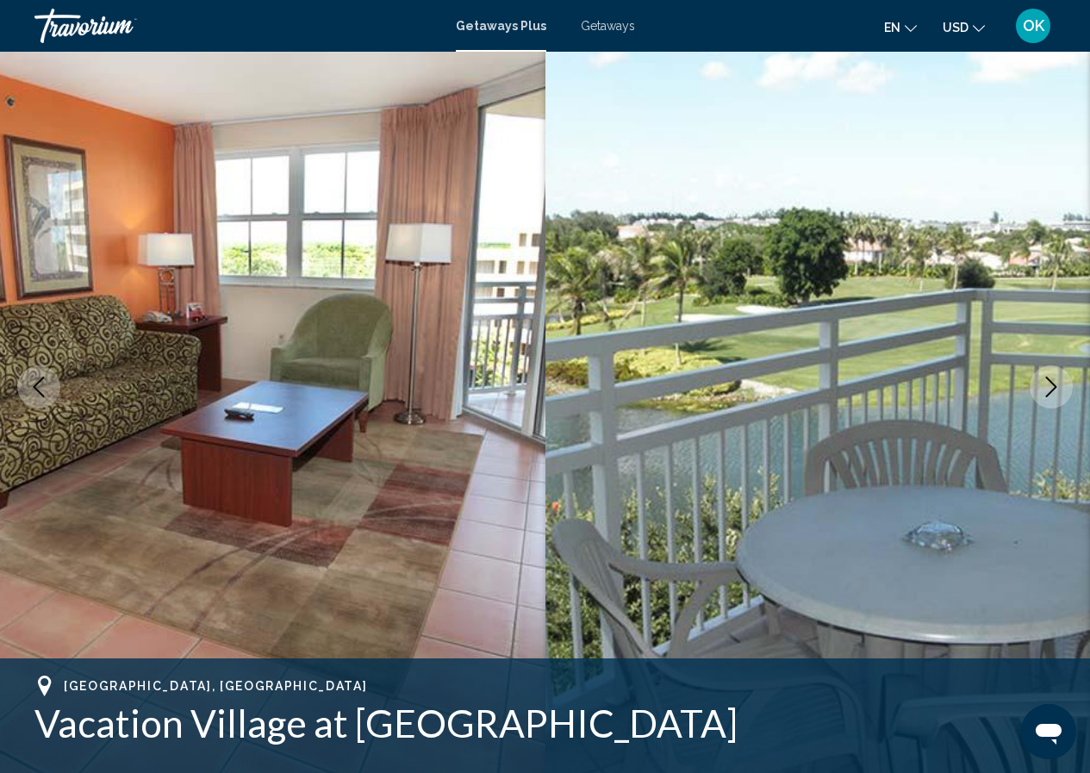
click at [1051, 387] on icon "Next image" at bounding box center [1051, 387] width 21 height 21
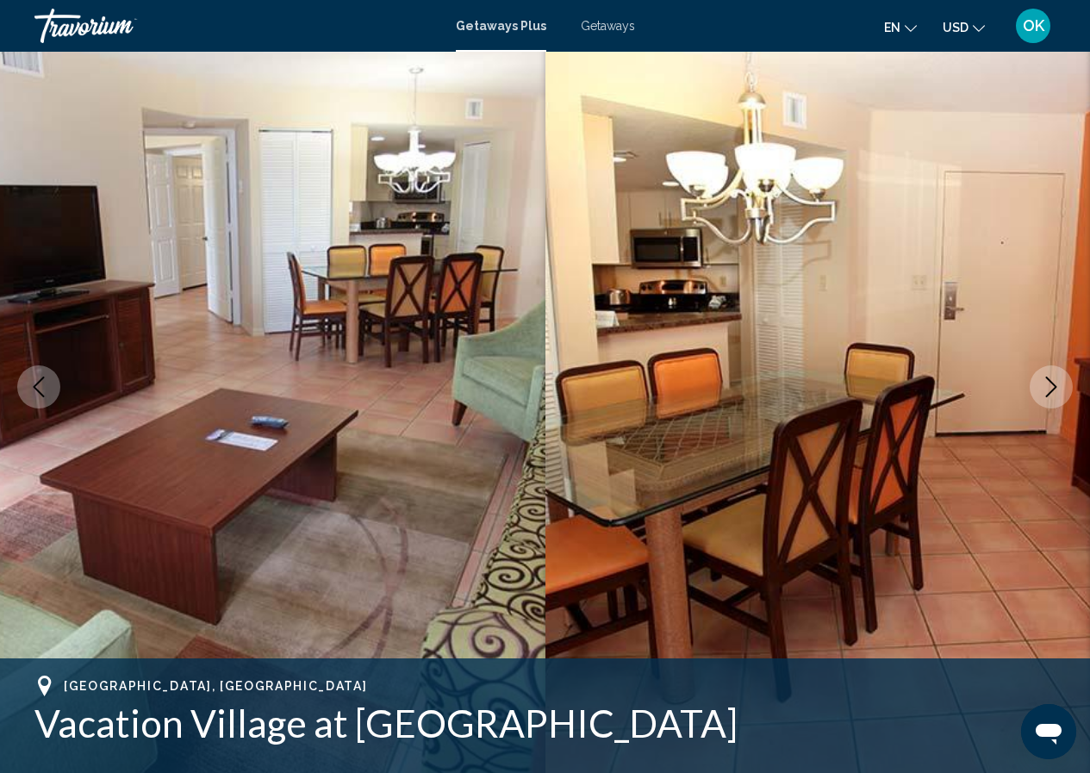
click at [1051, 388] on icon "Next image" at bounding box center [1051, 387] width 21 height 21
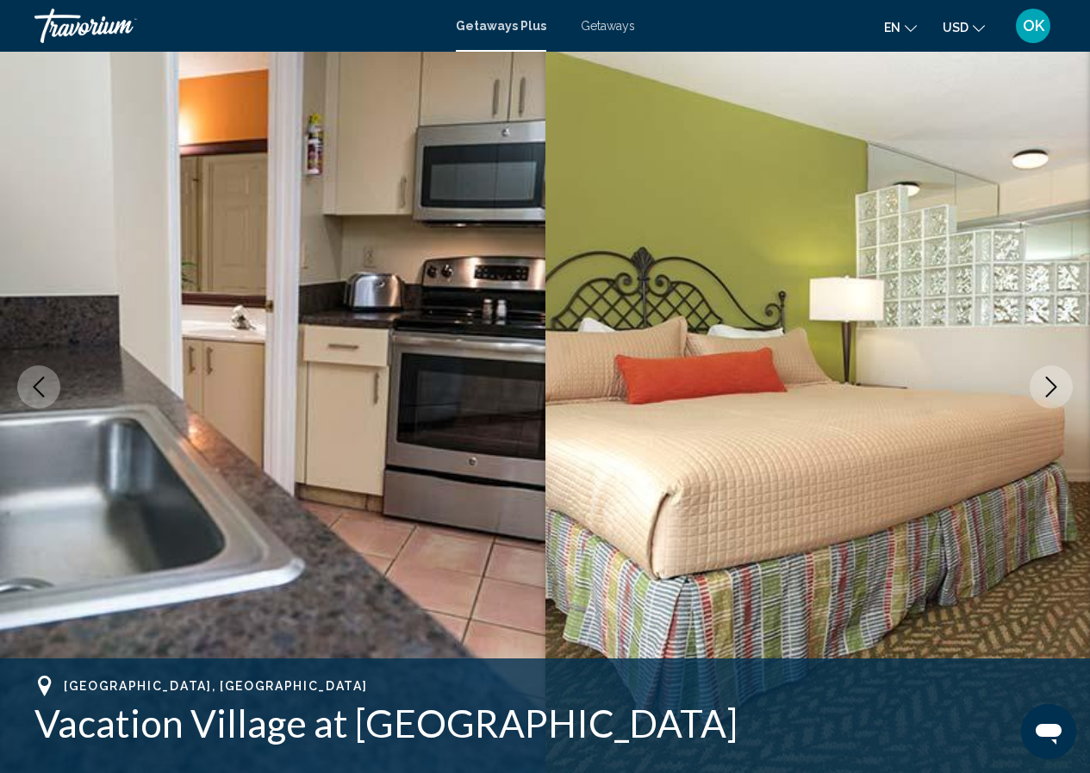
click at [1051, 388] on icon "Next image" at bounding box center [1051, 387] width 21 height 21
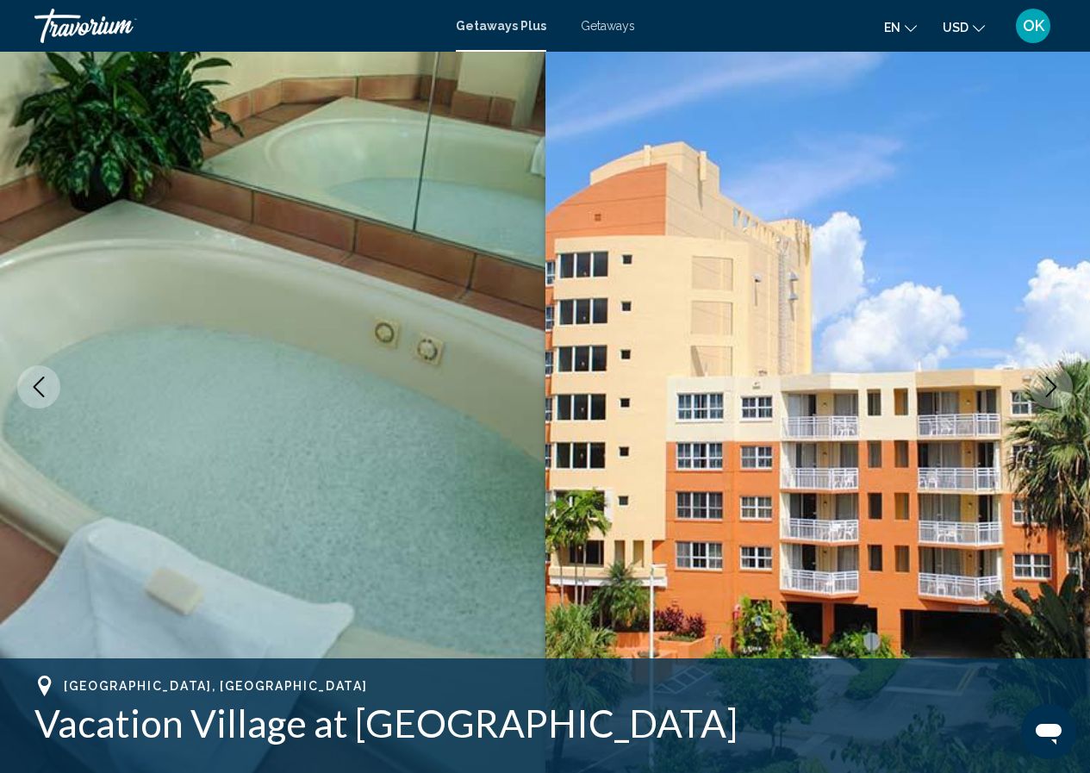
click at [1051, 388] on icon "Next image" at bounding box center [1051, 387] width 21 height 21
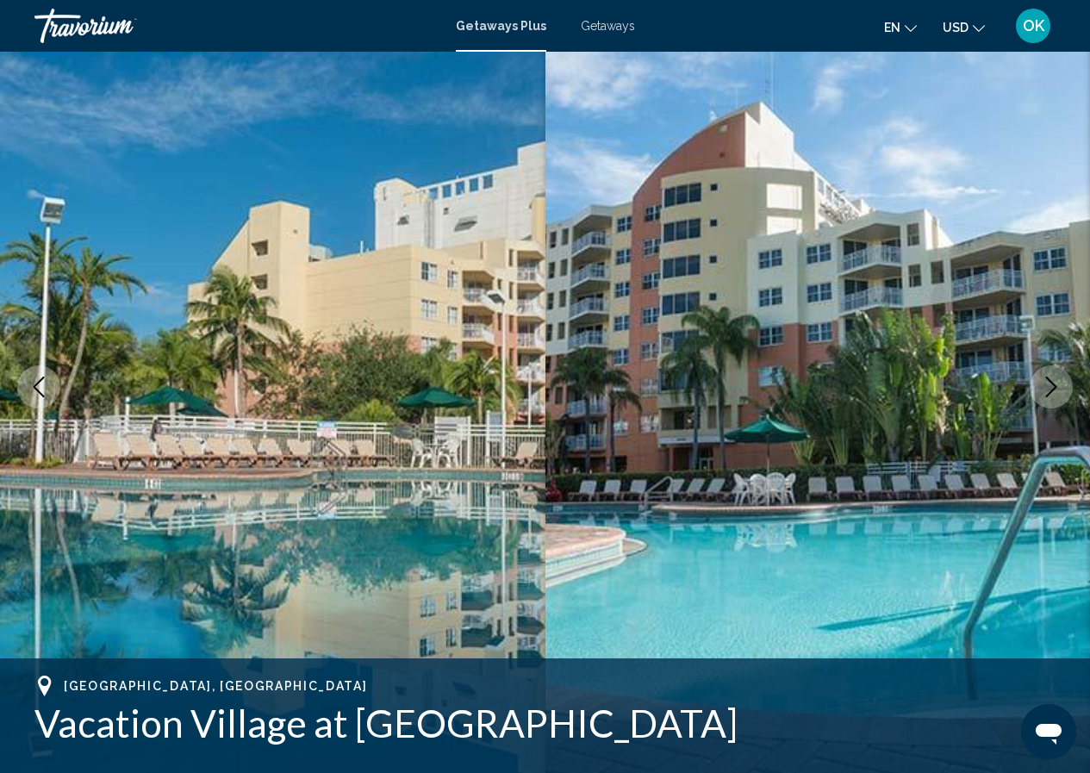
click at [1051, 388] on icon "Next image" at bounding box center [1051, 387] width 21 height 21
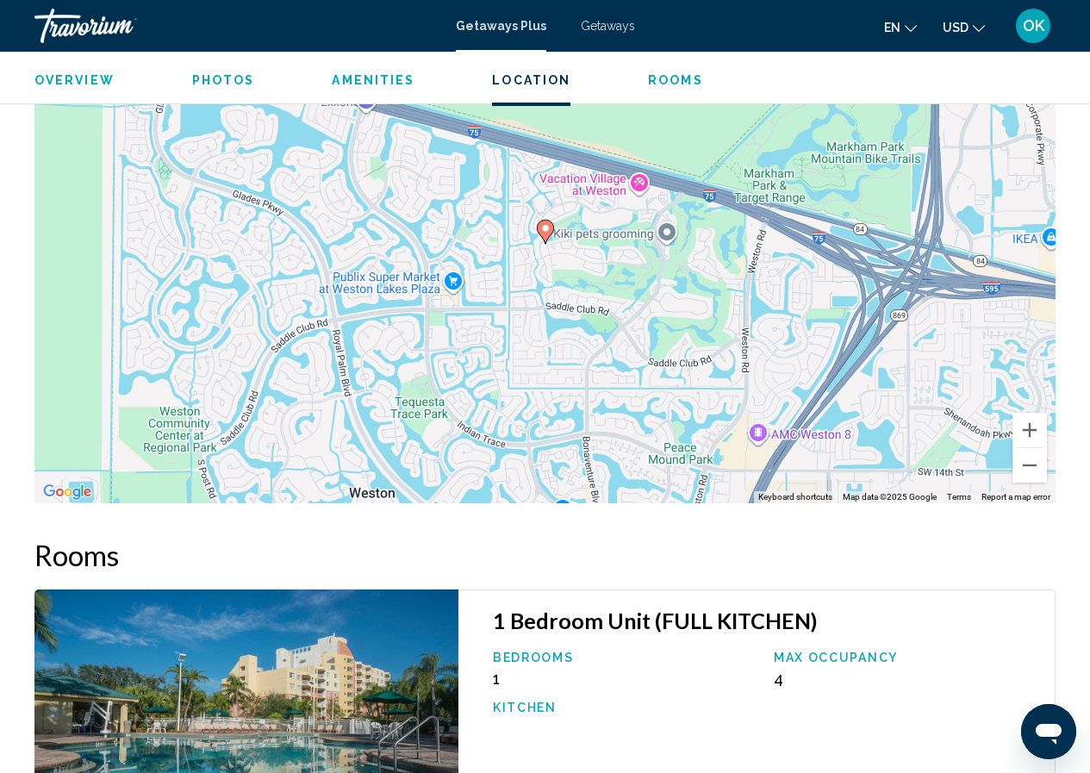
scroll to position [2574, 0]
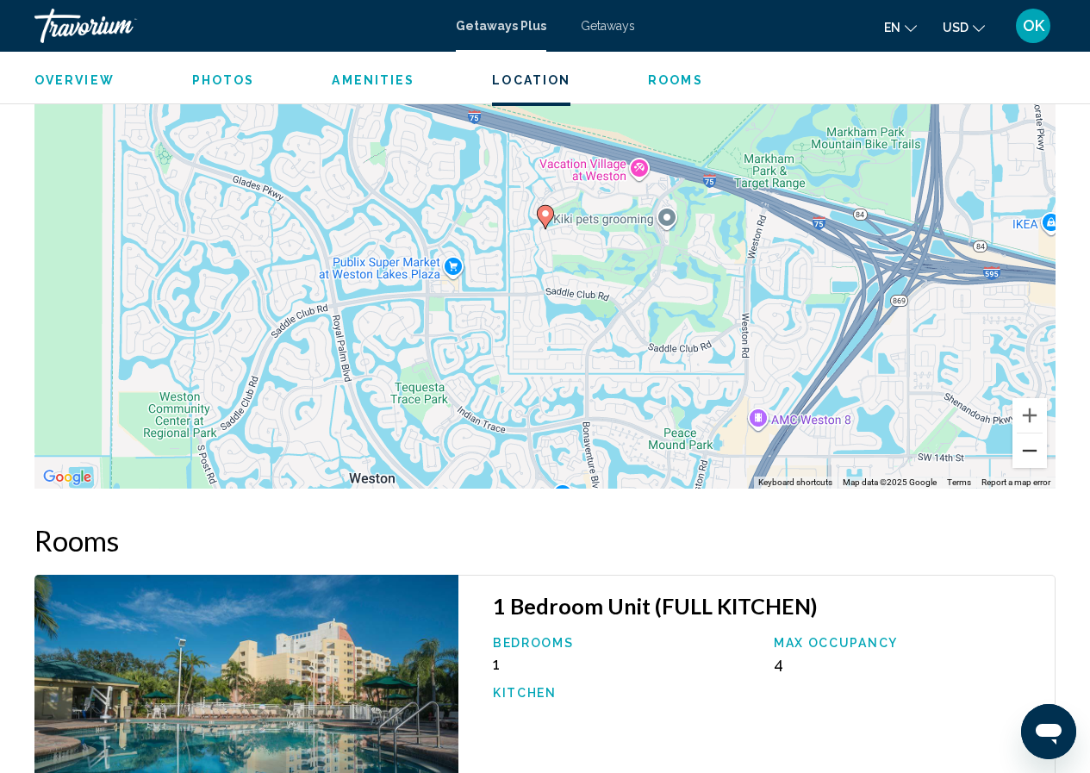
click at [1030, 434] on button "Zoom out" at bounding box center [1030, 451] width 34 height 34
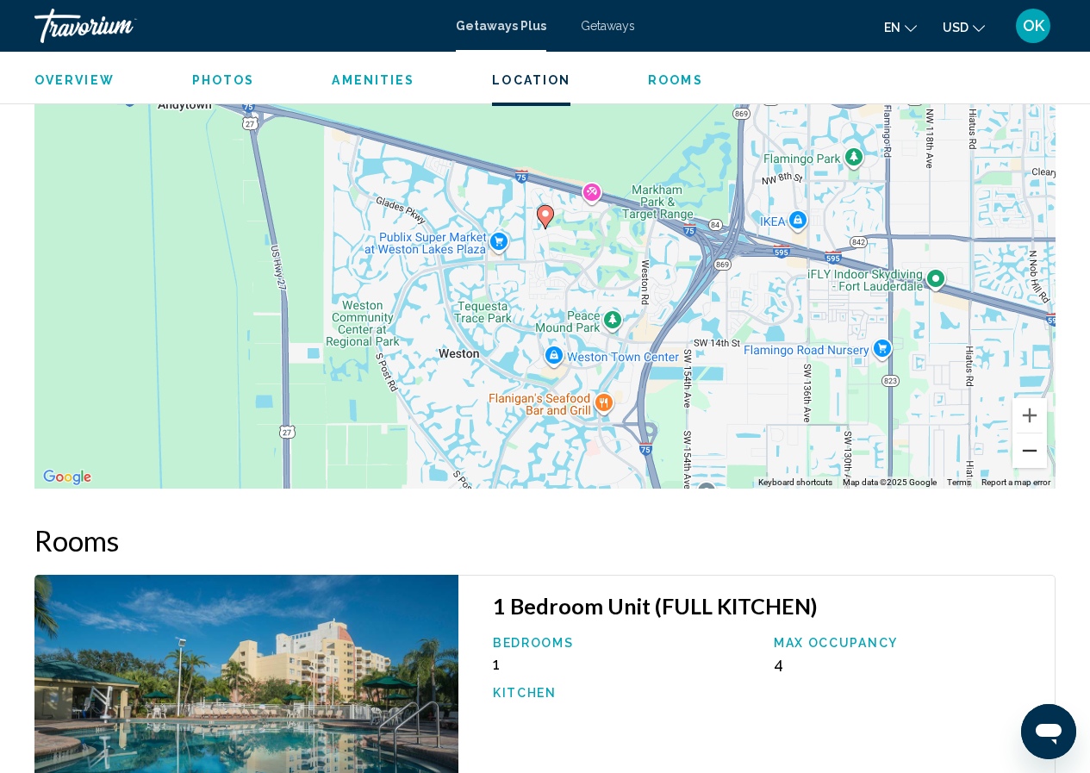
click at [1030, 434] on button "Zoom out" at bounding box center [1030, 451] width 34 height 34
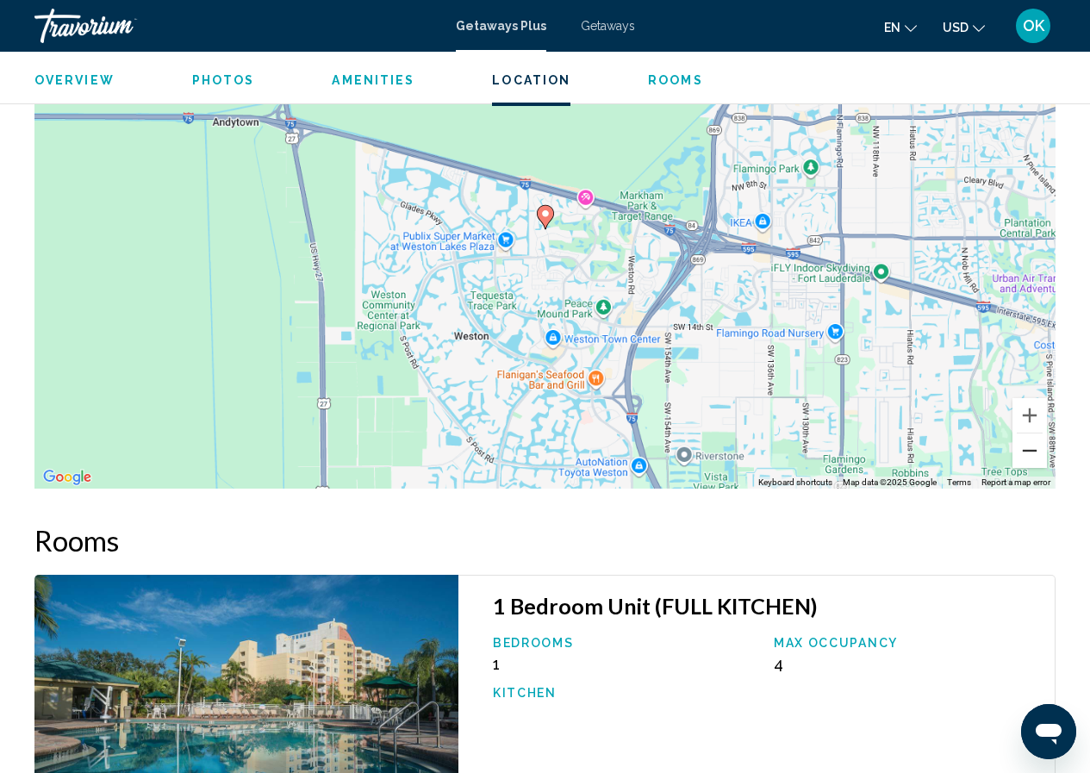
click at [1030, 434] on button "Zoom out" at bounding box center [1030, 451] width 34 height 34
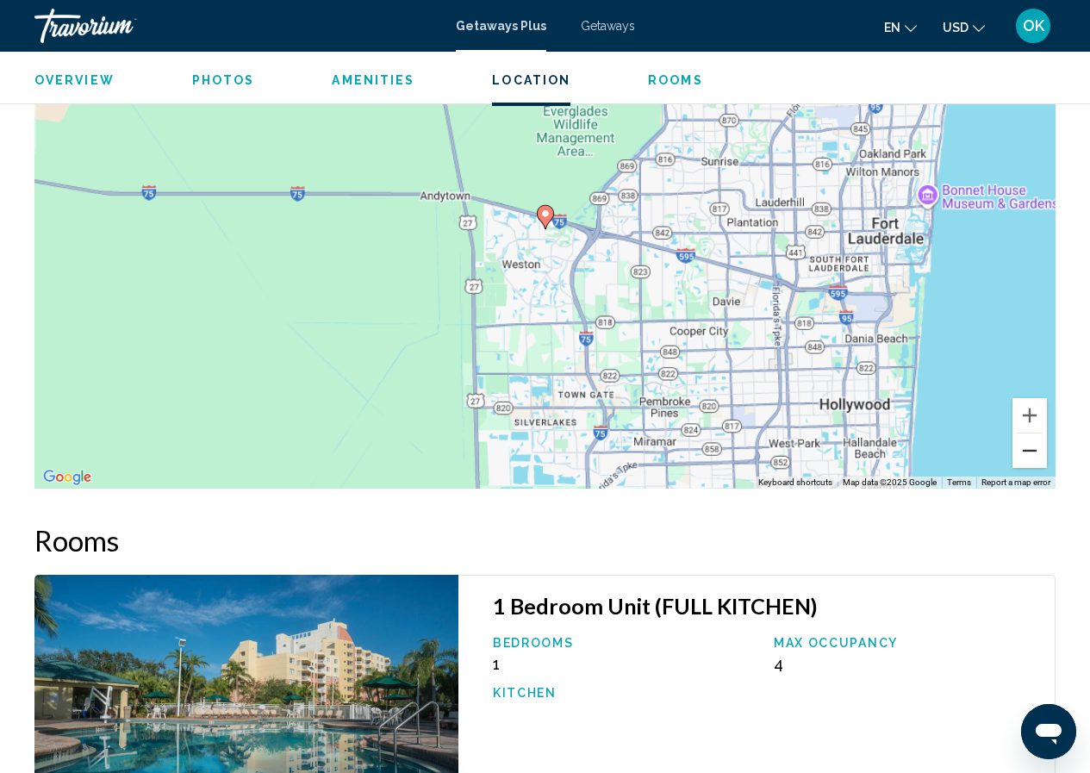
click at [1030, 434] on button "Zoom out" at bounding box center [1030, 451] width 34 height 34
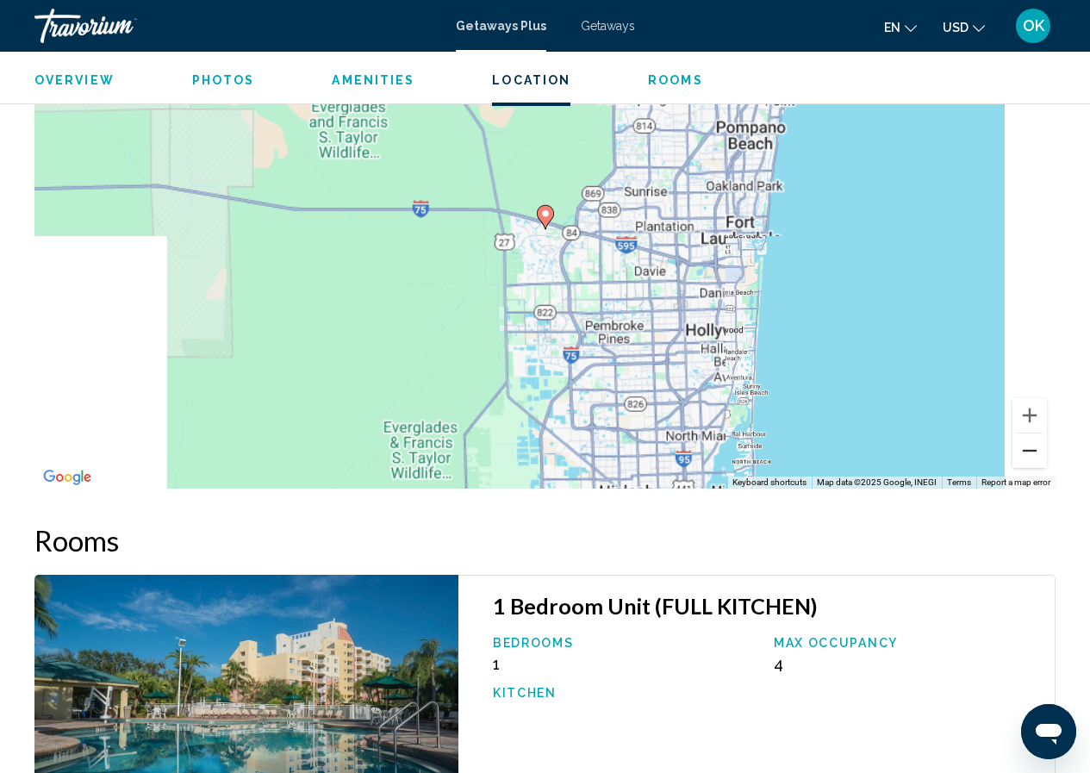
click at [1030, 434] on button "Zoom out" at bounding box center [1030, 451] width 34 height 34
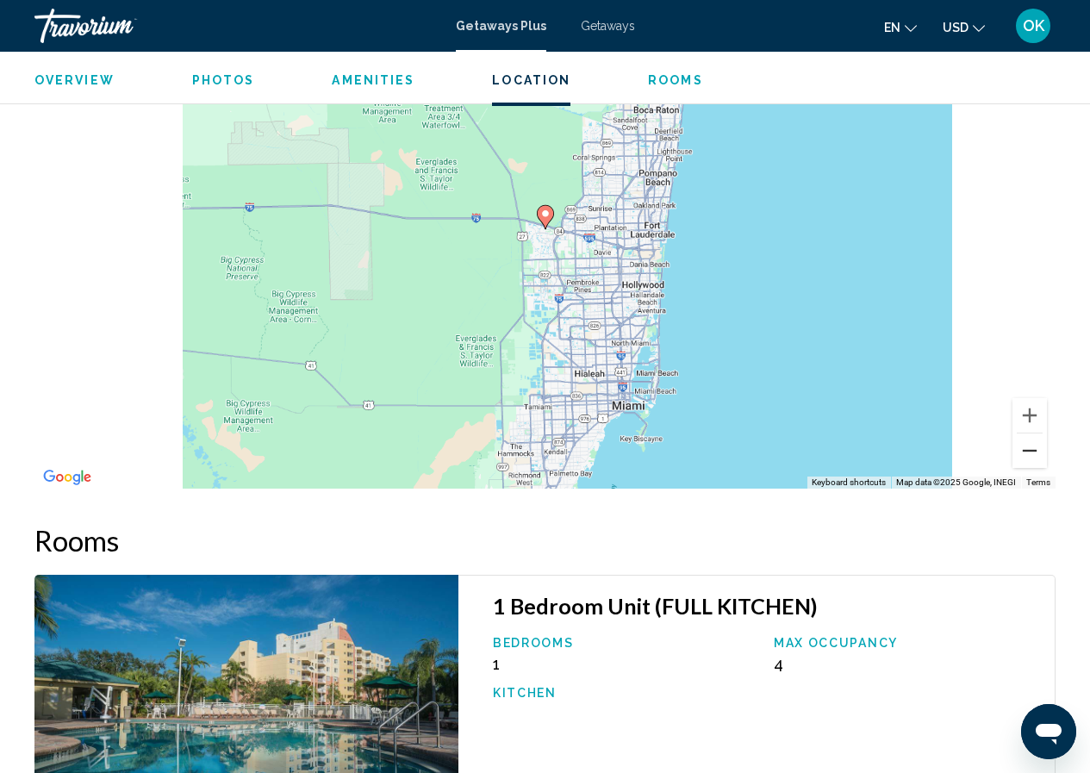
click at [1030, 434] on button "Zoom out" at bounding box center [1030, 451] width 34 height 34
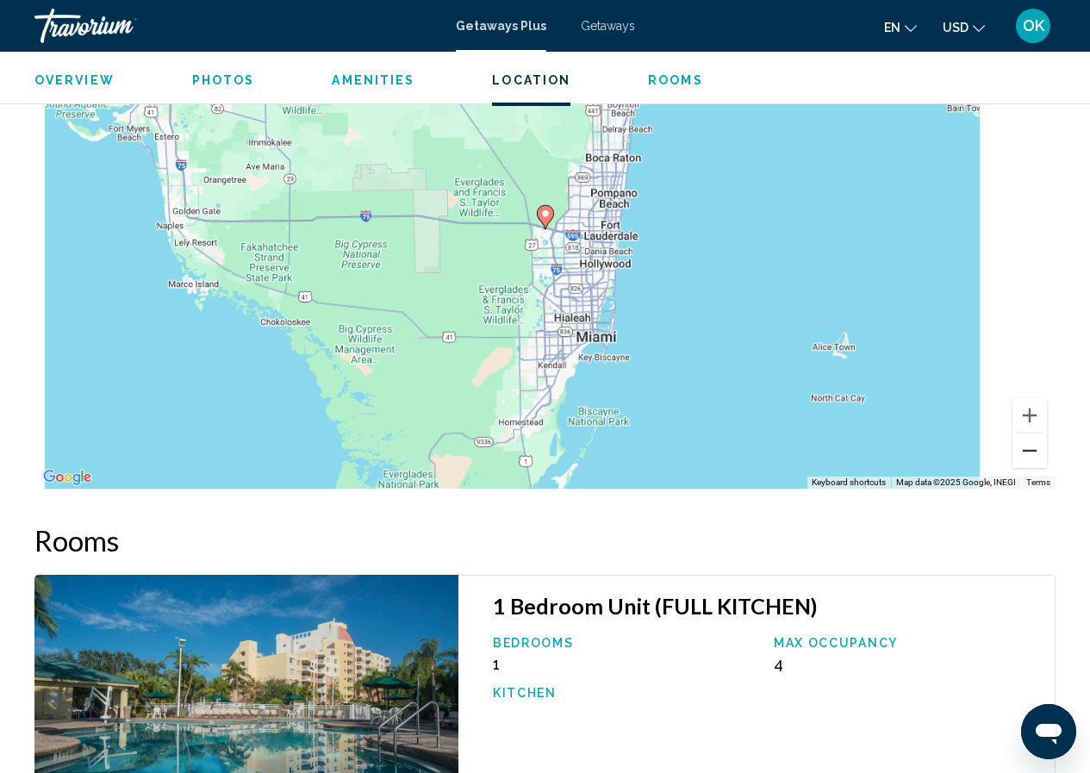
click at [1030, 434] on button "Zoom out" at bounding box center [1030, 451] width 34 height 34
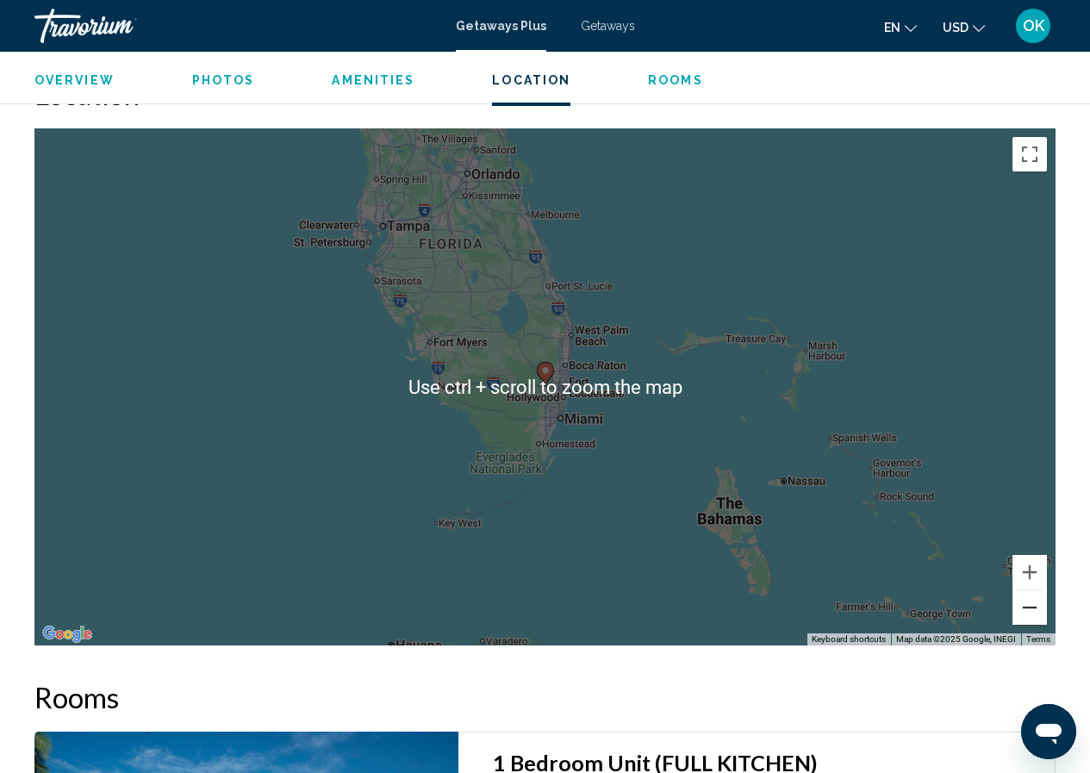
scroll to position [2401, 0]
